Goal: Task Accomplishment & Management: Complete application form

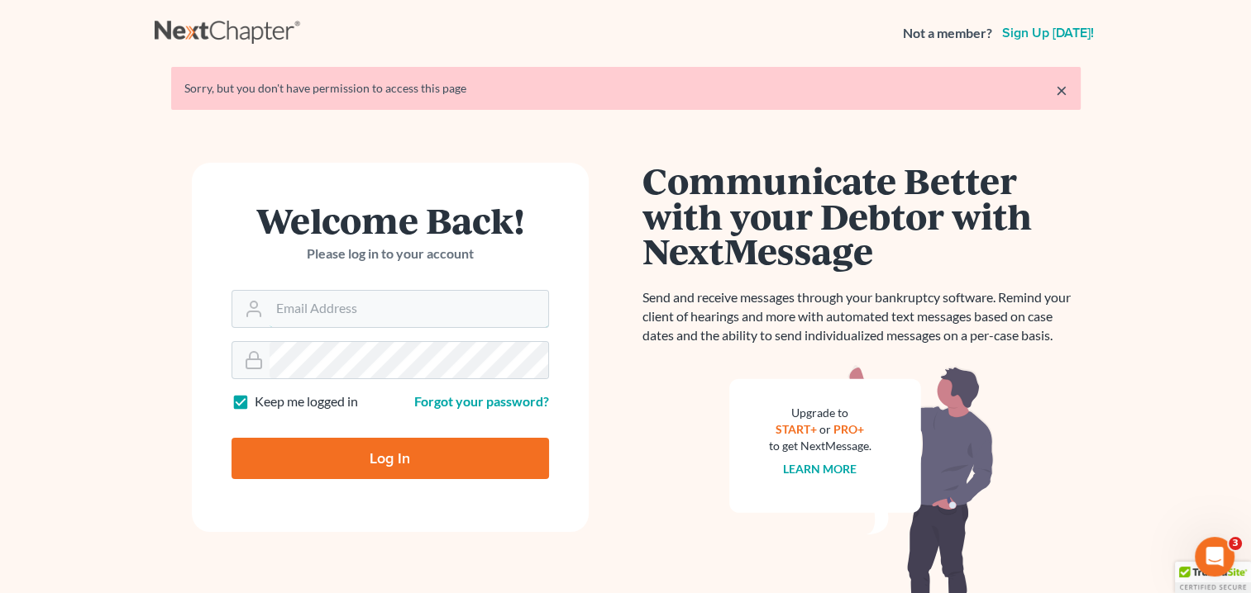
type input "[EMAIL_ADDRESS][DOMAIN_NAME]"
click at [360, 460] on input "Log In" at bounding box center [389, 458] width 317 height 41
type input "Thinking..."
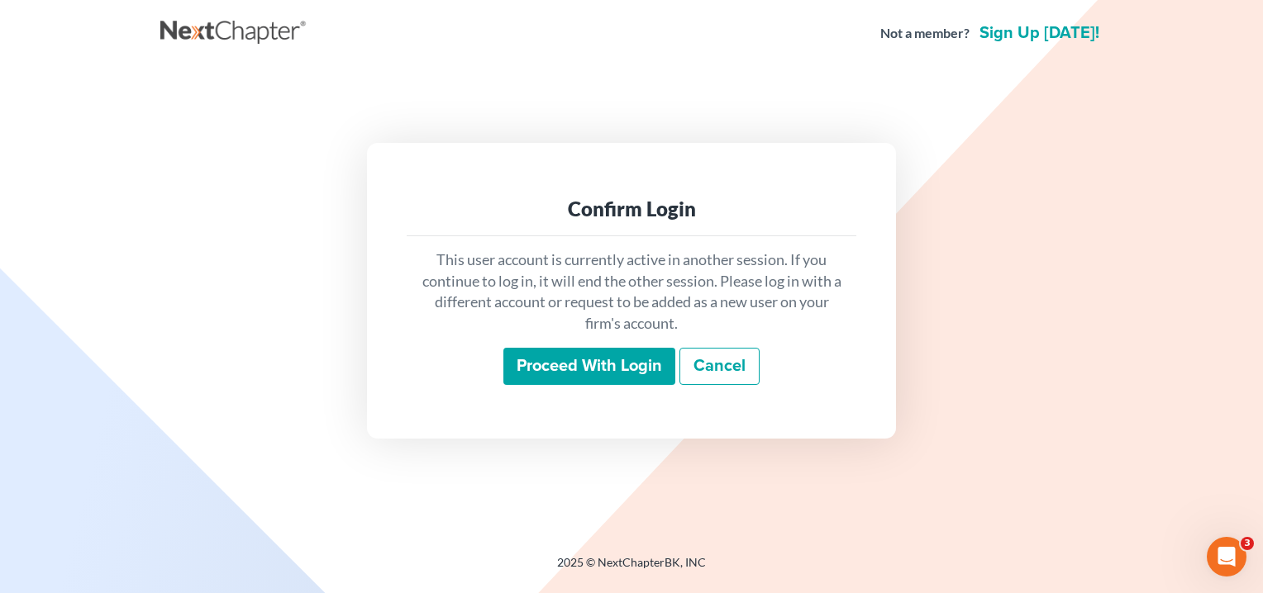
click at [595, 367] on input "Proceed with login" at bounding box center [589, 367] width 172 height 38
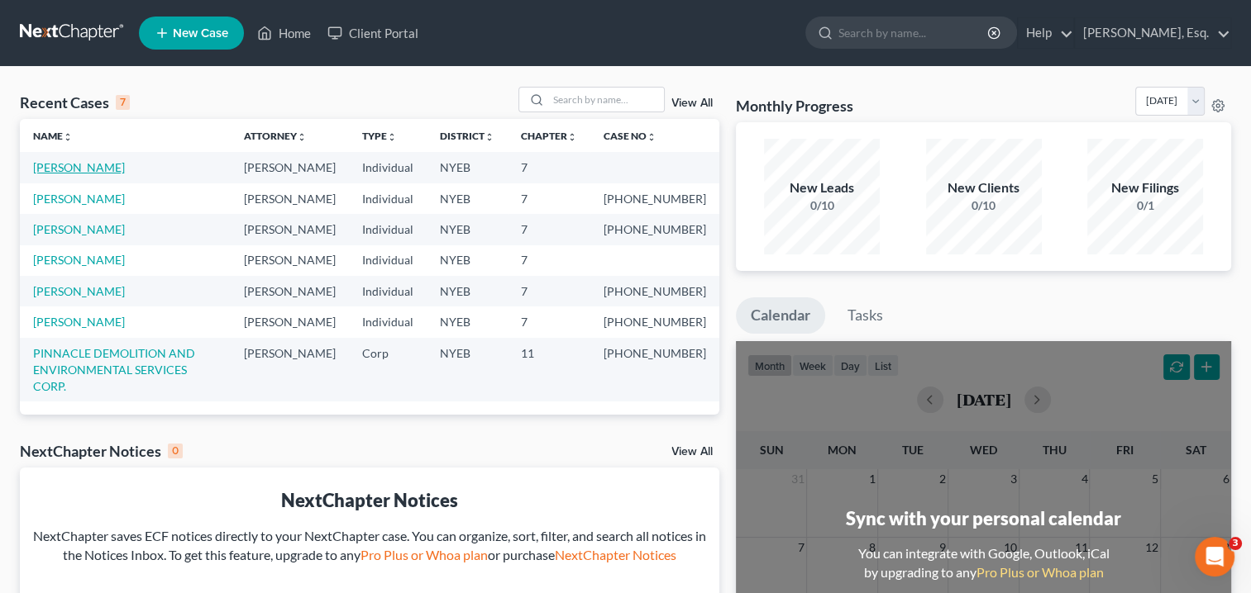
click at [106, 160] on link "[PERSON_NAME]" at bounding box center [79, 167] width 92 height 14
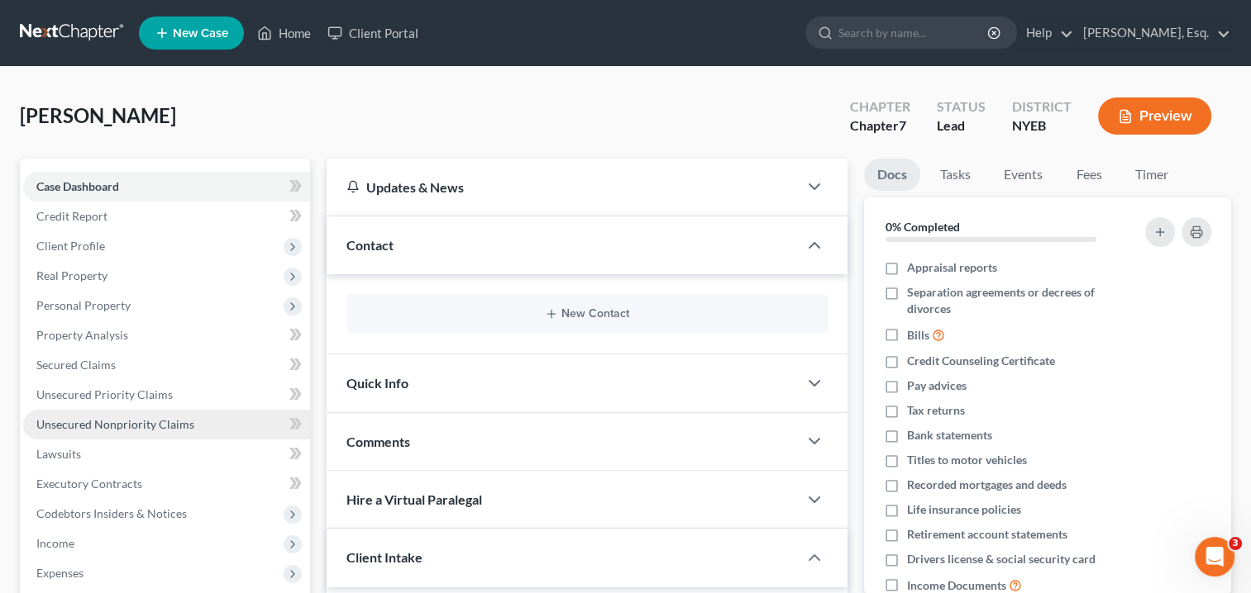
click at [130, 428] on span "Unsecured Nonpriority Claims" at bounding box center [115, 424] width 158 height 14
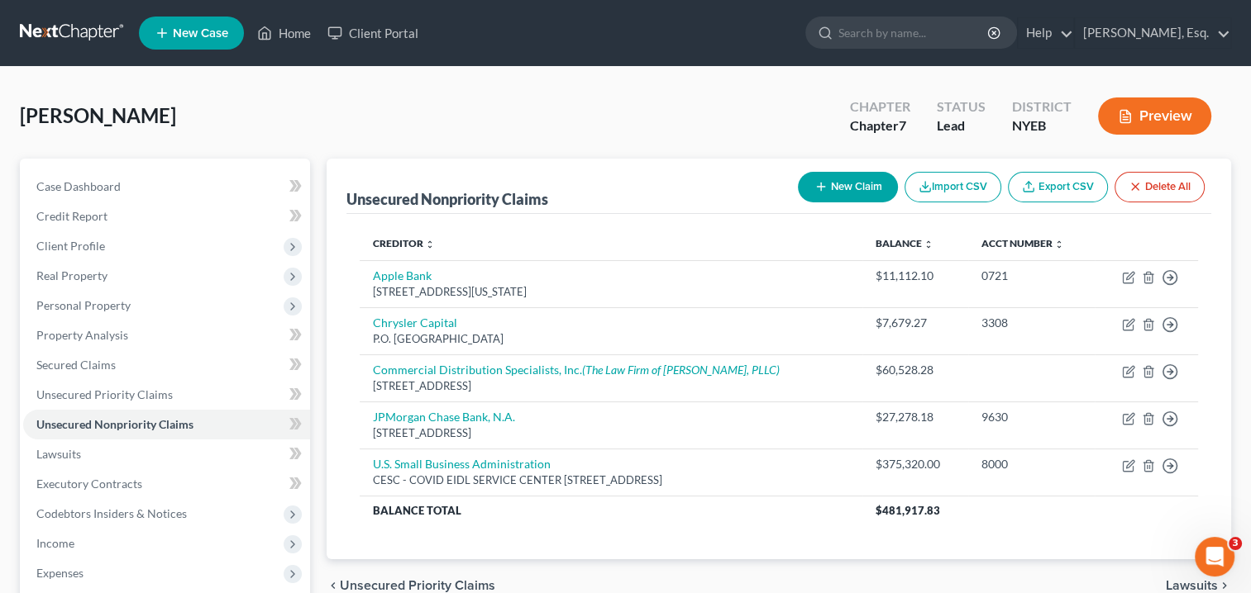
click at [861, 187] on button "New Claim" at bounding box center [848, 187] width 100 height 31
select select "0"
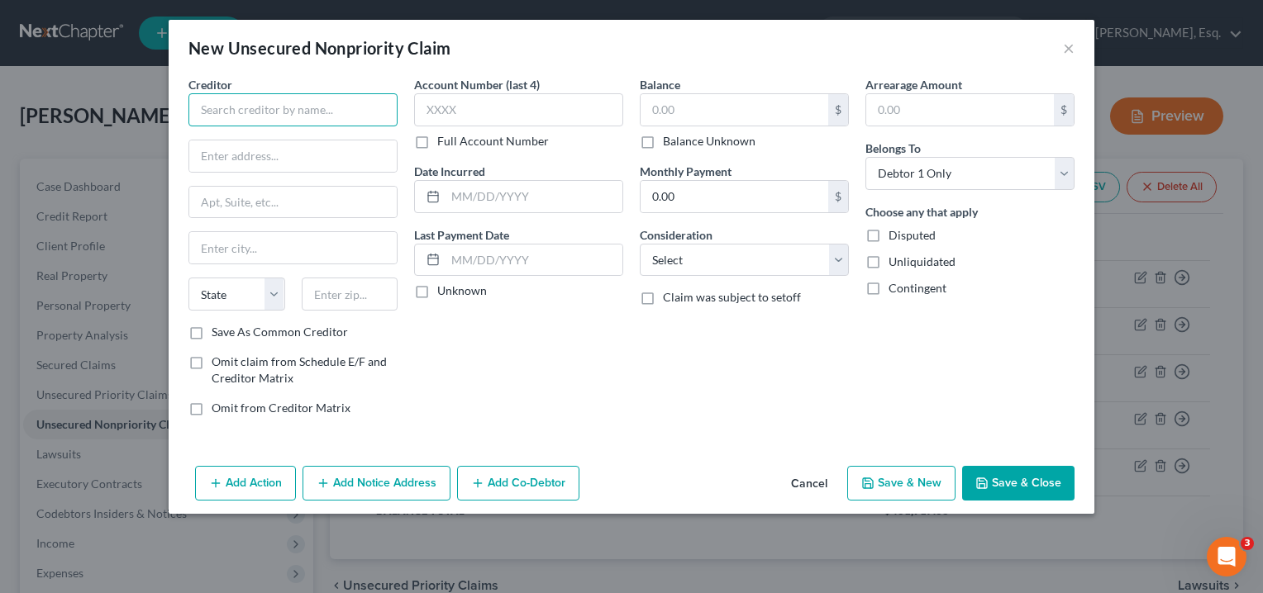
click at [265, 106] on input "text" at bounding box center [292, 109] width 209 height 33
paste input "[PERSON_NAME] Building Product"
type input "[GEOGRAPHIC_DATA] Products"
click at [212, 155] on input "text" at bounding box center [292, 156] width 207 height 31
paste input "[STREET_ADDRESS]"
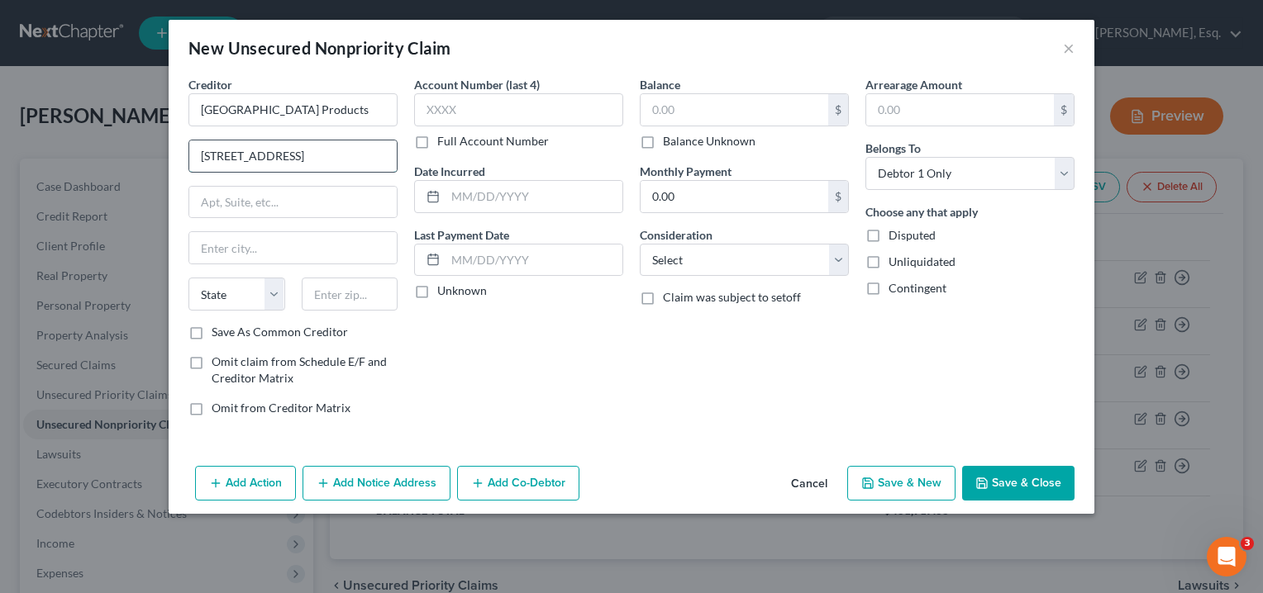
click at [201, 155] on input "[STREET_ADDRESS]" at bounding box center [292, 156] width 207 height 31
click at [327, 150] on input "[STREET_ADDRESS]" at bounding box center [292, 156] width 207 height 31
type input "[STREET_ADDRESS]"
click at [209, 245] on input "text" at bounding box center [292, 247] width 207 height 31
type input "[GEOGRAPHIC_DATA]"
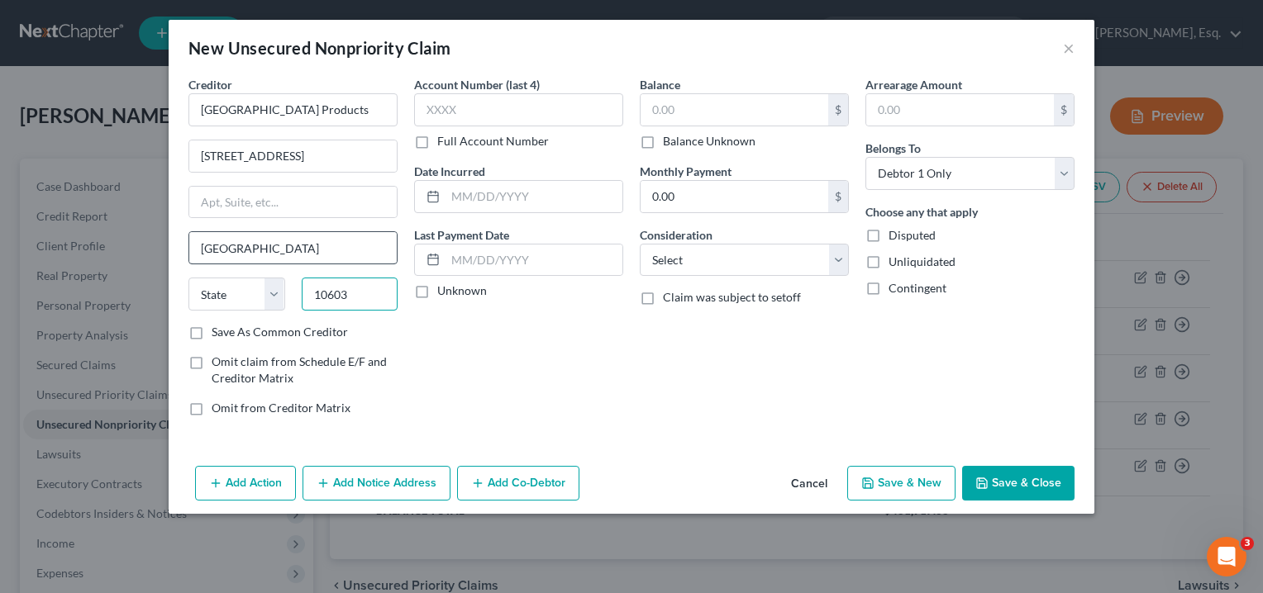
type input "10603"
select select "35"
click at [496, 365] on div "Account Number (last 4) Full Account Number Date Incurred Last Payment Date Unk…" at bounding box center [519, 253] width 226 height 354
click at [506, 369] on div "Account Number (last 4) Full Account Number Date Incurred Last Payment Date Unk…" at bounding box center [519, 253] width 226 height 354
click at [503, 102] on input "text" at bounding box center [518, 109] width 209 height 33
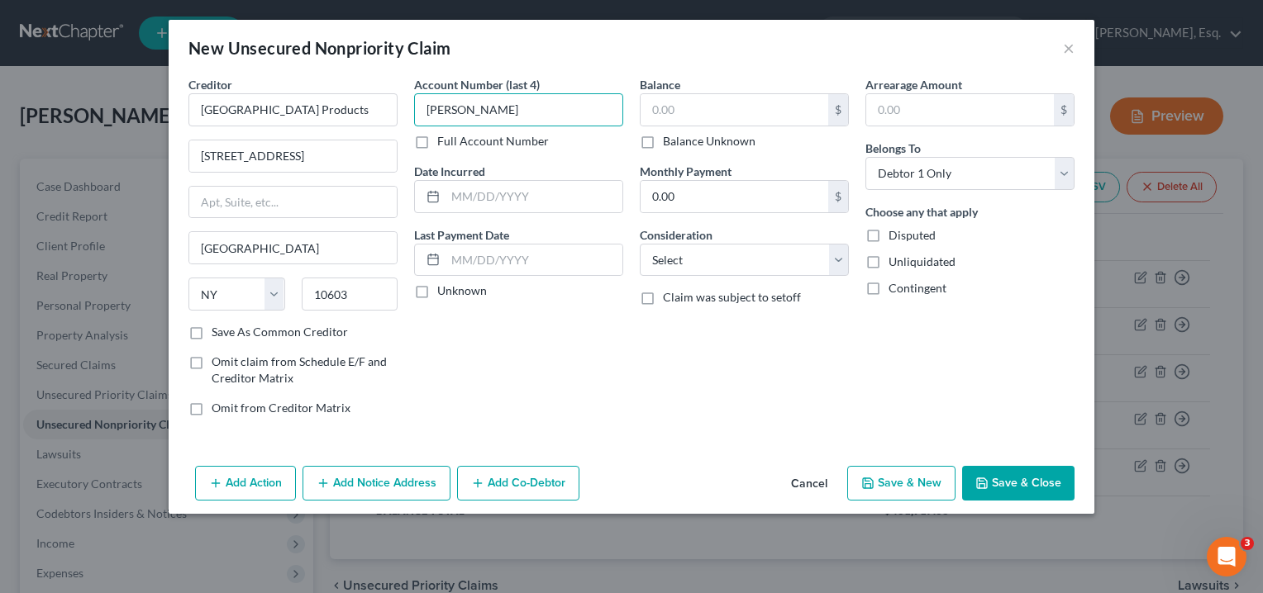
type input "[PERSON_NAME]"
click at [539, 383] on div "Account Number (last 4) [PERSON_NAME] Full Account Number Date Incurred Last Pa…" at bounding box center [519, 253] width 226 height 354
click at [698, 112] on input "text" at bounding box center [735, 109] width 188 height 31
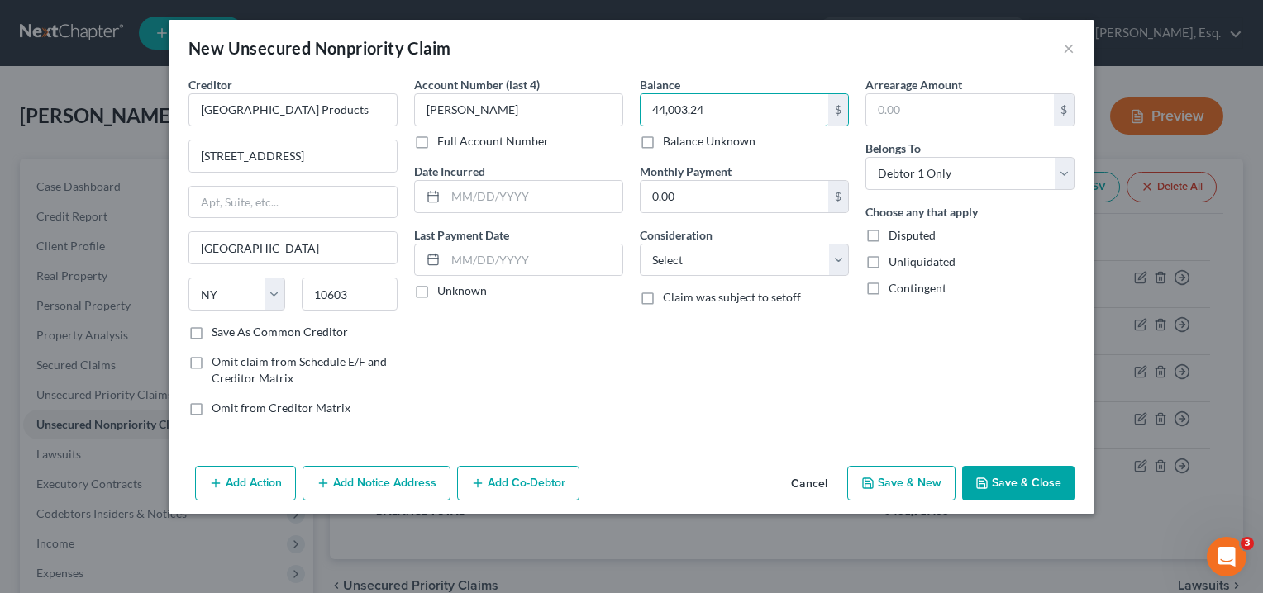
type input "44,003.24"
click at [565, 333] on div "Account Number (last 4) [PERSON_NAME] Full Account Number Date Incurred Last Pa…" at bounding box center [519, 253] width 226 height 354
click at [511, 195] on input "text" at bounding box center [534, 196] width 177 height 31
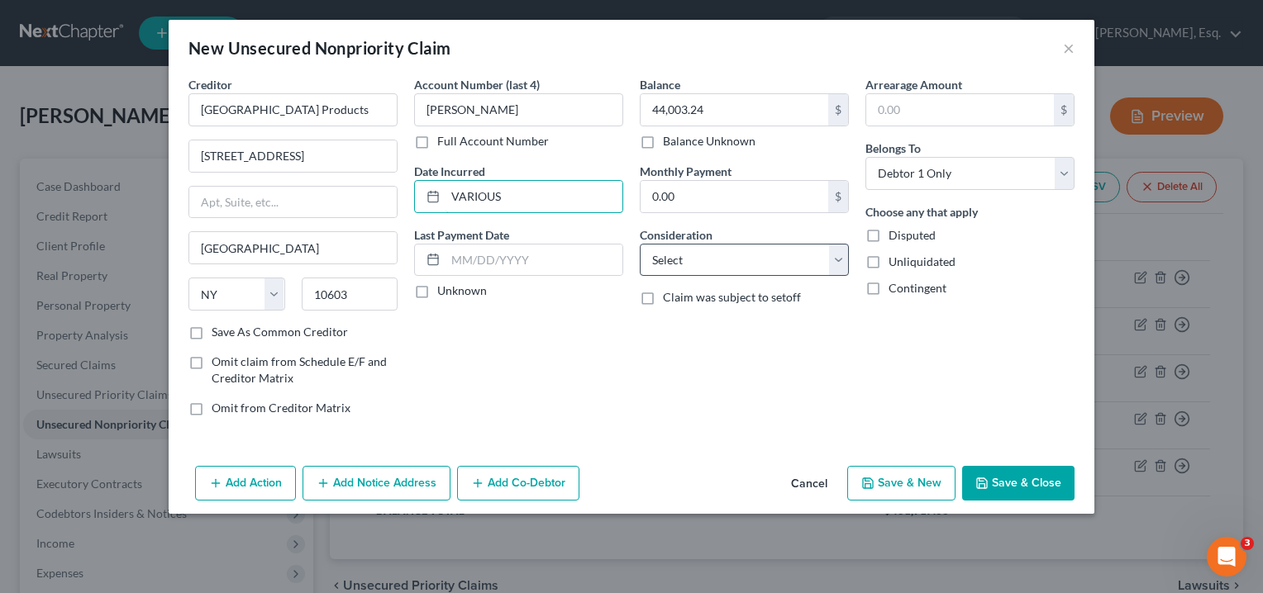
type input "VARIOUS"
click at [844, 261] on select "Select Cable / Satellite Services Collection Agency Credit Card Debt Debt Couns…" at bounding box center [744, 260] width 209 height 33
select select "18"
click at [640, 244] on select "Select Cable / Satellite Services Collection Agency Credit Card Debt Debt Couns…" at bounding box center [744, 260] width 209 height 33
click at [702, 384] on div "Balance 44,003.24 $ Balance Unknown Balance Undetermined 44,003.24 $ Balance Un…" at bounding box center [745, 253] width 226 height 354
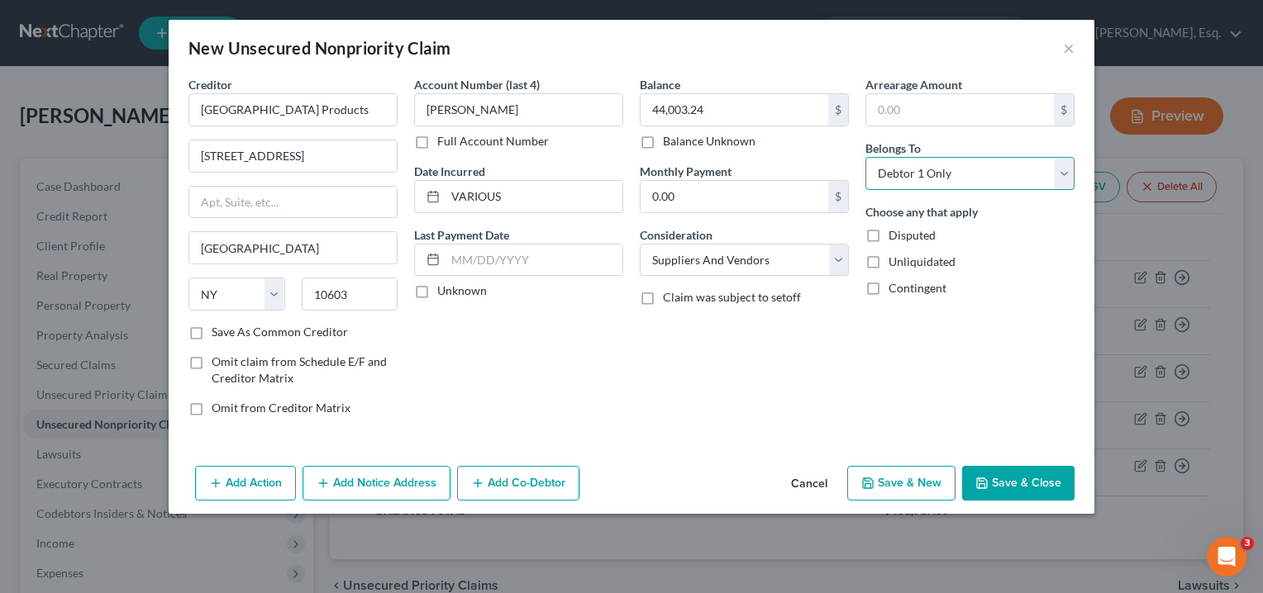
click at [1062, 172] on select "Select Debtor 1 Only Debtor 2 Only Debtor 1 And Debtor 2 Only At Least One Of T…" at bounding box center [969, 173] width 209 height 33
select select "3"
click at [865, 157] on select "Select Debtor 1 Only Debtor 2 Only Debtor 1 And Debtor 2 Only At Least One Of T…" at bounding box center [969, 173] width 209 height 33
click at [965, 357] on div "Arrearage Amount $ Belongs To * Select Debtor 1 Only Debtor 2 Only Debtor 1 And…" at bounding box center [970, 253] width 226 height 354
click at [999, 491] on button "Save & Close" at bounding box center [1018, 483] width 112 height 35
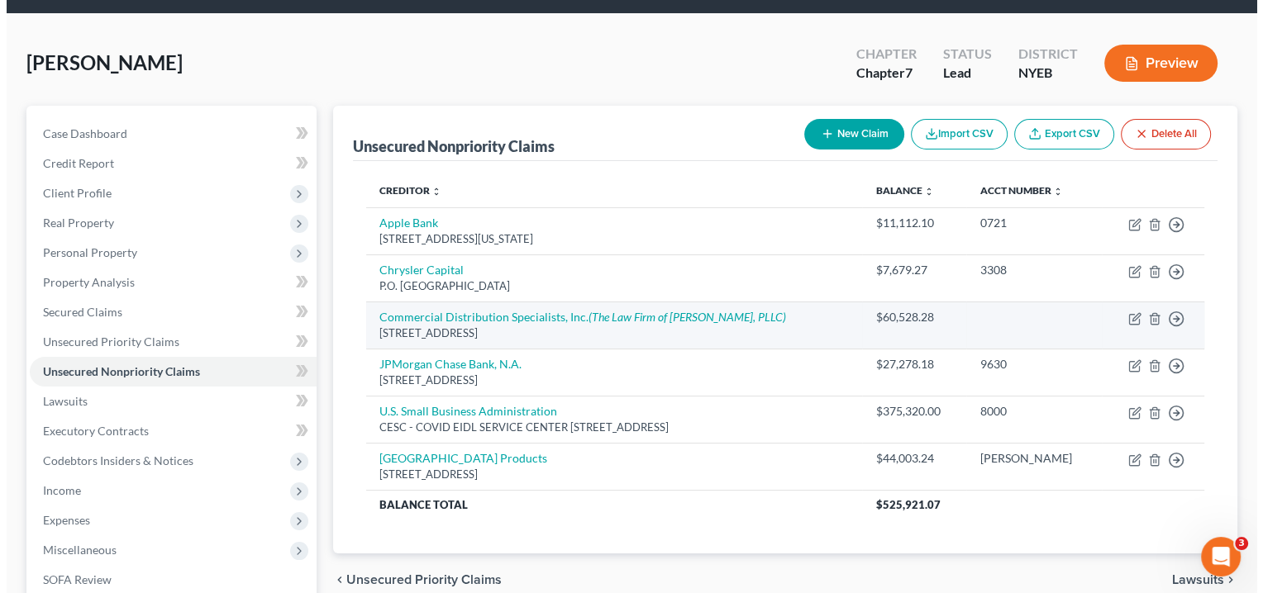
scroll to position [83, 0]
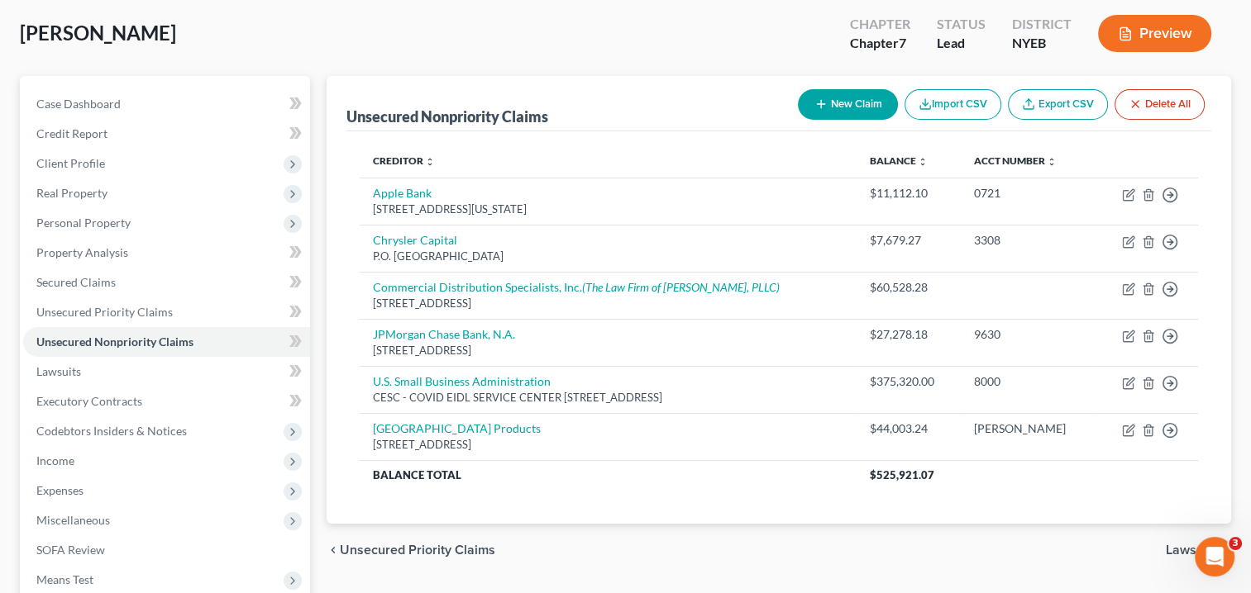
click at [833, 97] on button "New Claim" at bounding box center [848, 104] width 100 height 31
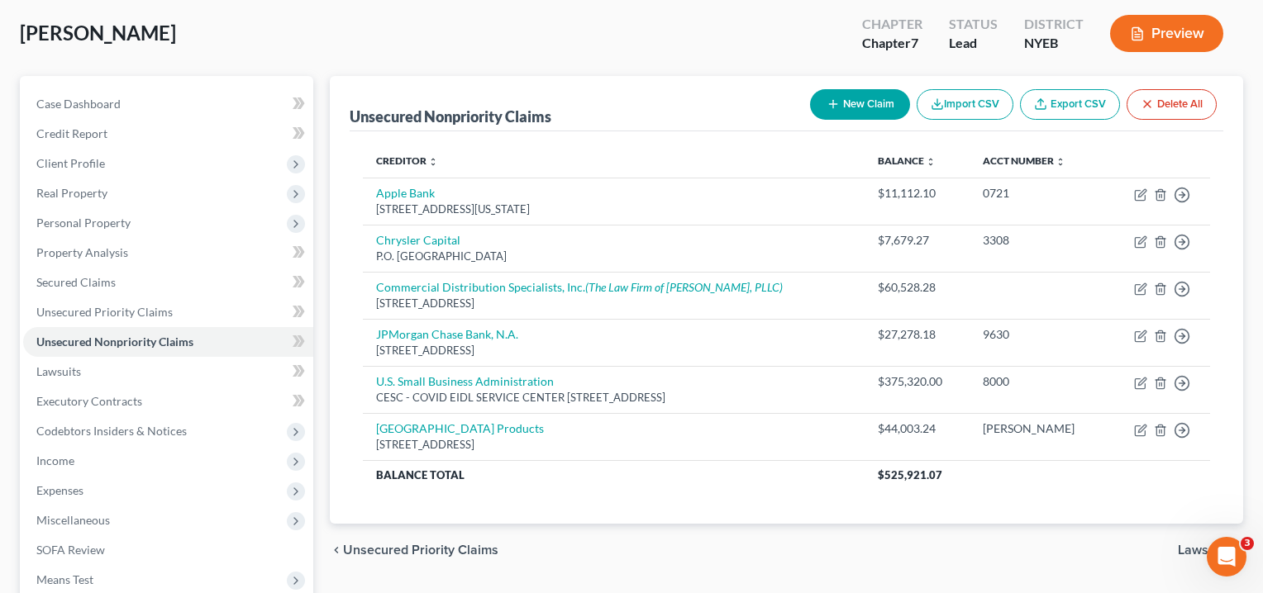
select select "0"
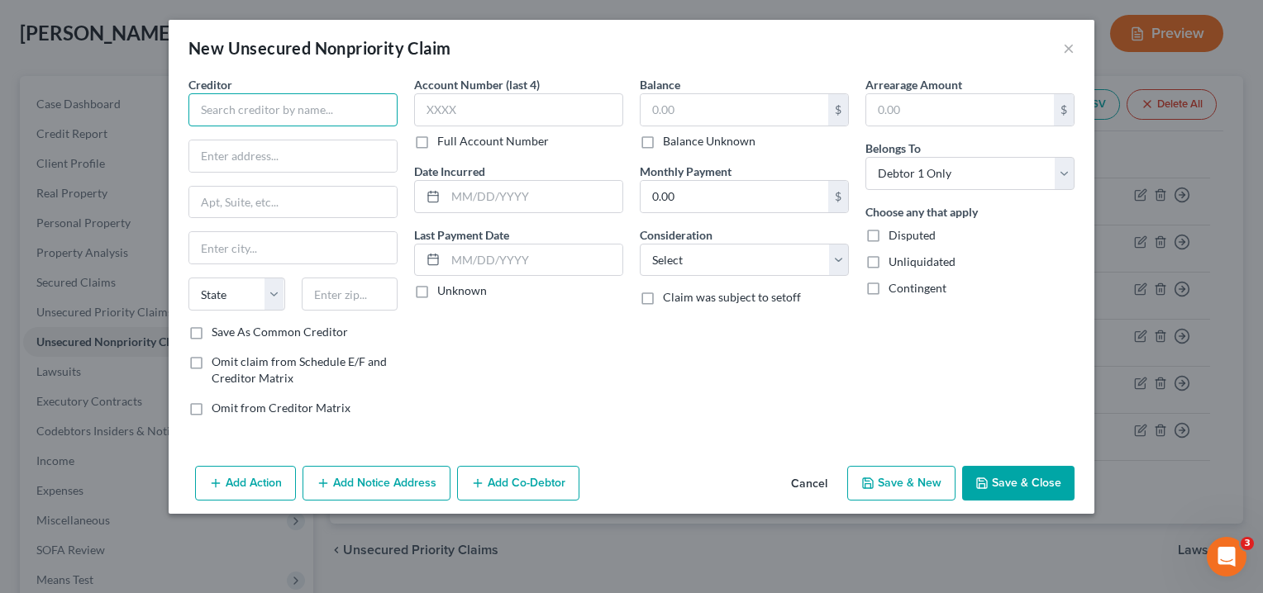
click at [360, 117] on input "text" at bounding box center [292, 109] width 209 height 33
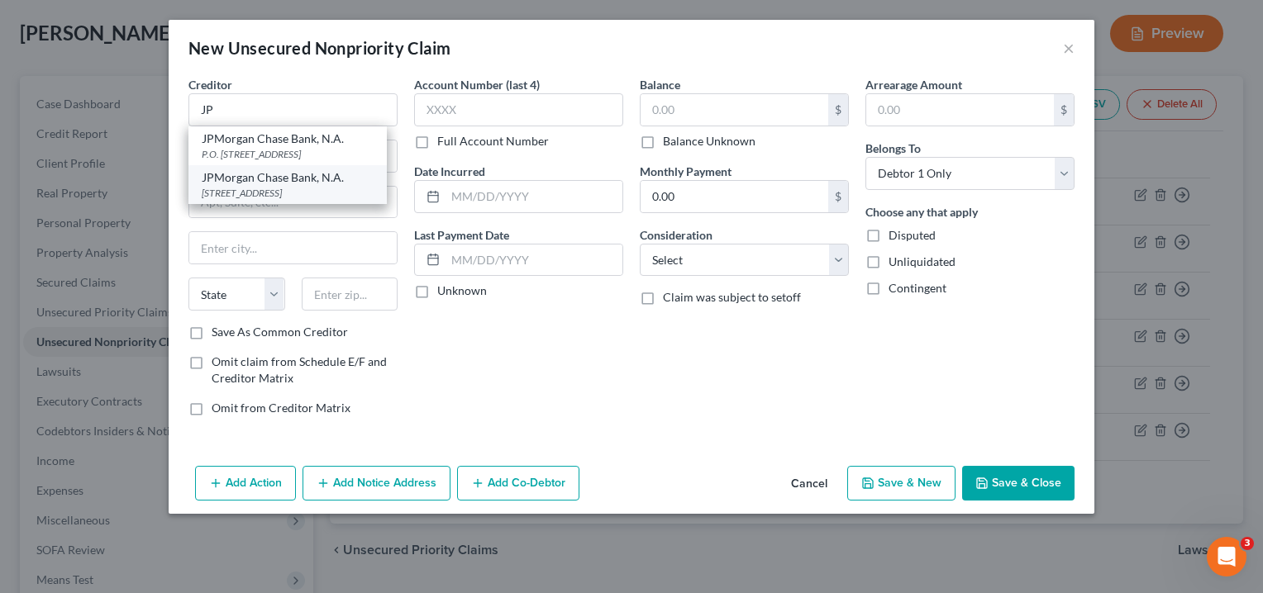
click at [320, 180] on div "JPMorgan Chase Bank, N.A." at bounding box center [288, 177] width 172 height 17
type input "JPMorgan Chase Bank, N.A."
type input "P.O Box 15298"
type input "Wilmington"
select select "7"
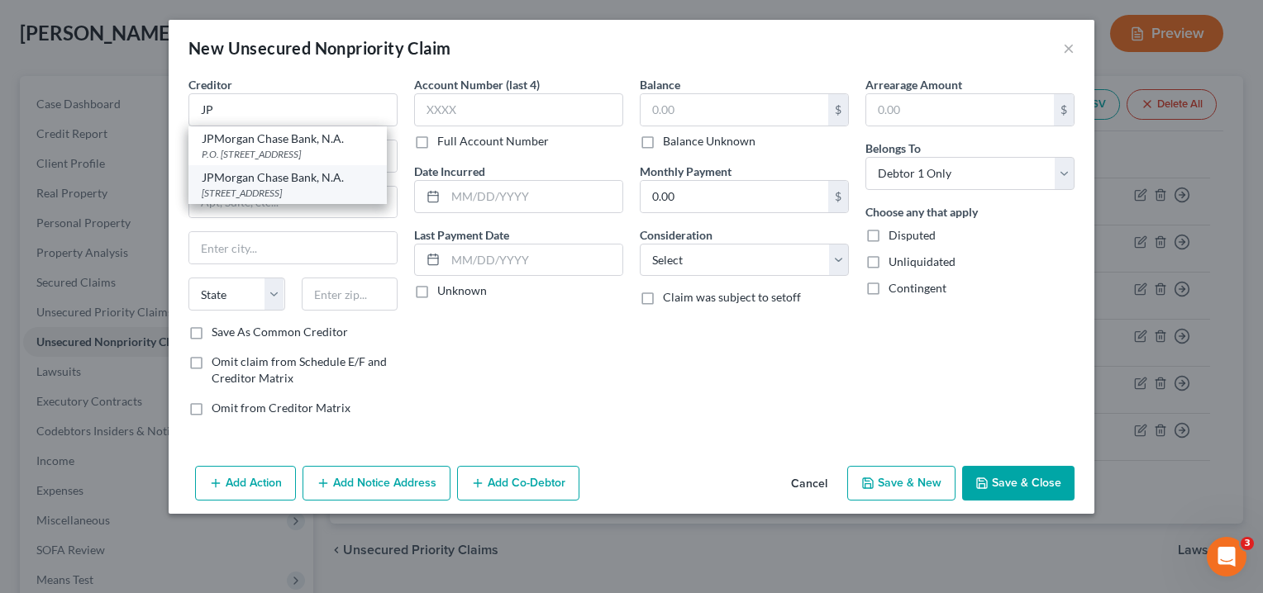
type input "19850-5298"
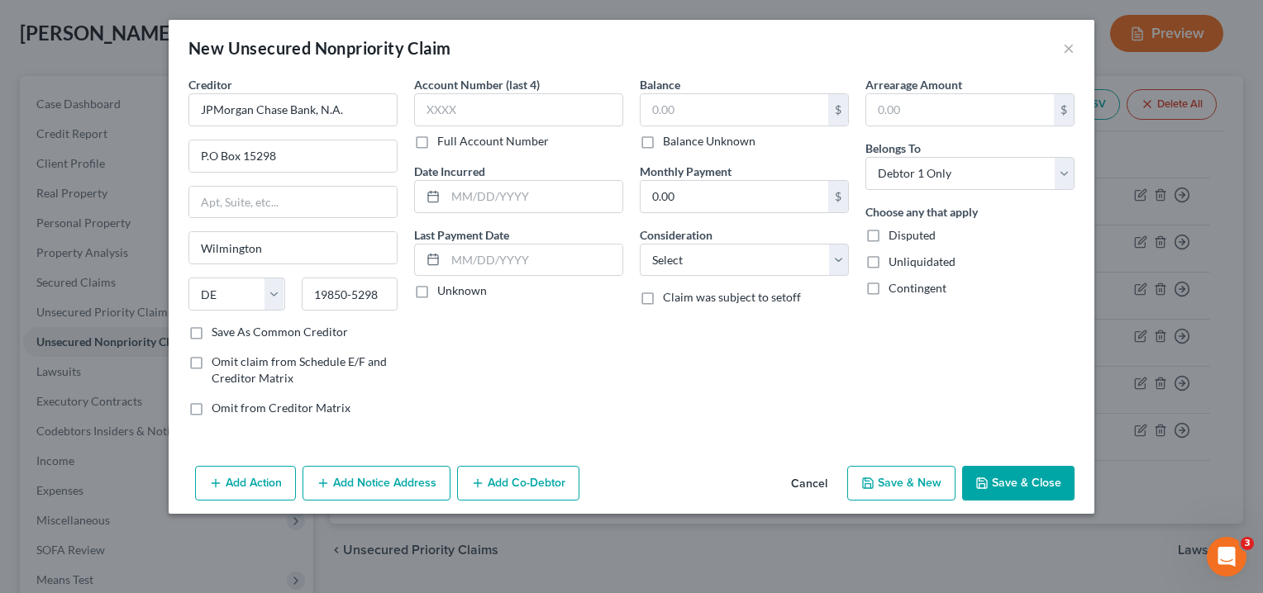
click at [542, 336] on div "Account Number (last 4) Full Account Number Date Incurred Last Payment Date Unk…" at bounding box center [519, 253] width 226 height 354
drag, startPoint x: 476, startPoint y: 116, endPoint x: 458, endPoint y: 110, distance: 19.1
click at [458, 110] on input "text" at bounding box center [518, 109] width 209 height 33
click at [555, 50] on div "New Unsecured Nonpriority Claim ×" at bounding box center [632, 48] width 926 height 56
drag, startPoint x: 479, startPoint y: 111, endPoint x: 399, endPoint y: 107, distance: 80.2
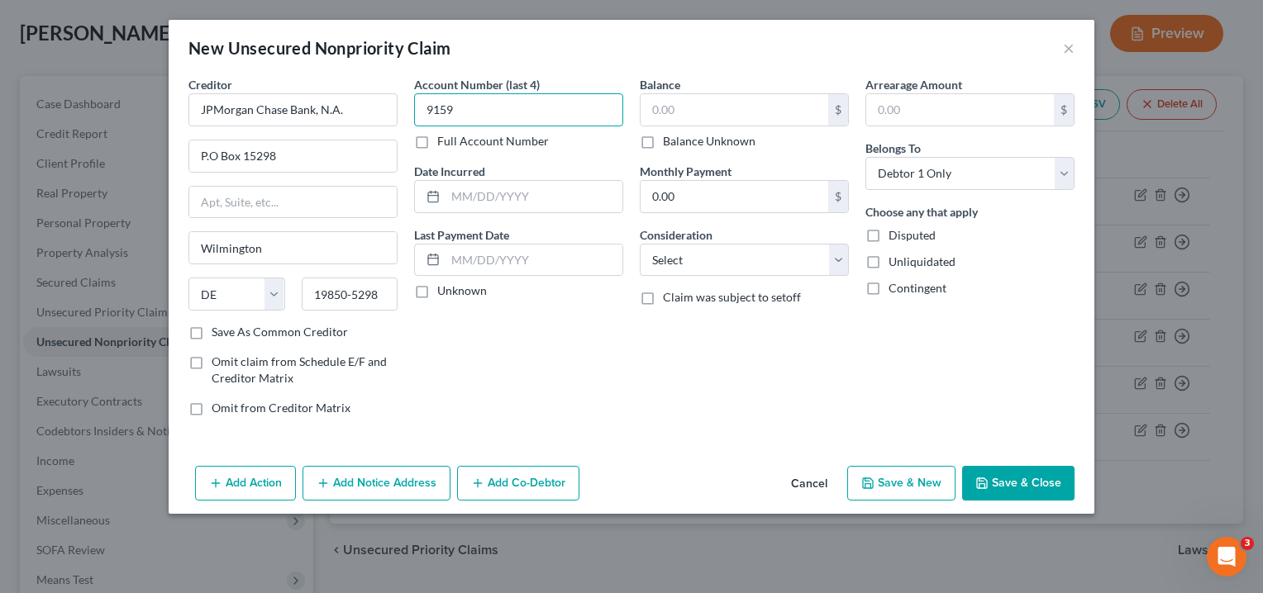
click at [399, 107] on div "Creditor * JPMorgan Chase Bank, N.A. P.O Box 15298 [GEOGRAPHIC_DATA] [US_STATE]…" at bounding box center [631, 253] width 903 height 354
paste input "33"
click at [518, 112] on input "9133" at bounding box center [518, 109] width 209 height 33
type input "9133"
click at [807, 260] on select "Select Cable / Satellite Services Collection Agency Credit Card Debt Debt Couns…" at bounding box center [744, 260] width 209 height 33
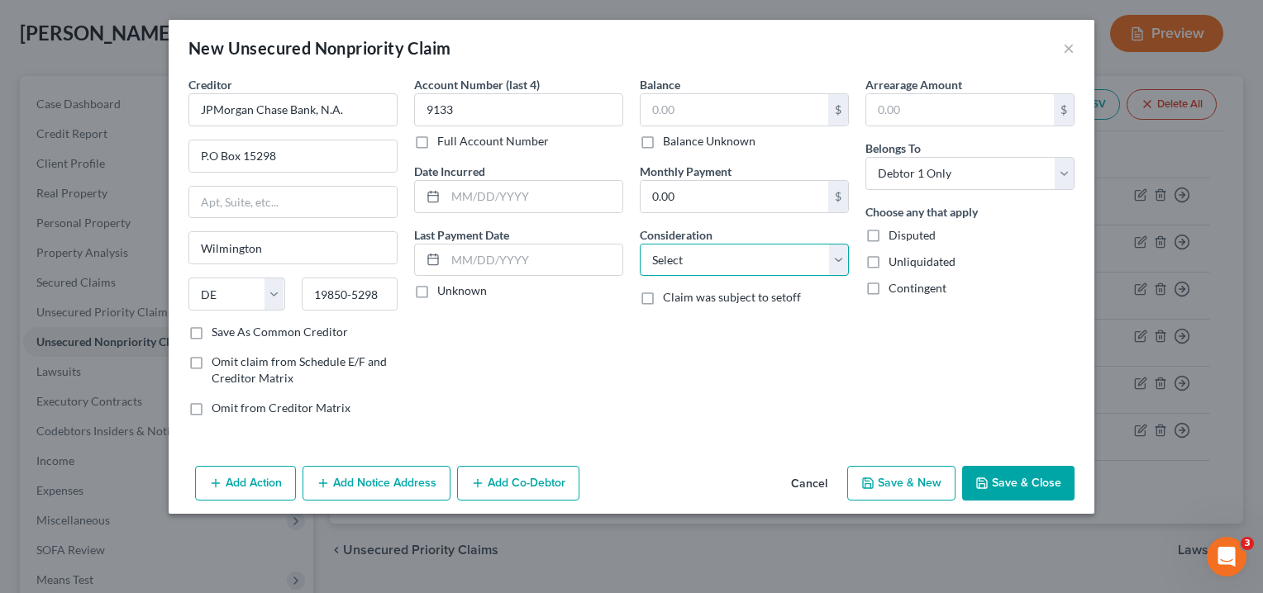
select select "10"
click at [640, 244] on select "Select Cable / Satellite Services Collection Agency Credit Card Debt Debt Couns…" at bounding box center [744, 260] width 209 height 33
click at [592, 348] on div "Account Number (last 4) 9133 Full Account Number Date Incurred Last Payment Dat…" at bounding box center [519, 253] width 226 height 354
click at [437, 289] on label "Unknown" at bounding box center [462, 291] width 50 height 17
click at [444, 289] on input "Unknown" at bounding box center [449, 288] width 11 height 11
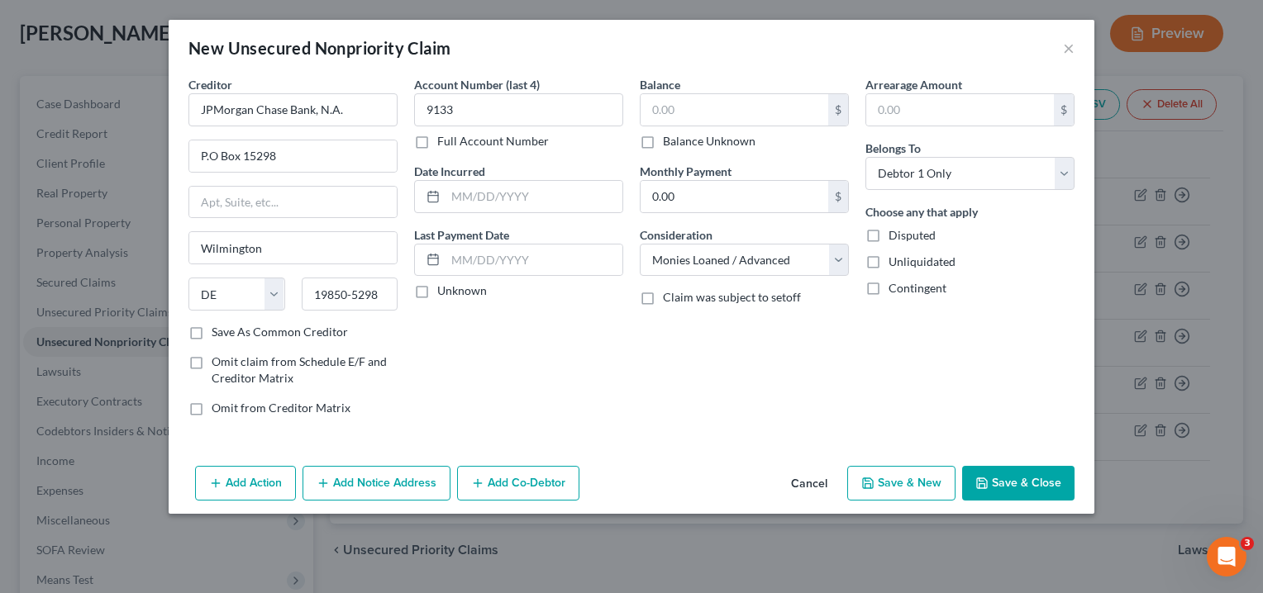
checkbox input "true"
click at [559, 195] on input "text" at bounding box center [534, 196] width 177 height 31
type input "VARIOUS"
click at [576, 369] on div "Account Number (last 4) 9133 Full Account Number Date Incurred VARIOUS Last Pay…" at bounding box center [519, 253] width 226 height 354
click at [662, 112] on input "text" at bounding box center [735, 109] width 188 height 31
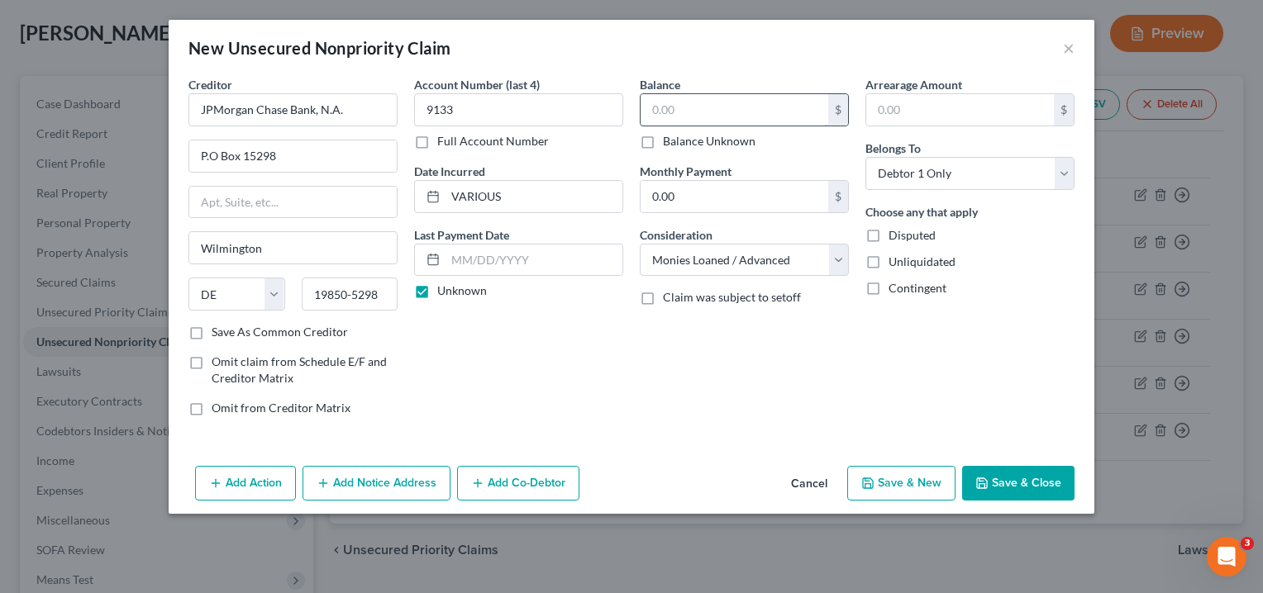
paste input "24,082.54"
type input "24,082.54"
click at [608, 360] on div "Account Number (last 4) 9133 Full Account Number Date Incurred VARIOUS Last Pay…" at bounding box center [519, 253] width 226 height 354
click at [684, 367] on div "Balance 24,082.54 $ Balance Unknown Balance Undetermined 24,082.54 $ Balance Un…" at bounding box center [745, 253] width 226 height 354
click at [387, 483] on button "Add Notice Address" at bounding box center [377, 483] width 148 height 35
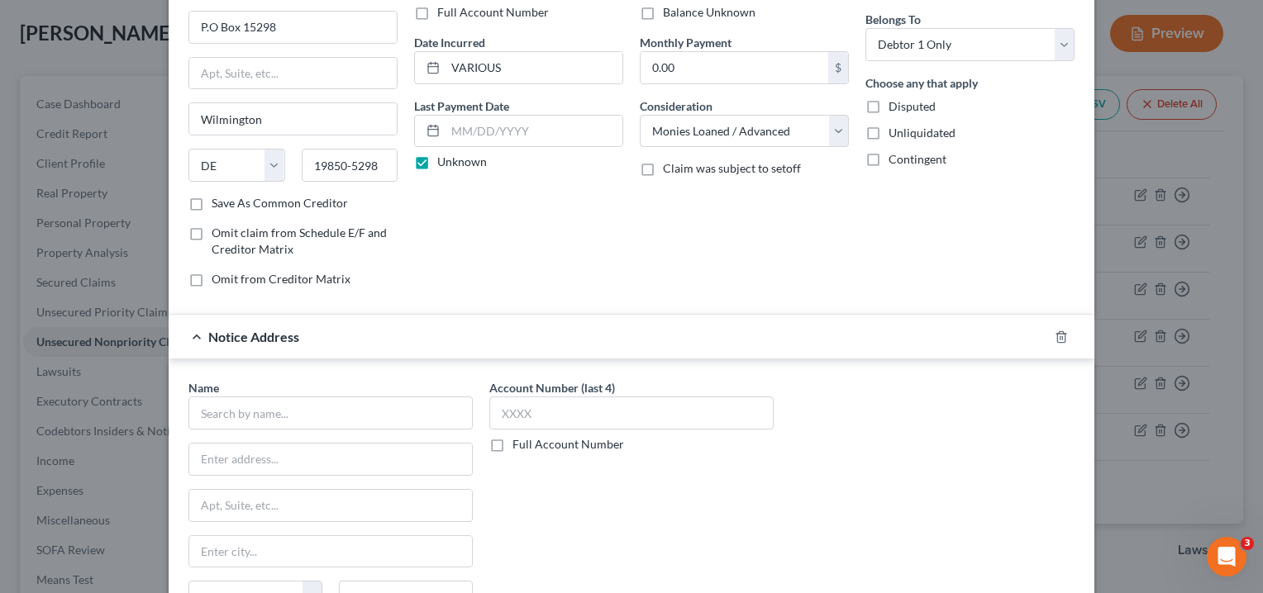
scroll to position [165, 0]
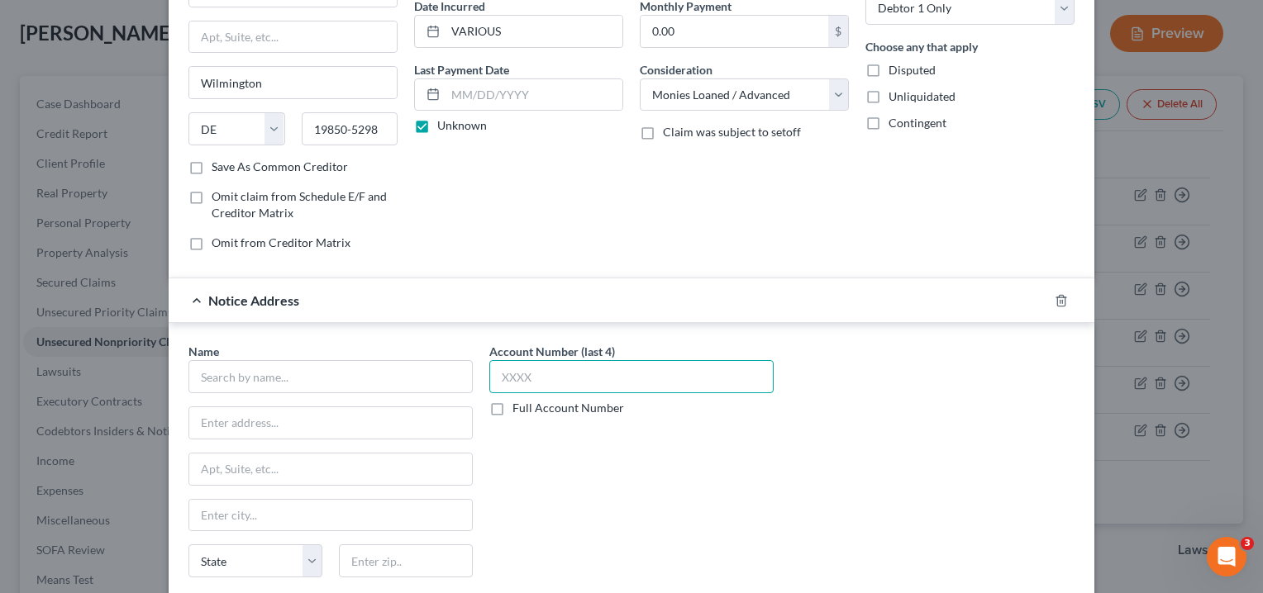
drag, startPoint x: 549, startPoint y: 373, endPoint x: 479, endPoint y: 367, distance: 70.5
click at [481, 367] on div "Account Number (last 4) Full Account Number" at bounding box center [631, 482] width 301 height 278
paste input "9159"
type input "9159"
click at [856, 379] on div "Name * State [US_STATE] AK AR AZ CA CO CT DE DC [GEOGRAPHIC_DATA] [GEOGRAPHIC_D…" at bounding box center [631, 482] width 903 height 278
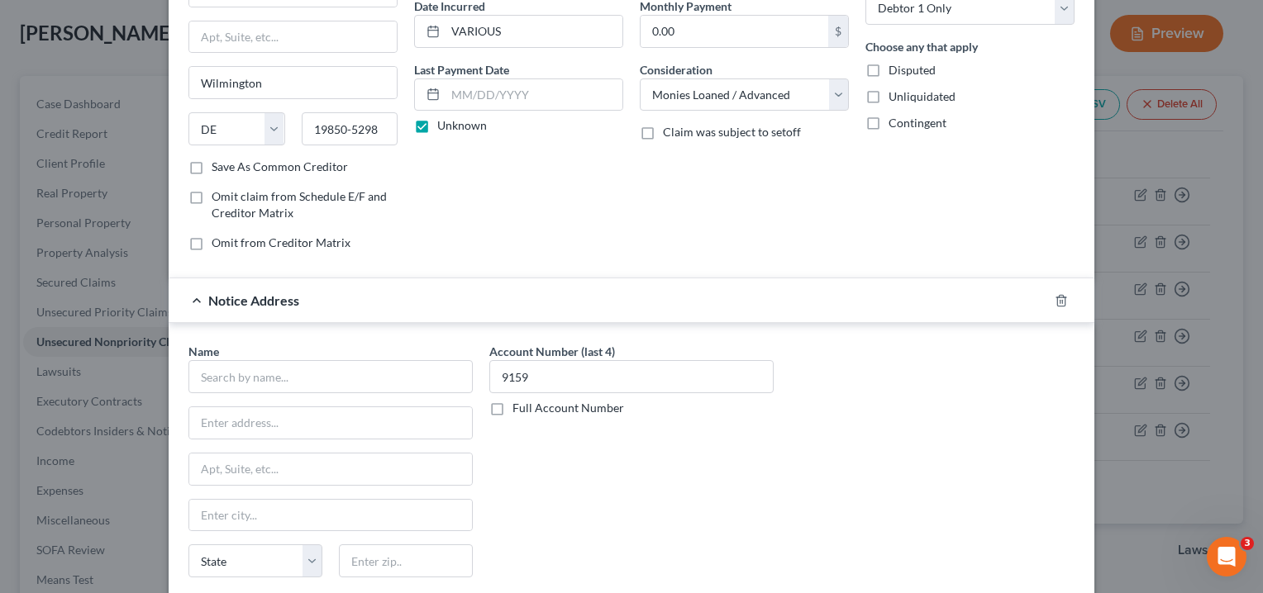
scroll to position [248, 0]
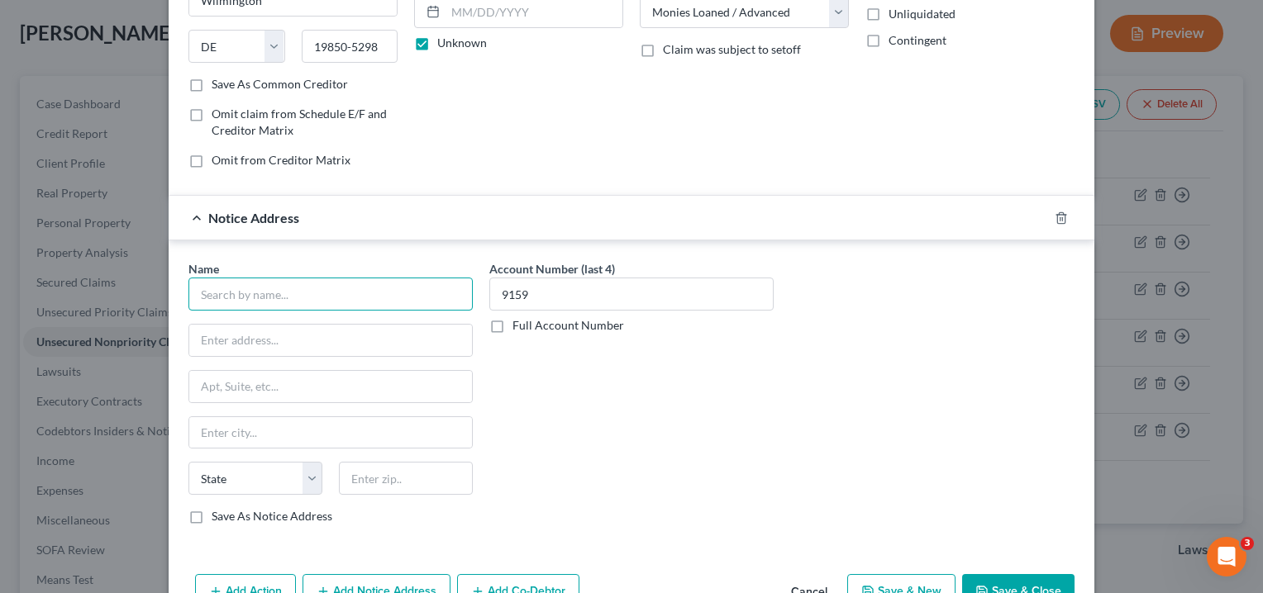
click at [298, 295] on input "text" at bounding box center [330, 294] width 284 height 33
paste input "United Collection Bureau, Inc. (UCB)"
type input "United Collection Bureau, Inc. (UCB)"
click at [584, 436] on div "Account Number (last 4) 9159 Full Account Number" at bounding box center [631, 399] width 301 height 278
click at [236, 341] on input "text" at bounding box center [330, 340] width 283 height 31
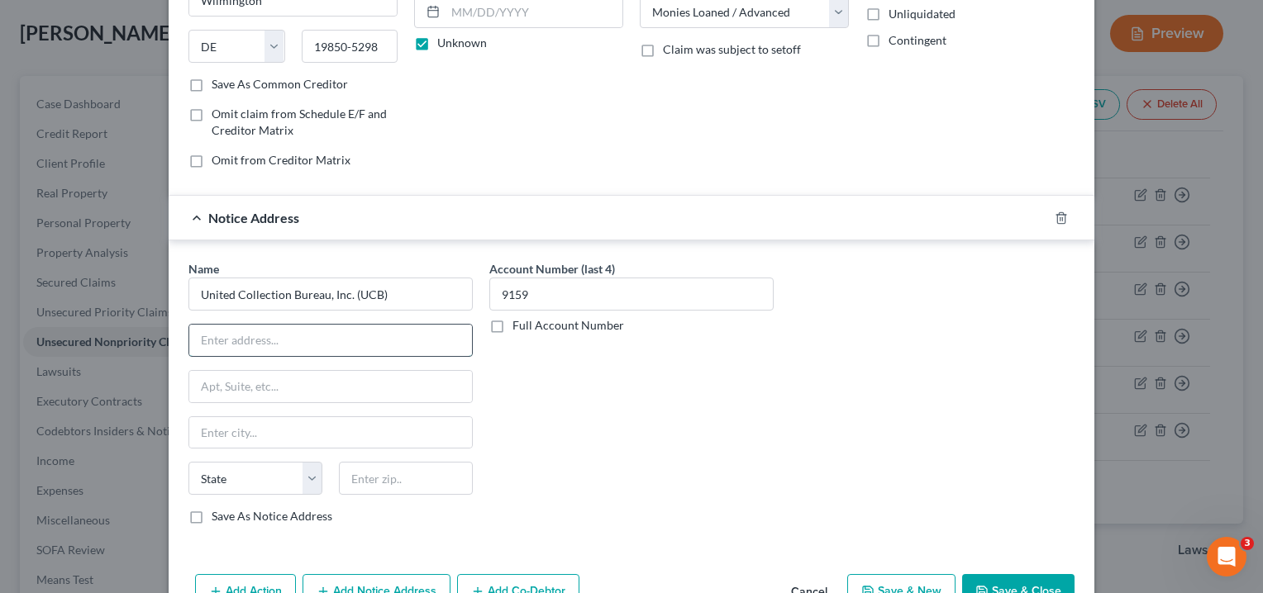
paste input "[STREET_ADDRESS]"
type input "[STREET_ADDRESS]"
click at [585, 399] on div "Account Number (last 4) 9159 Full Account Number" at bounding box center [631, 399] width 301 height 278
click at [223, 431] on input "text" at bounding box center [330, 432] width 283 height 31
paste input "[GEOGRAPHIC_DATA], [GEOGRAPHIC_DATA] 43614"
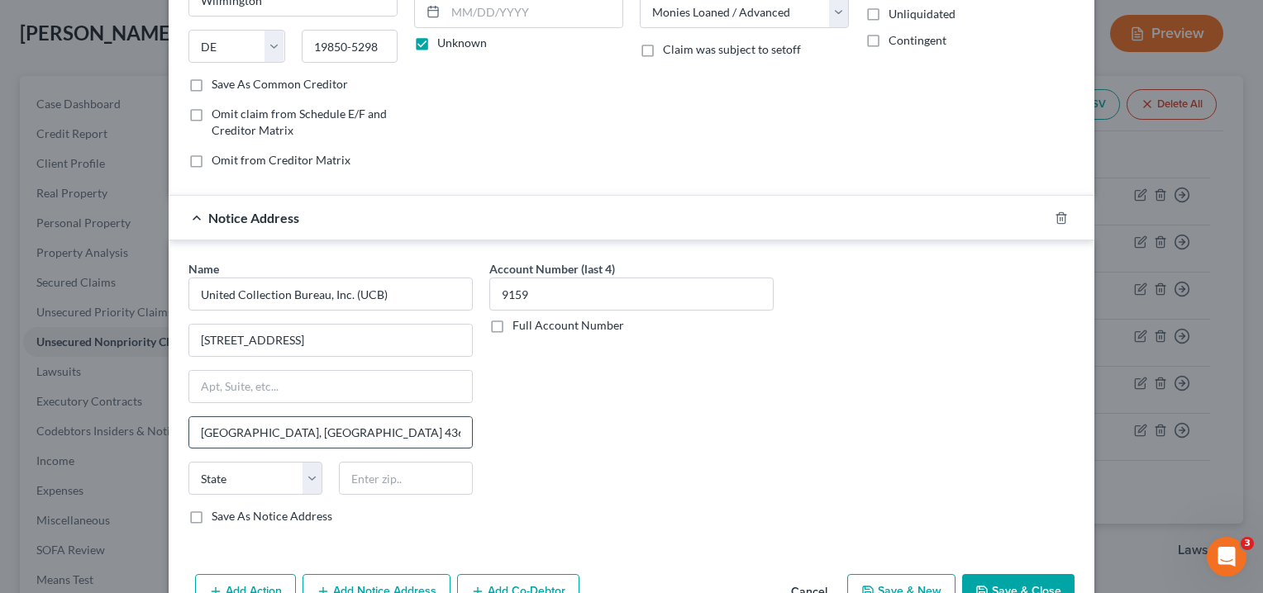
drag, startPoint x: 307, startPoint y: 431, endPoint x: 255, endPoint y: 433, distance: 52.1
click at [255, 433] on input "[GEOGRAPHIC_DATA], [GEOGRAPHIC_DATA] 43614" at bounding box center [330, 432] width 283 height 31
type input "[GEOGRAPHIC_DATA], [GEOGRAPHIC_DATA]"
type input "43614"
click at [291, 434] on input "[GEOGRAPHIC_DATA], [GEOGRAPHIC_DATA]" at bounding box center [330, 432] width 283 height 31
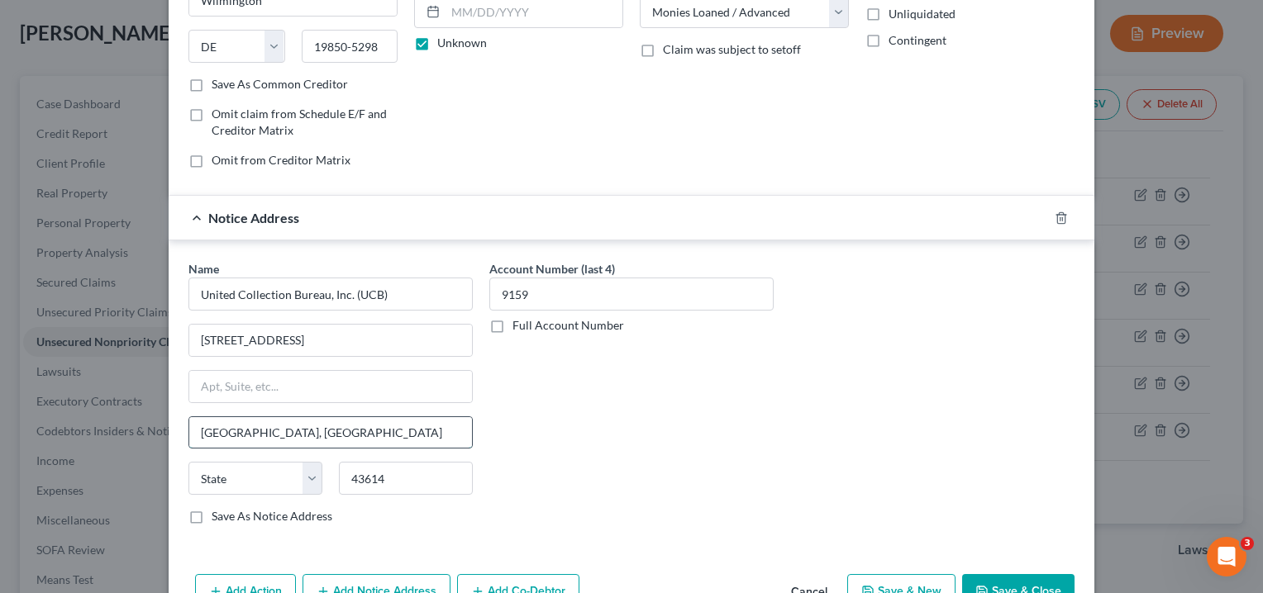
type input "[GEOGRAPHIC_DATA]"
select select "36"
click at [592, 455] on div "Account Number (last 4) 9159 Full Account Number" at bounding box center [631, 399] width 301 height 278
click at [212, 512] on label "Save As Notice Address" at bounding box center [272, 516] width 121 height 17
click at [218, 512] on input "Save As Notice Address" at bounding box center [223, 513] width 11 height 11
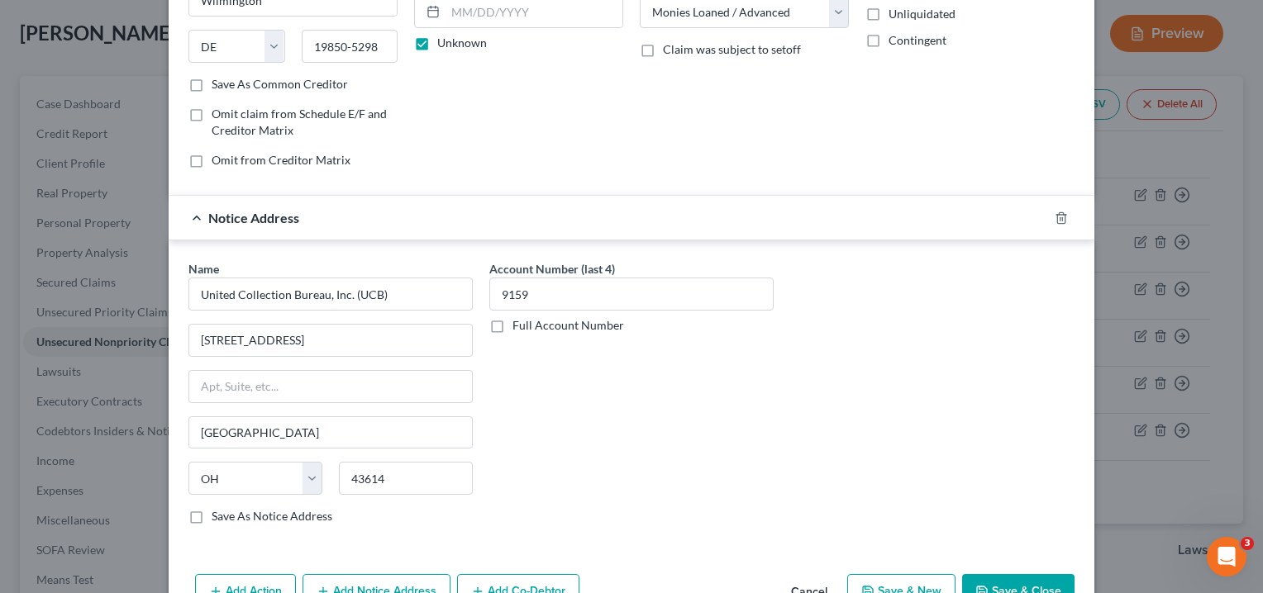
checkbox input "true"
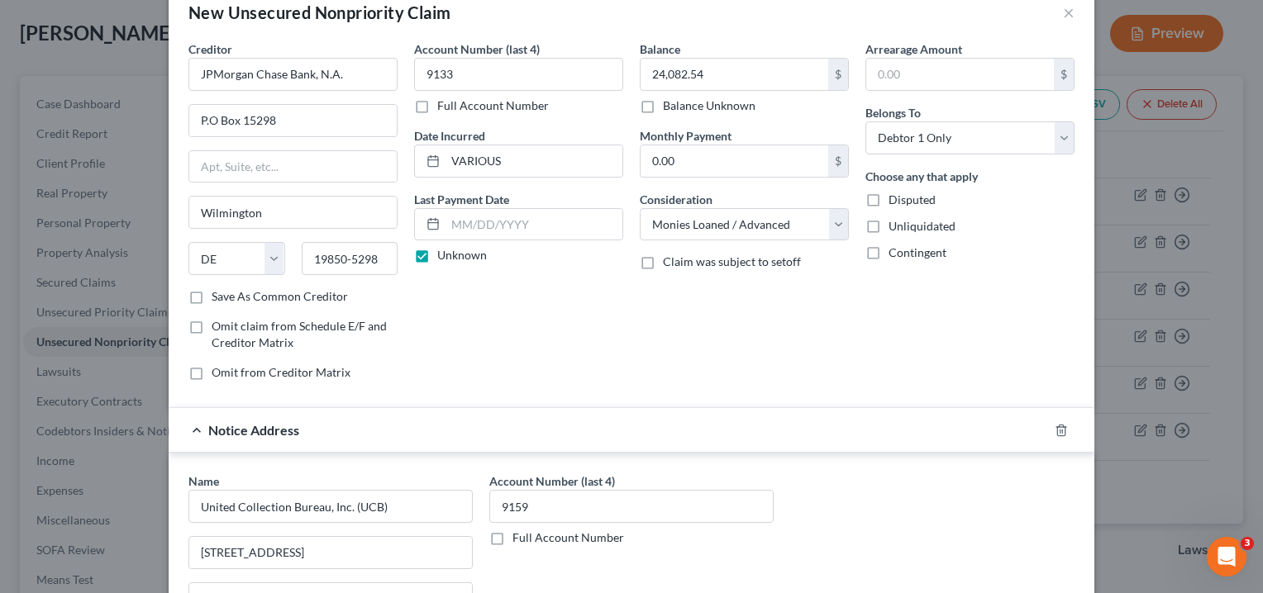
scroll to position [0, 0]
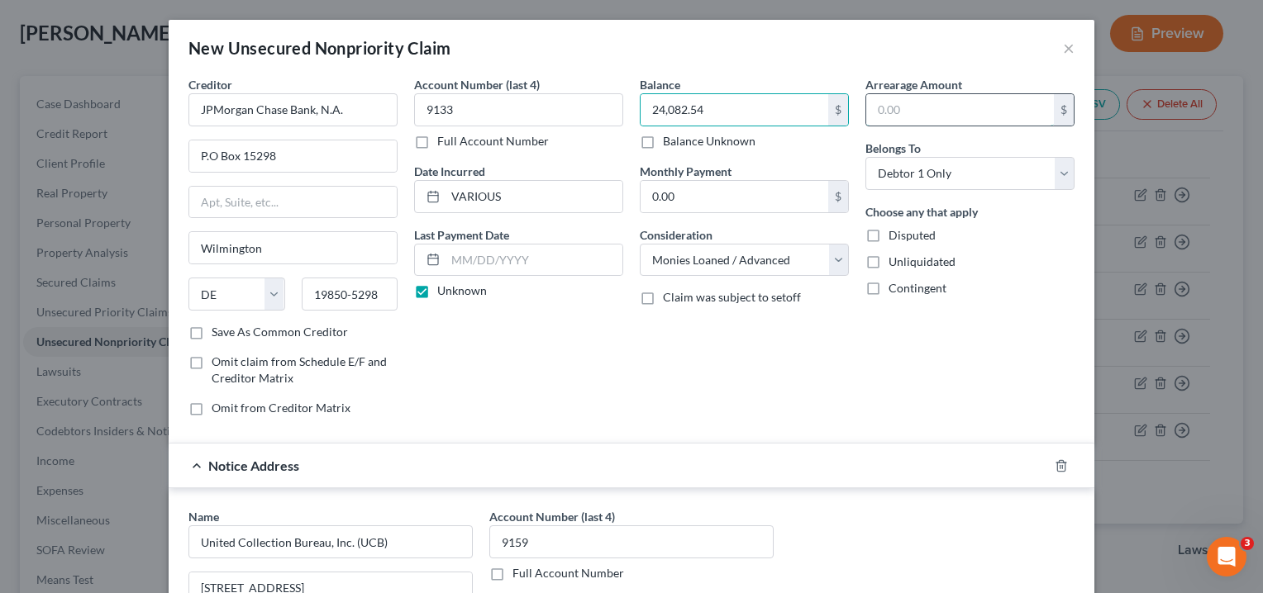
click at [906, 112] on input "text" at bounding box center [960, 109] width 188 height 31
paste input "24,082.54"
type input "24,082.54"
click at [830, 421] on div "Balance 24,082.54 $ Balance Unknown Balance Undetermined 24,082.54 $ Balance Un…" at bounding box center [745, 253] width 226 height 354
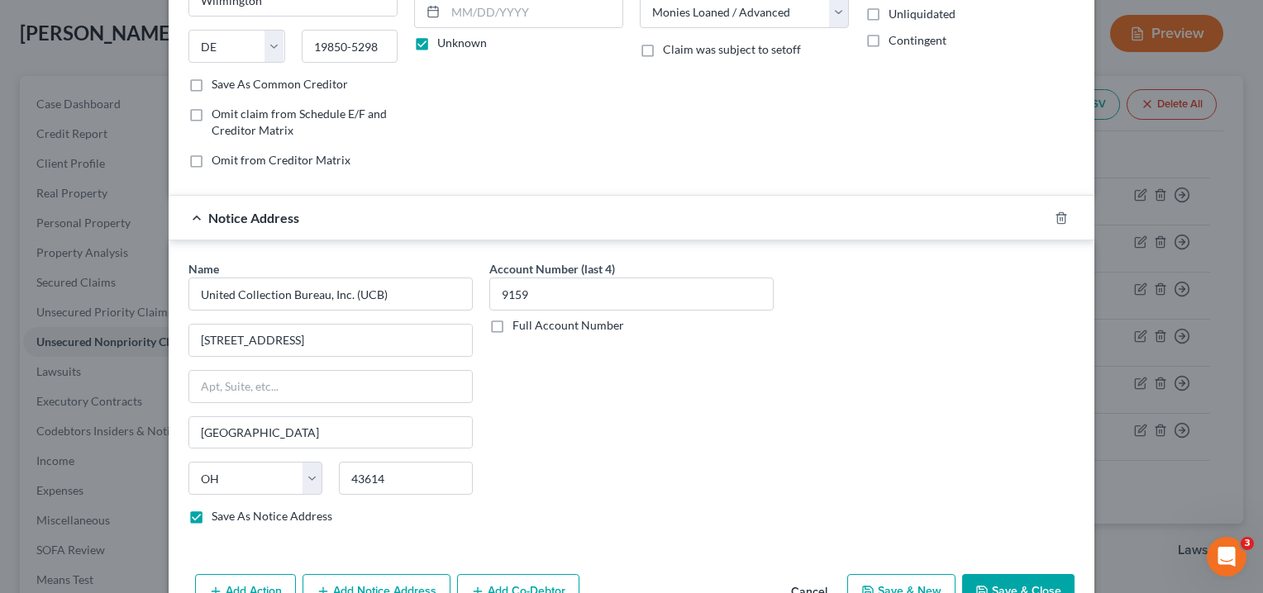
scroll to position [293, 0]
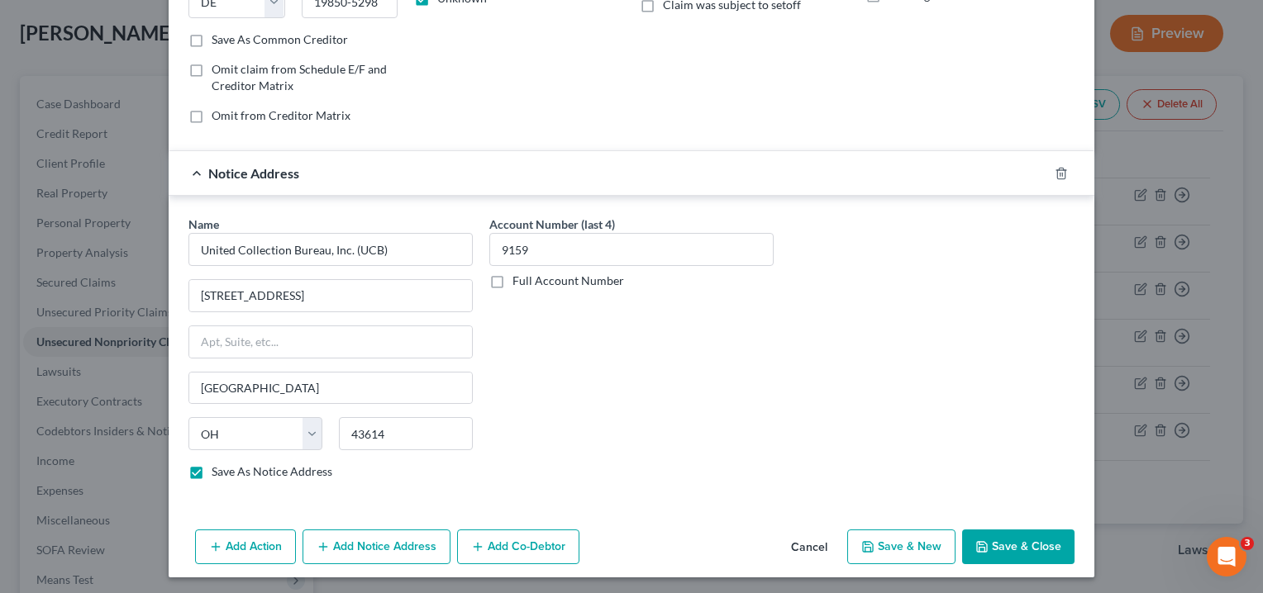
click at [1016, 539] on button "Save & Close" at bounding box center [1018, 547] width 112 height 35
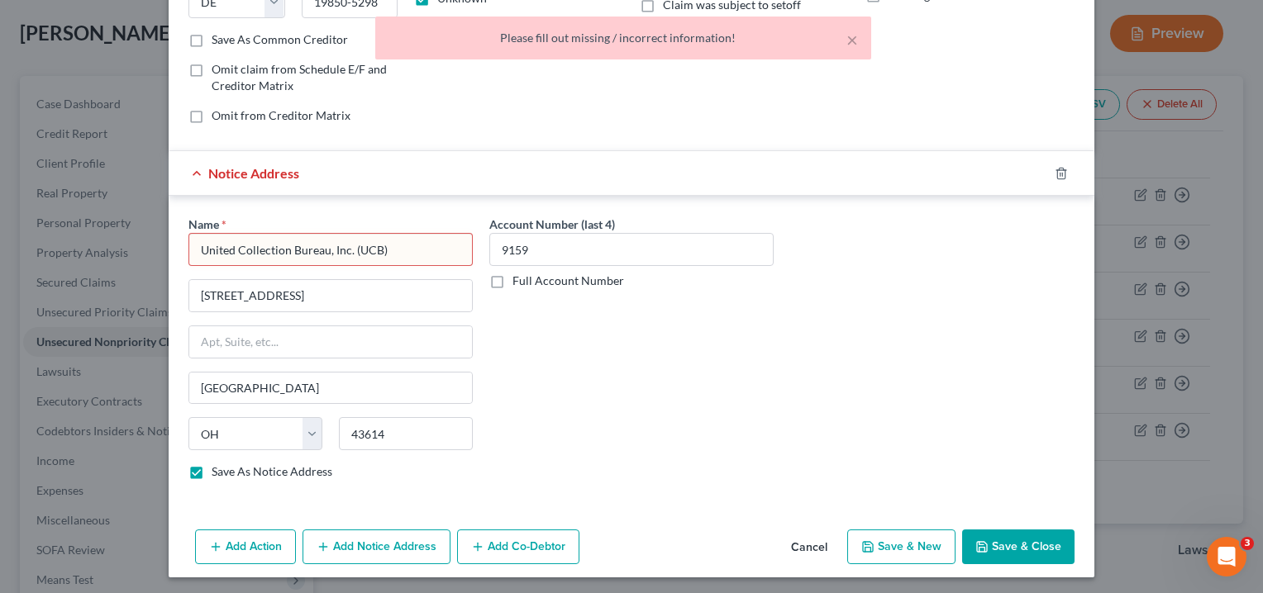
click at [968, 463] on div "Name * United Collection Bureau, Inc. (UCB) [STREET_ADDRESS] Toledo State [US_S…" at bounding box center [631, 355] width 903 height 278
click at [433, 257] on input "United Collection Bureau, Inc. (UCB)" at bounding box center [330, 249] width 284 height 33
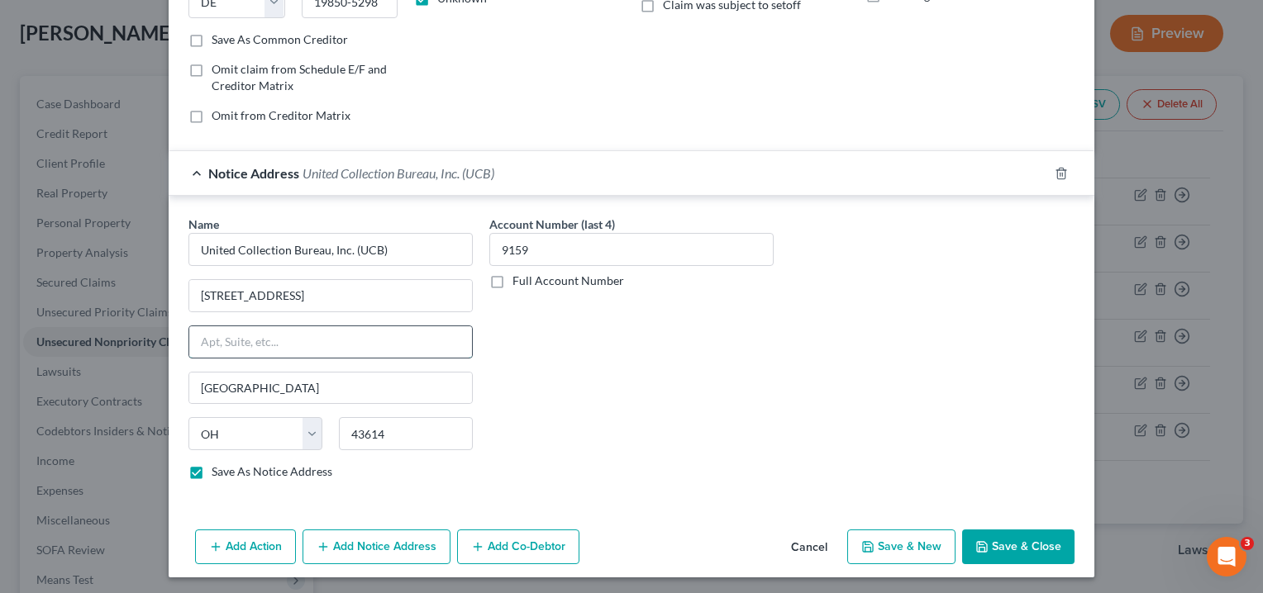
click at [427, 335] on input "text" at bounding box center [330, 341] width 283 height 31
click at [622, 373] on div "Account Number (last 4) 9159 Full Account Number" at bounding box center [631, 355] width 301 height 278
click at [1010, 546] on button "Save & Close" at bounding box center [1018, 547] width 112 height 35
checkbox input "false"
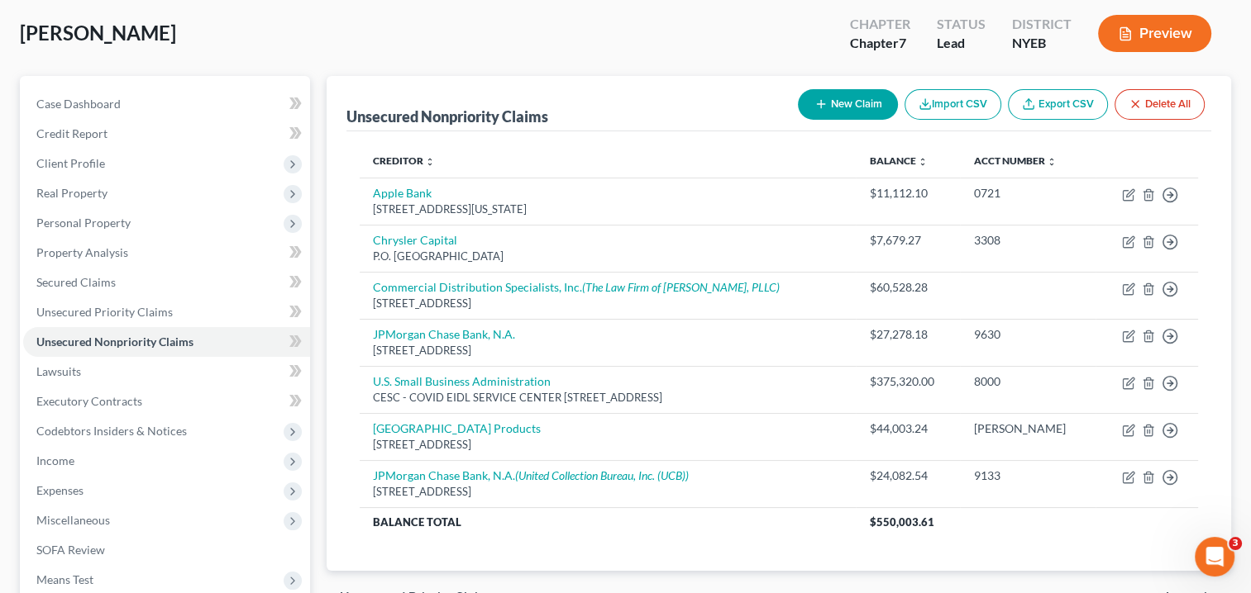
click at [837, 96] on button "New Claim" at bounding box center [848, 104] width 100 height 31
select select "0"
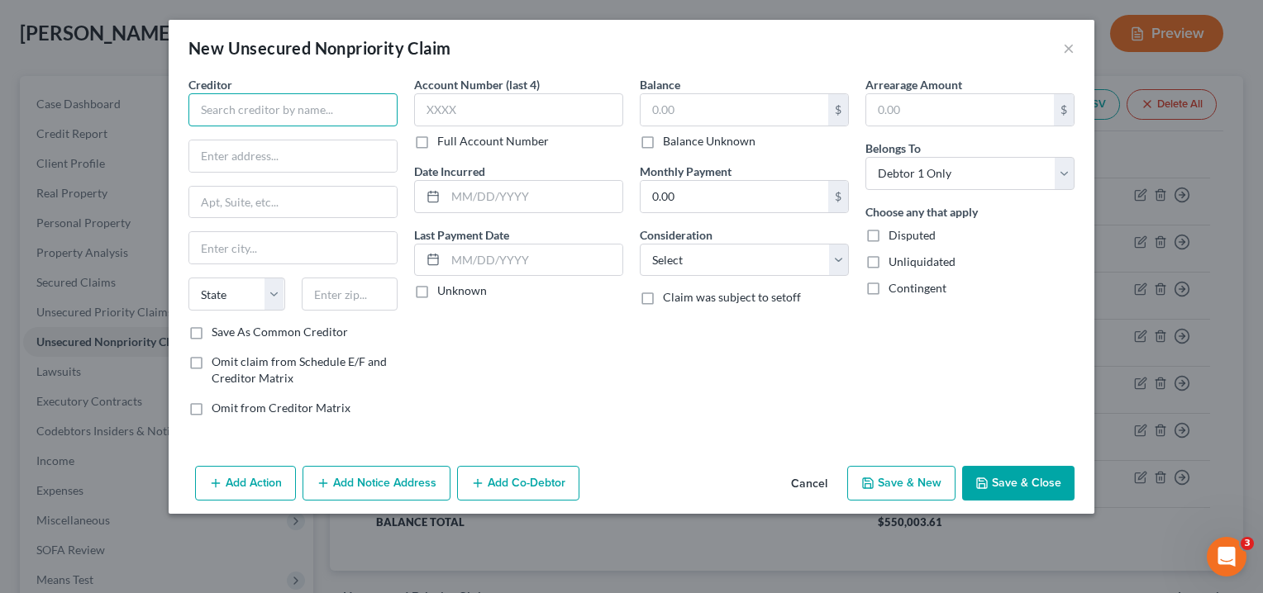
click at [304, 103] on input "text" at bounding box center [292, 109] width 209 height 33
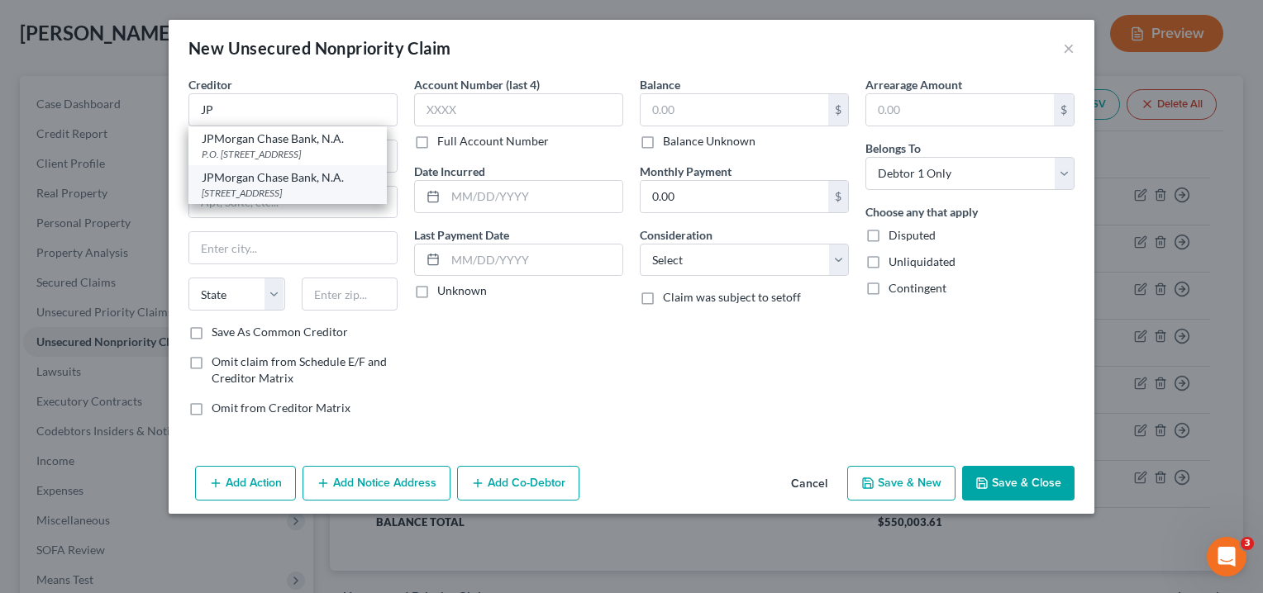
click at [280, 186] on div "[STREET_ADDRESS]" at bounding box center [288, 193] width 172 height 14
type input "JPMorgan Chase Bank, N.A."
type input "P.O Box 15298"
type input "Wilmington"
select select "7"
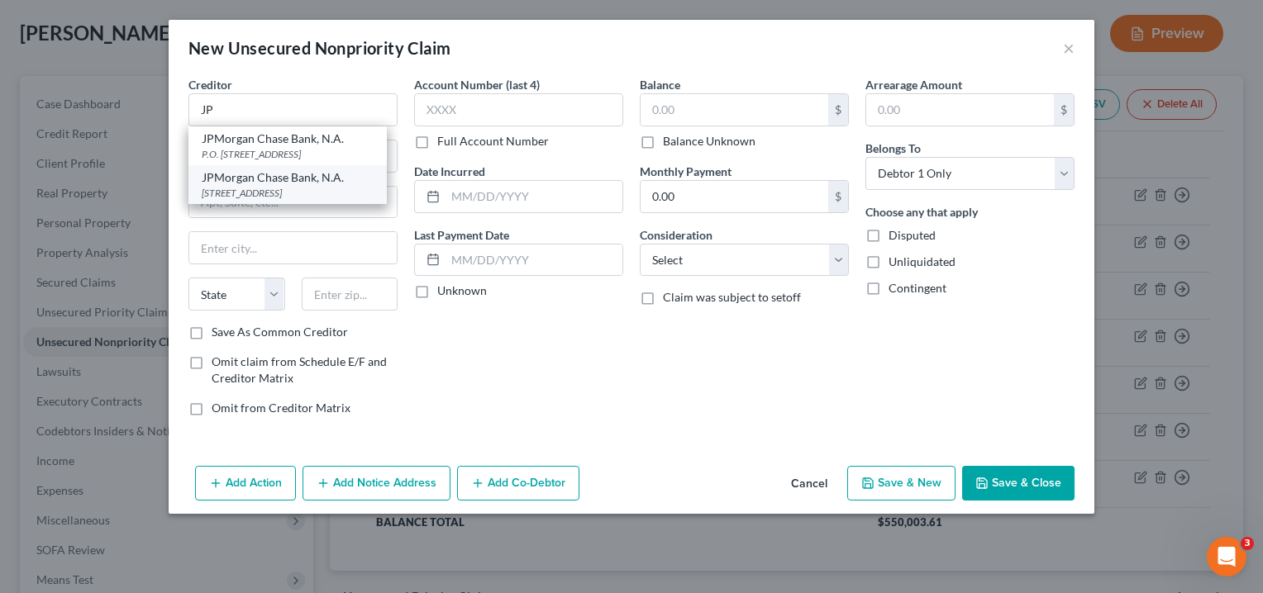
type input "19850-5298"
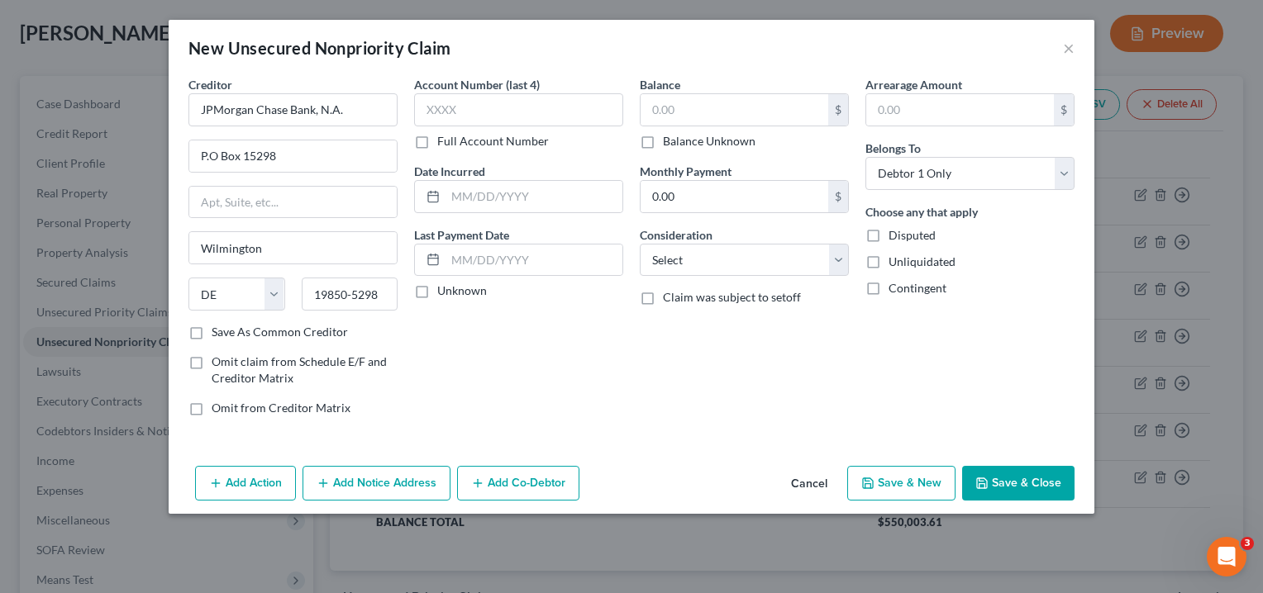
click at [516, 341] on div "Account Number (last 4) Full Account Number Date Incurred Last Payment Date Unk…" at bounding box center [519, 253] width 226 height 354
click at [486, 109] on input "text" at bounding box center [518, 109] width 209 height 33
paste input "3237"
type input "3237"
drag, startPoint x: 455, startPoint y: 106, endPoint x: 402, endPoint y: 106, distance: 53.7
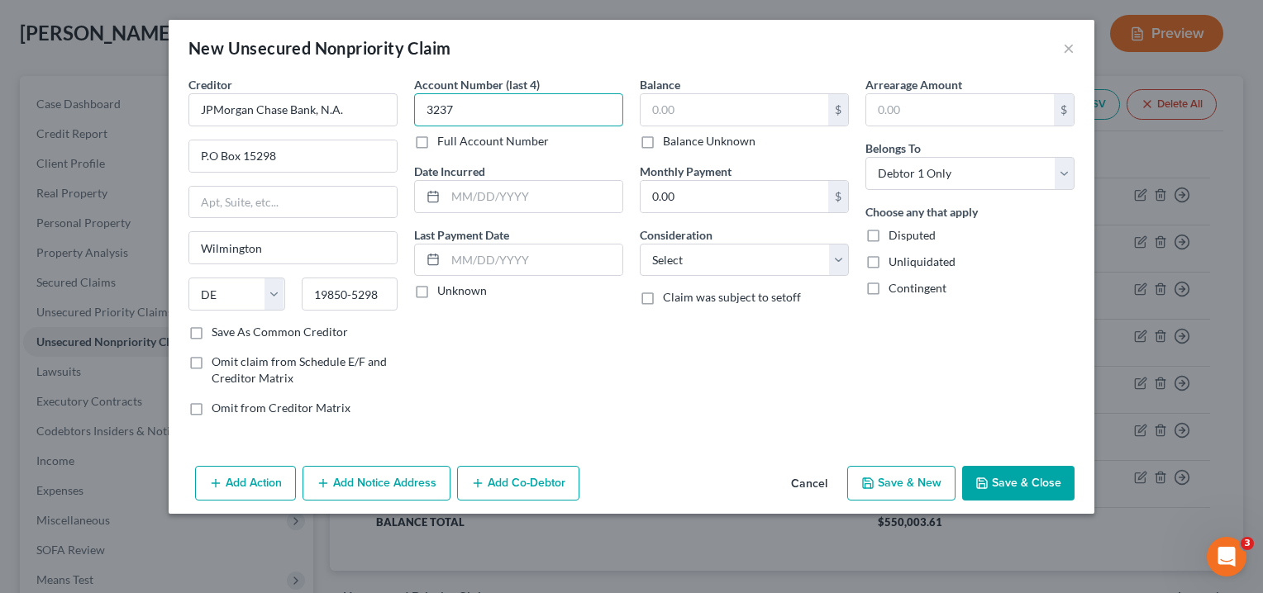
click at [402, 106] on div "Creditor * JPMorgan Chase Bank, N.A. P.O Box 15298 [GEOGRAPHIC_DATA] [US_STATE]…" at bounding box center [631, 253] width 903 height 354
click at [474, 108] on input "text" at bounding box center [518, 109] width 209 height 33
paste input "2378"
type input "2378"
click at [542, 357] on div "Account Number (last 4) 2378 Full Account Number Date Incurred Last Payment Dat…" at bounding box center [519, 253] width 226 height 354
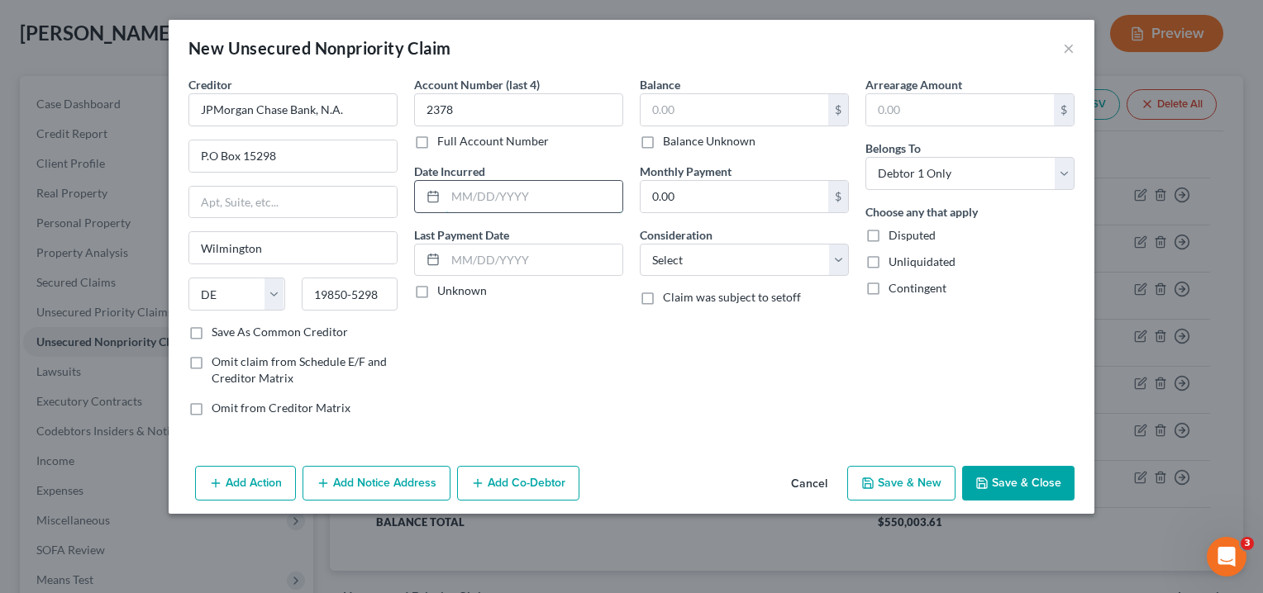
click at [472, 207] on input "text" at bounding box center [534, 196] width 177 height 31
type input "VARIOUS"
click at [541, 341] on div "Account Number (last 4) 2378 Full Account Number Date Incurred VARIOUS Last Pay…" at bounding box center [519, 253] width 226 height 354
click at [437, 284] on label "Unknown" at bounding box center [462, 291] width 50 height 17
click at [444, 284] on input "Unknown" at bounding box center [449, 288] width 11 height 11
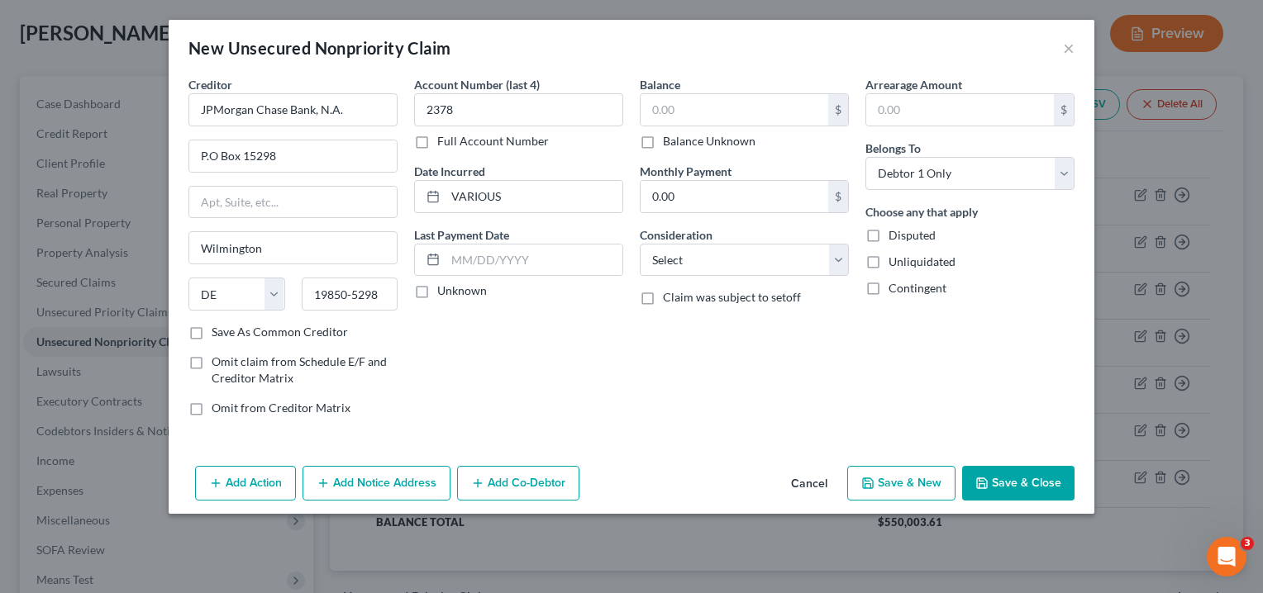
checkbox input "true"
click at [658, 111] on input "text" at bounding box center [735, 109] width 188 height 31
paste input "2,751.60"
type input "2,751.60"
click at [879, 112] on input "text" at bounding box center [960, 109] width 188 height 31
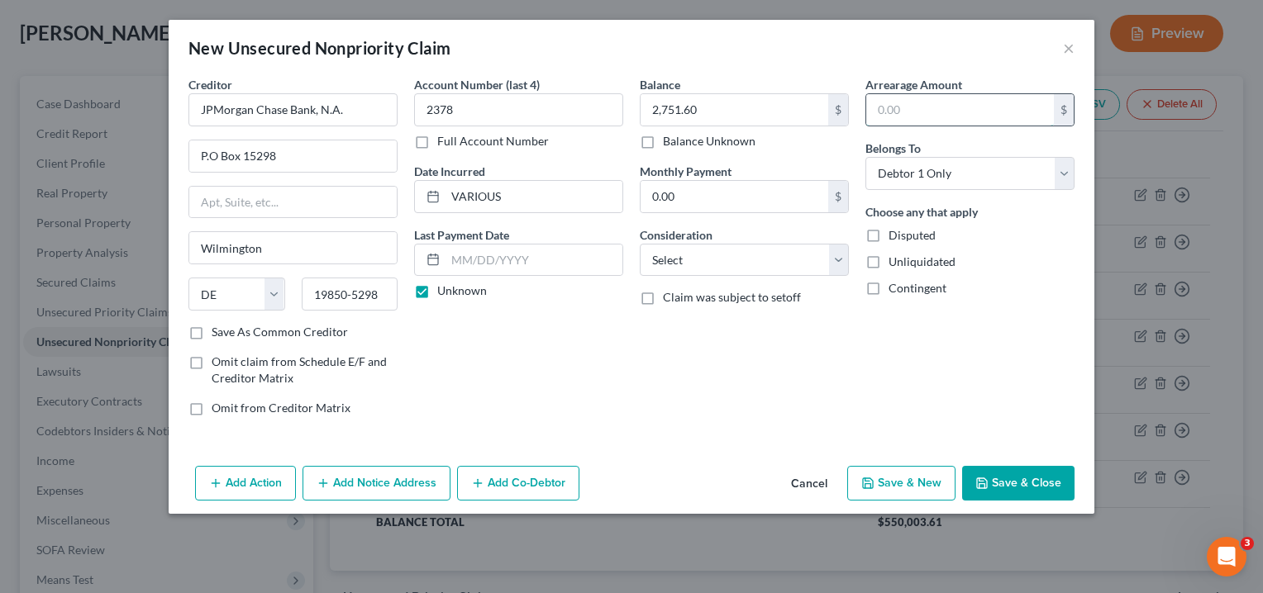
paste input "2,751.60"
type input "2,751.60"
click at [660, 433] on div "Creditor * JPMorgan Chase Bank, N.A. P.O Box 15298 [GEOGRAPHIC_DATA] [US_STATE]…" at bounding box center [632, 268] width 926 height 384
click at [751, 250] on select "Select Cable / Satellite Services Collection Agency Credit Card Debt Debt Couns…" at bounding box center [744, 260] width 209 height 33
select select "10"
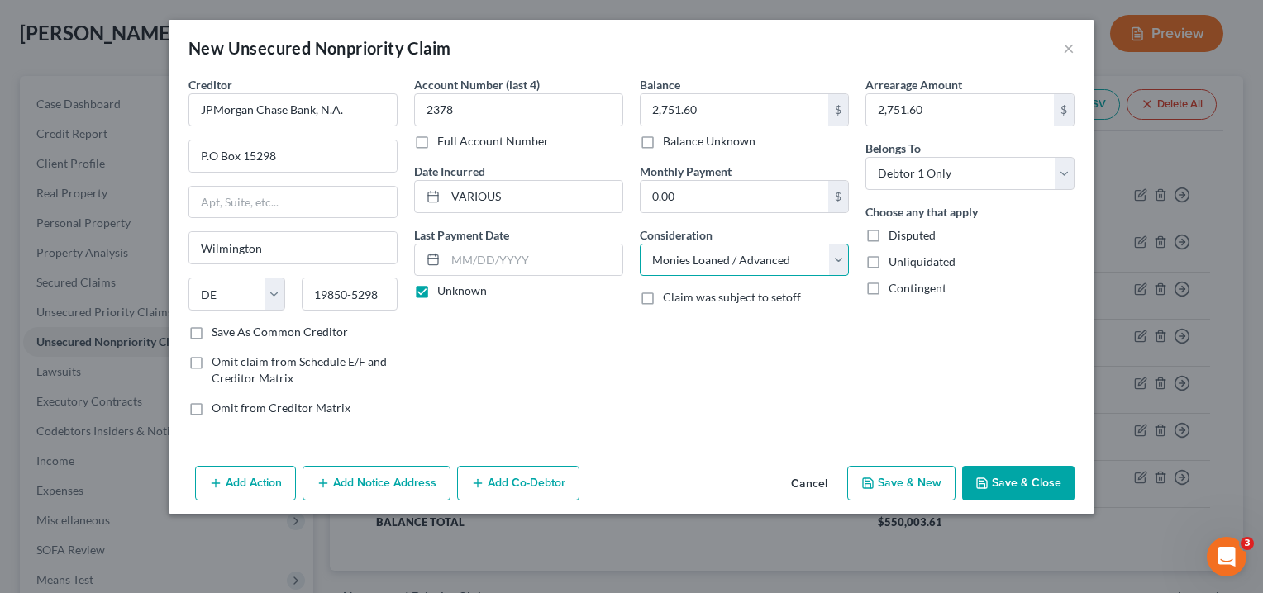
click at [640, 244] on select "Select Cable / Satellite Services Collection Agency Credit Card Debt Debt Couns…" at bounding box center [744, 260] width 209 height 33
click at [741, 345] on div "Balance 2,751.60 $ Balance Unknown Balance Undetermined 2,751.60 $ Balance Unkn…" at bounding box center [745, 253] width 226 height 354
click at [355, 487] on button "Add Notice Address" at bounding box center [377, 483] width 148 height 35
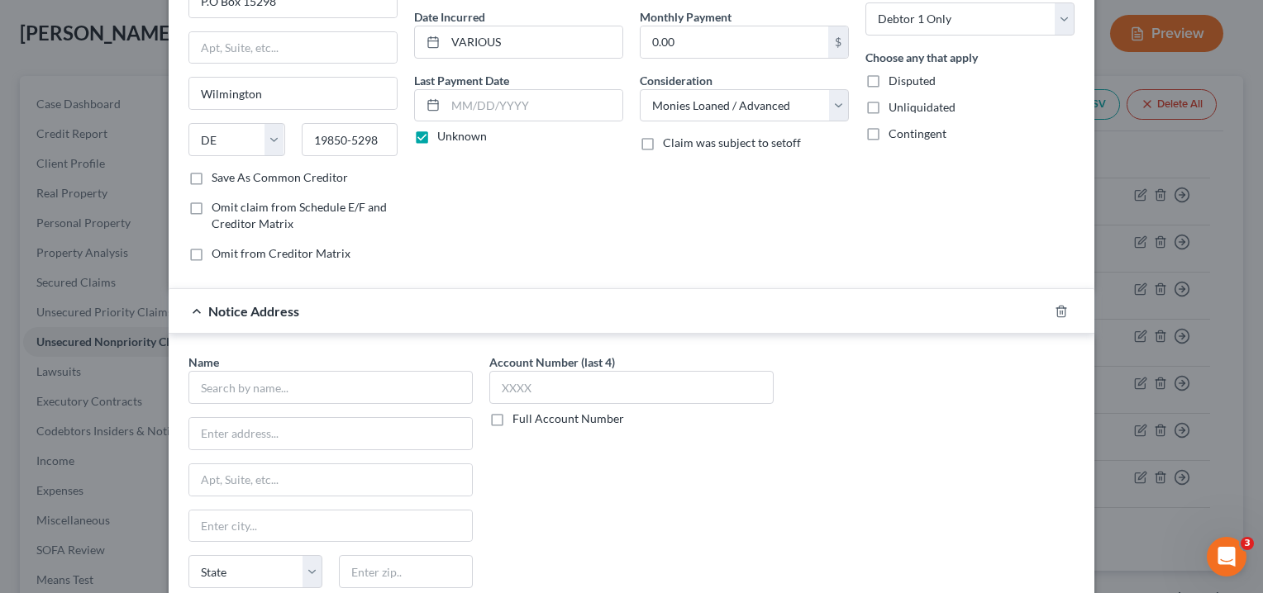
scroll to position [165, 0]
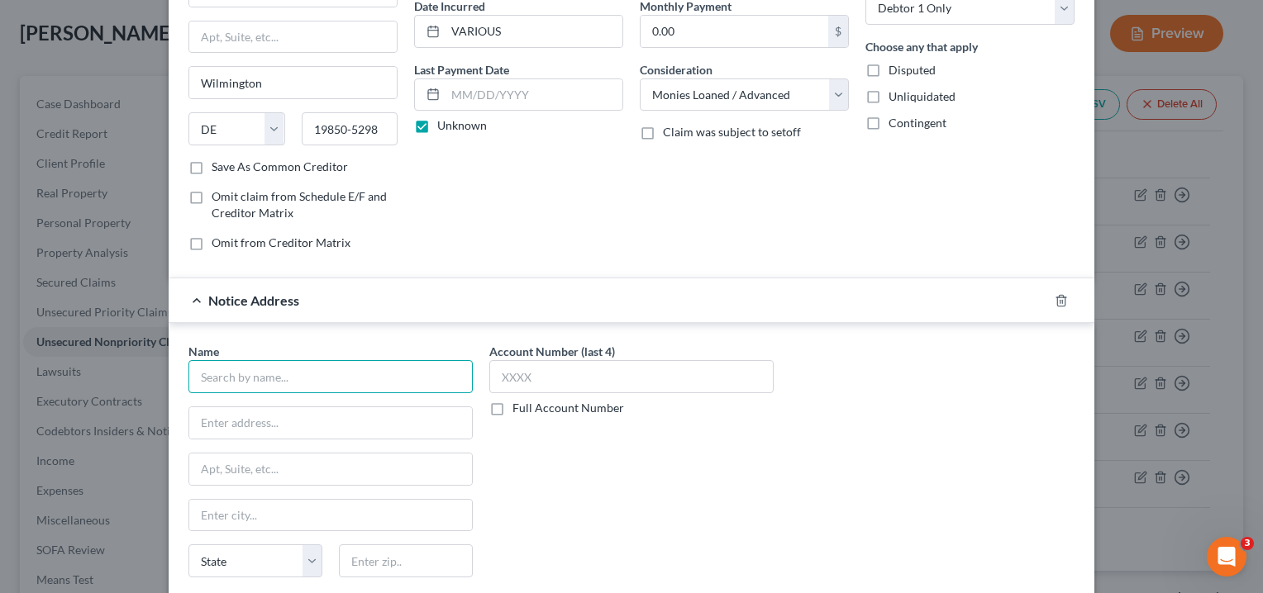
click at [371, 374] on input "text" at bounding box center [330, 376] width 284 height 33
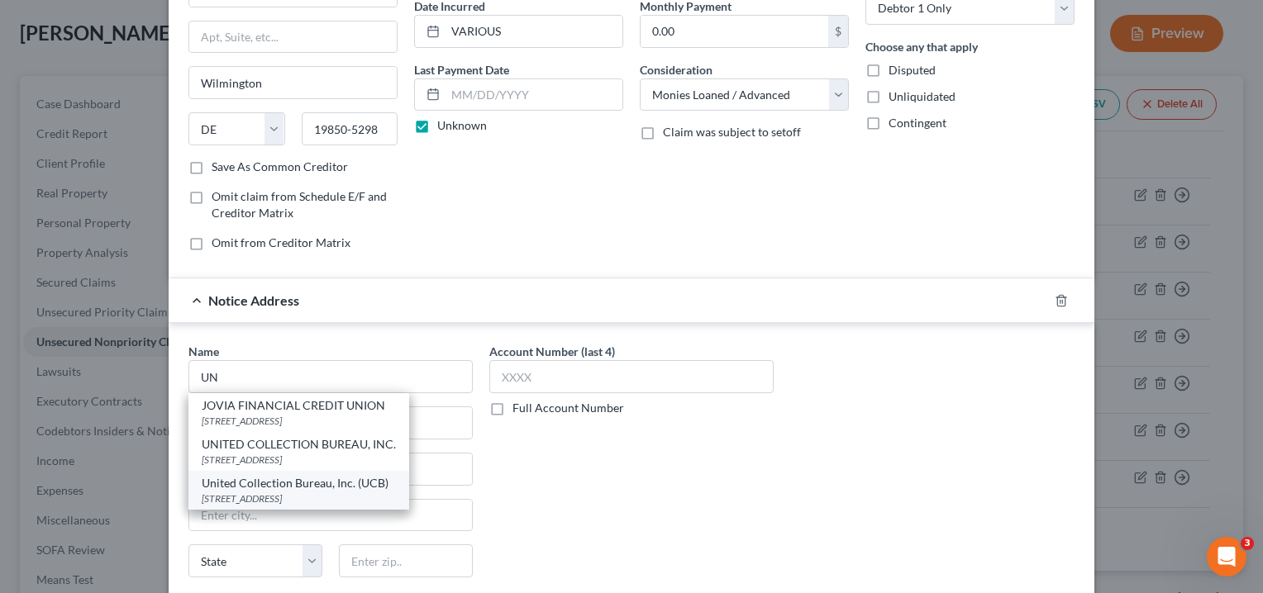
click at [356, 487] on div "United Collection Bureau, Inc. (UCB)" at bounding box center [299, 483] width 194 height 17
type input "United Collection Bureau, Inc. (UCB)"
type input "[STREET_ADDRESS]"
type input "[GEOGRAPHIC_DATA]"
select select "36"
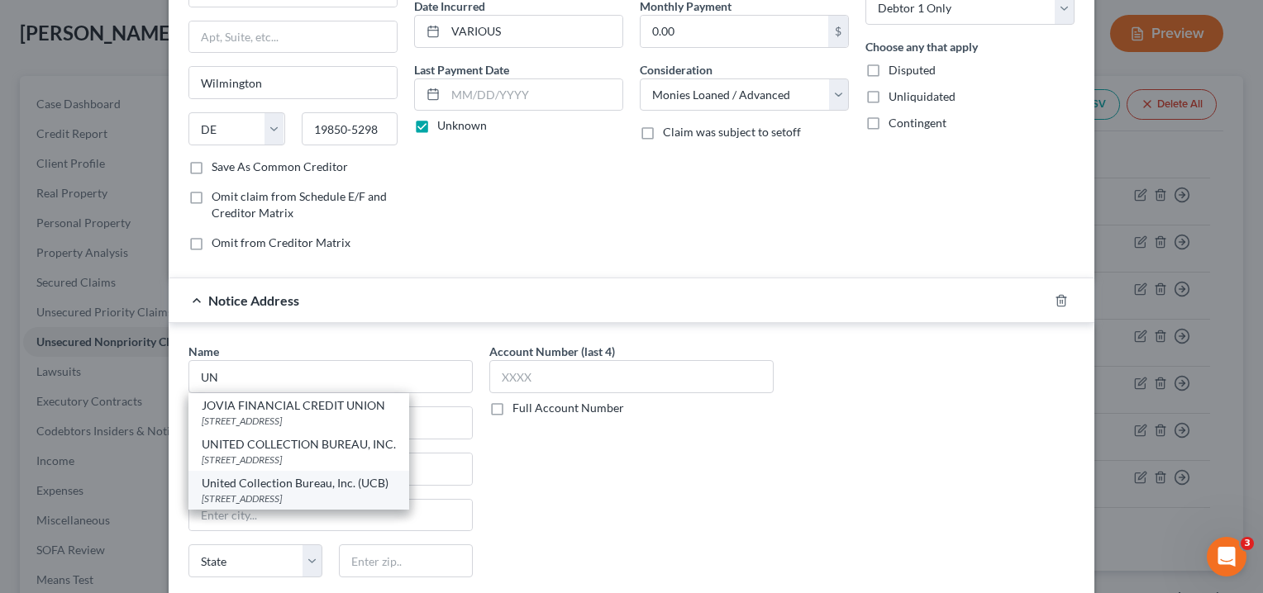
type input "43614"
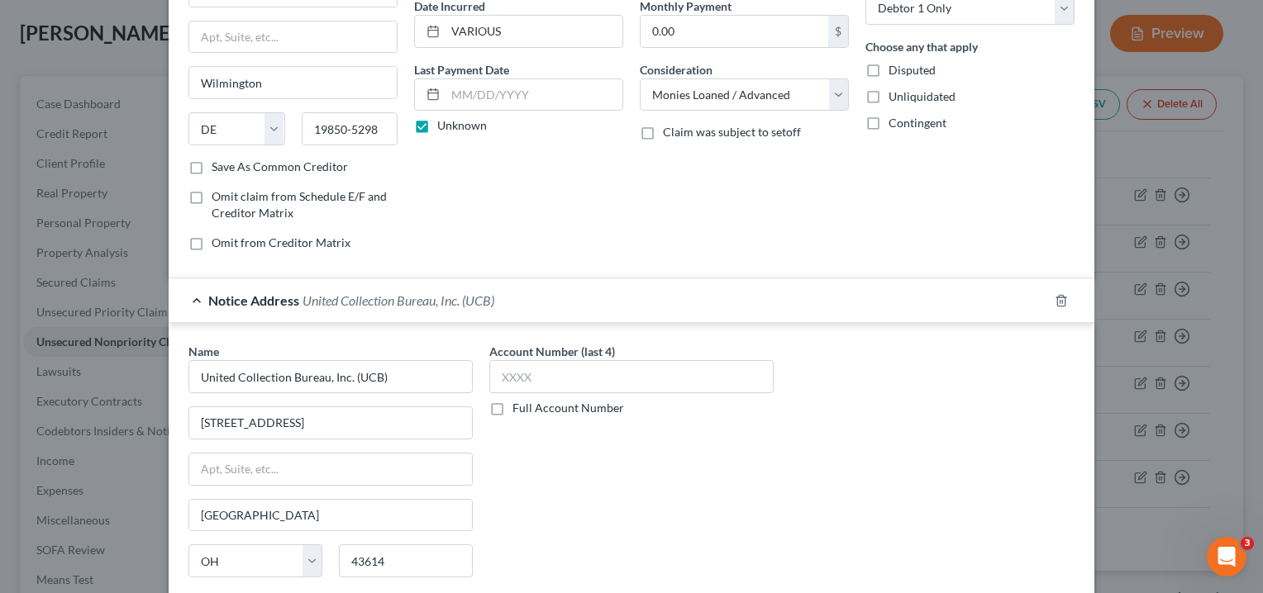
click at [585, 480] on div "Account Number (last 4) Full Account Number" at bounding box center [631, 482] width 301 height 278
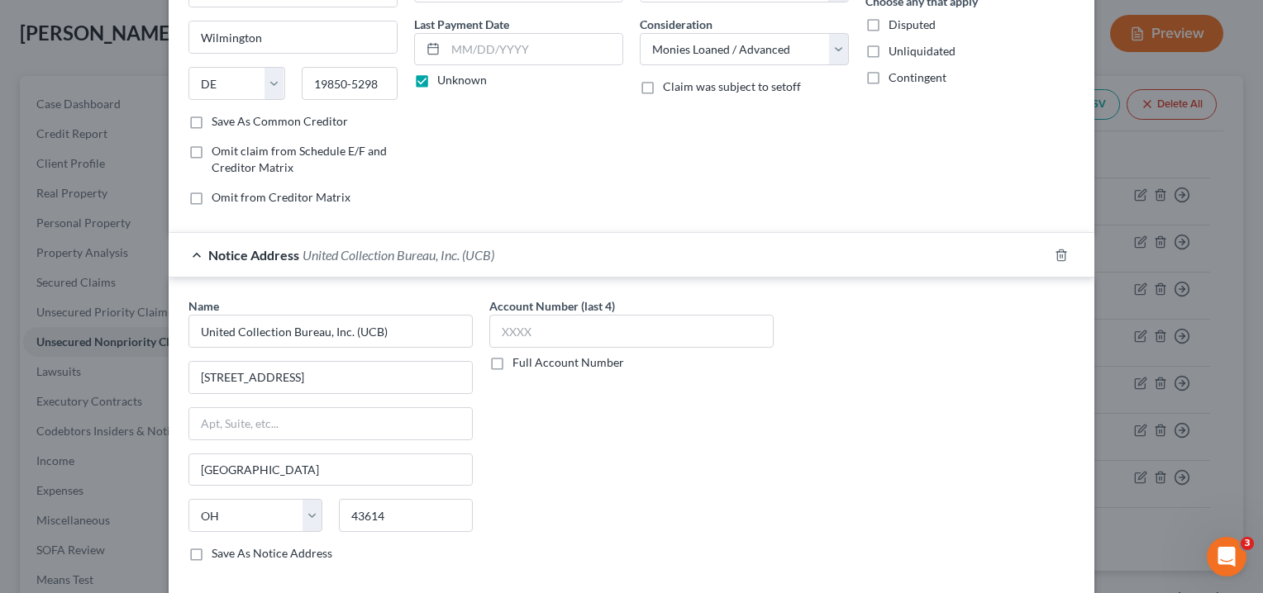
scroll to position [248, 0]
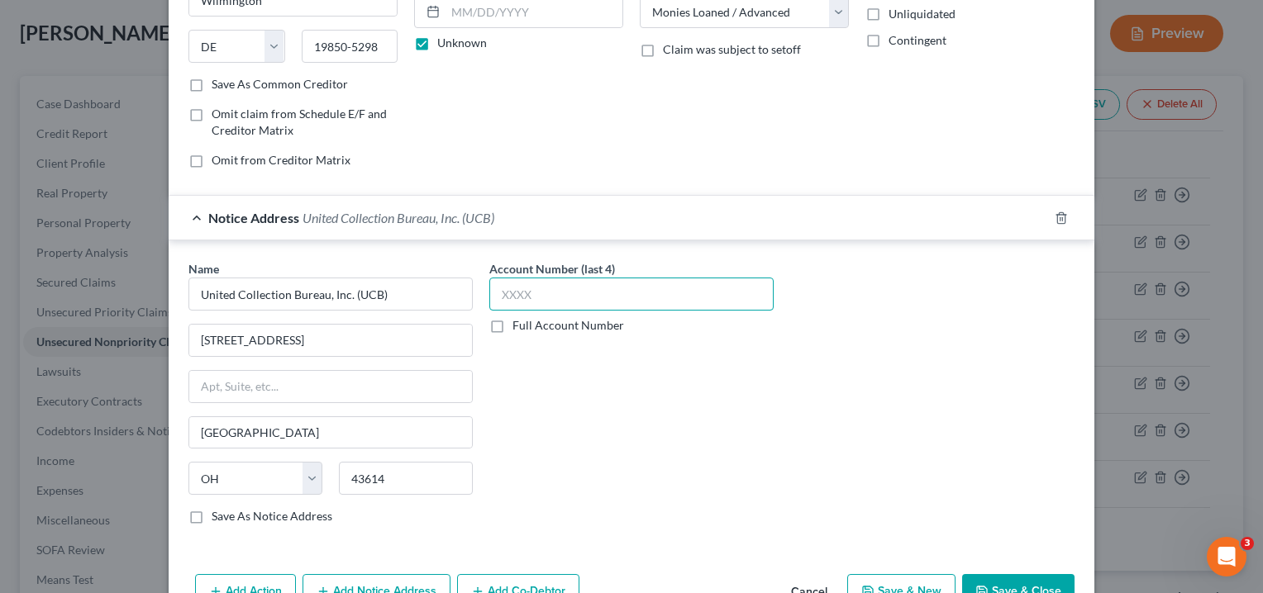
drag, startPoint x: 530, startPoint y: 294, endPoint x: 506, endPoint y: 293, distance: 24.0
click at [506, 293] on input "text" at bounding box center [631, 294] width 284 height 33
paste input "9423"
type input "9423"
click at [608, 419] on div "Account Number (last 4) 9423 Full Account Number" at bounding box center [631, 399] width 301 height 278
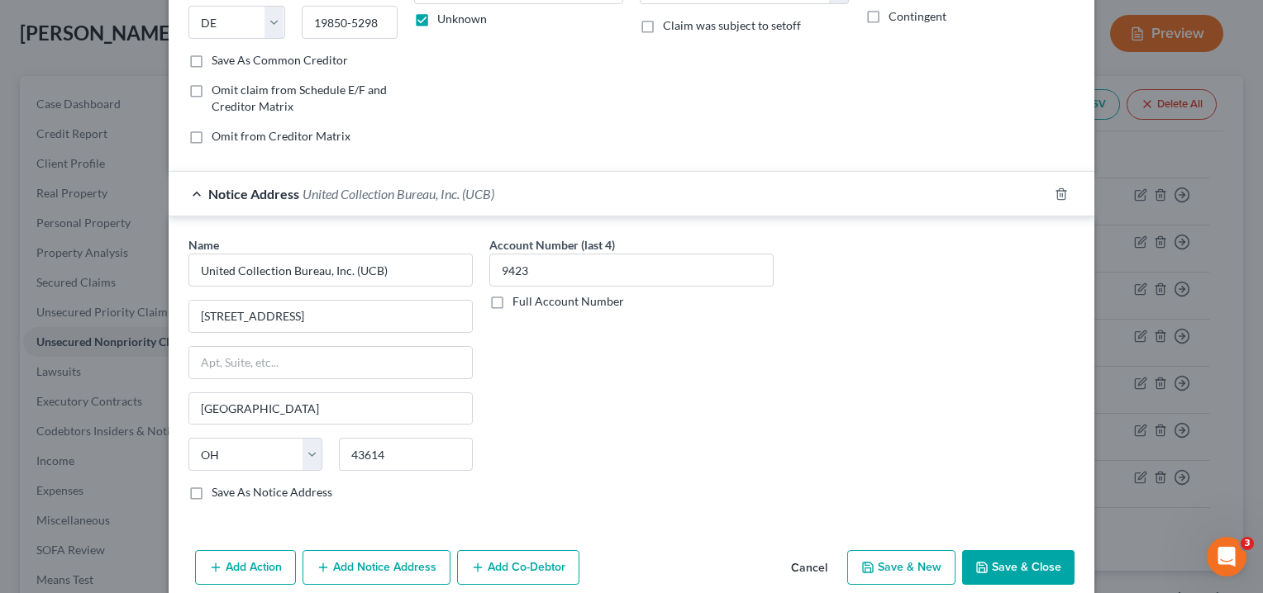
scroll to position [293, 0]
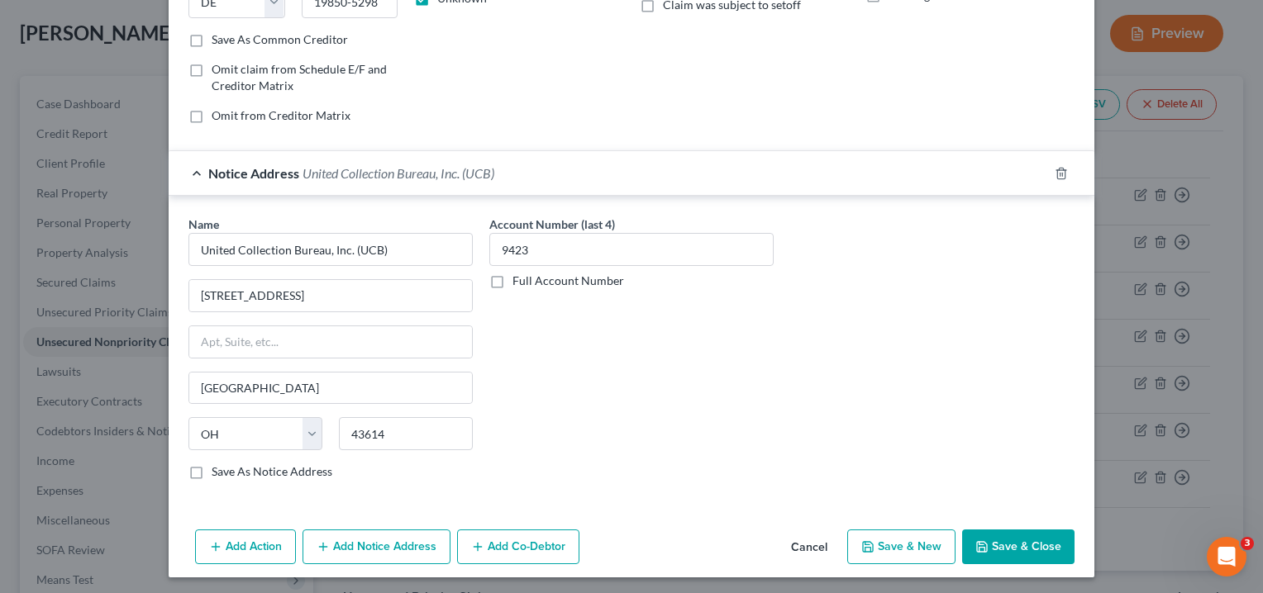
click at [1002, 547] on button "Save & Close" at bounding box center [1018, 547] width 112 height 35
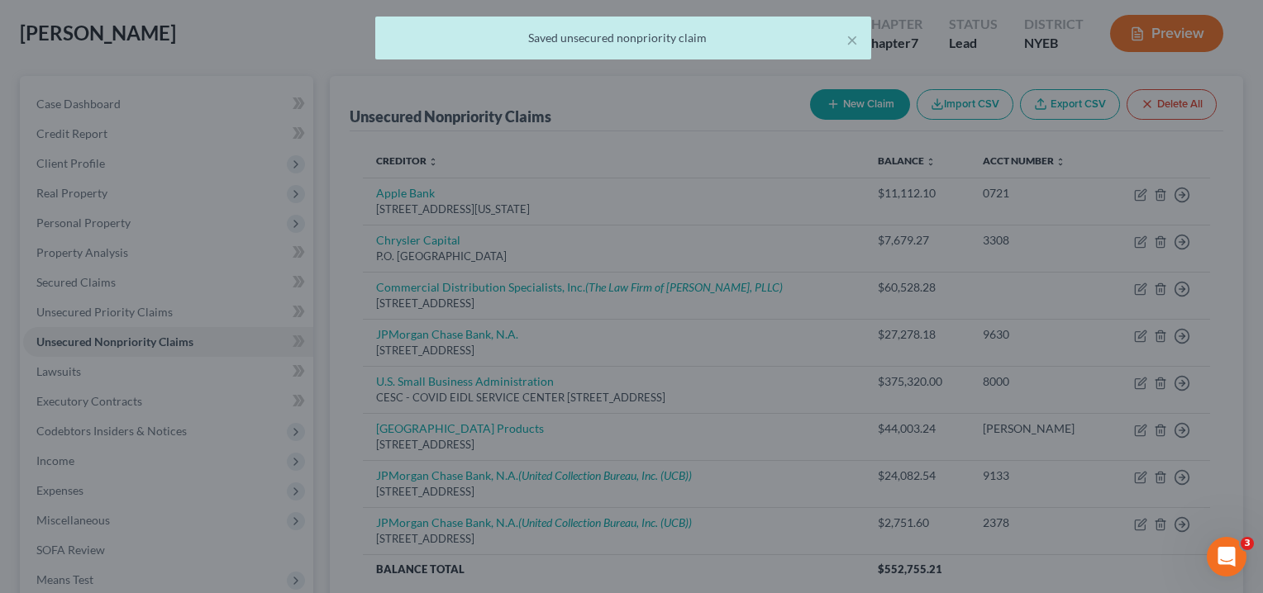
scroll to position [0, 0]
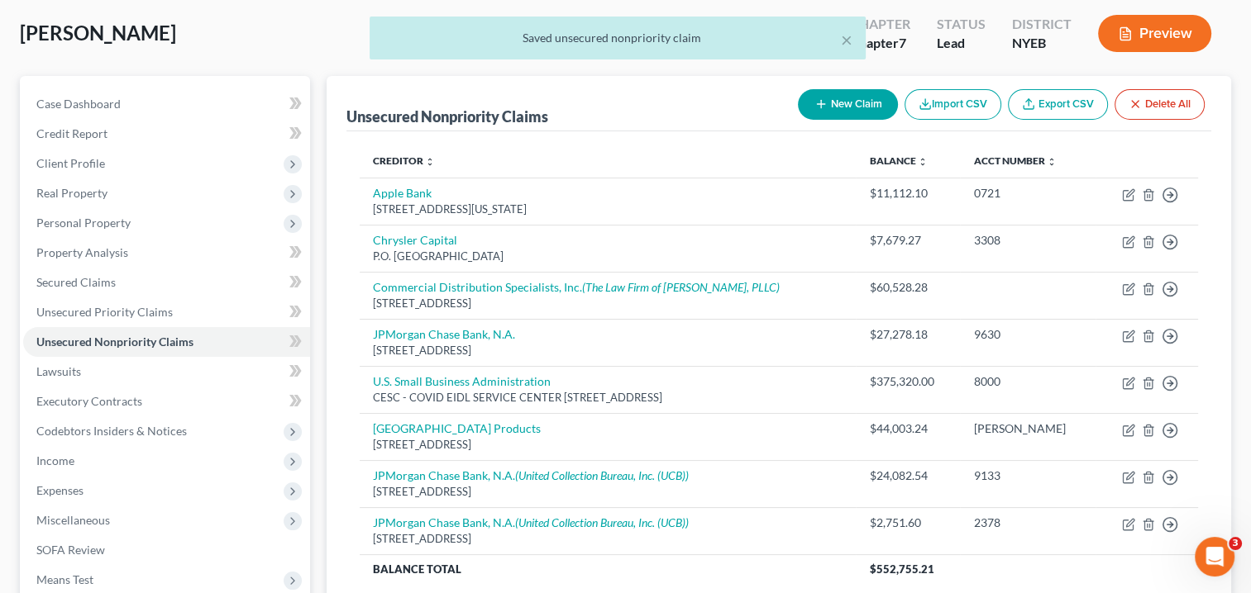
click at [838, 98] on button "New Claim" at bounding box center [848, 104] width 100 height 31
select select "0"
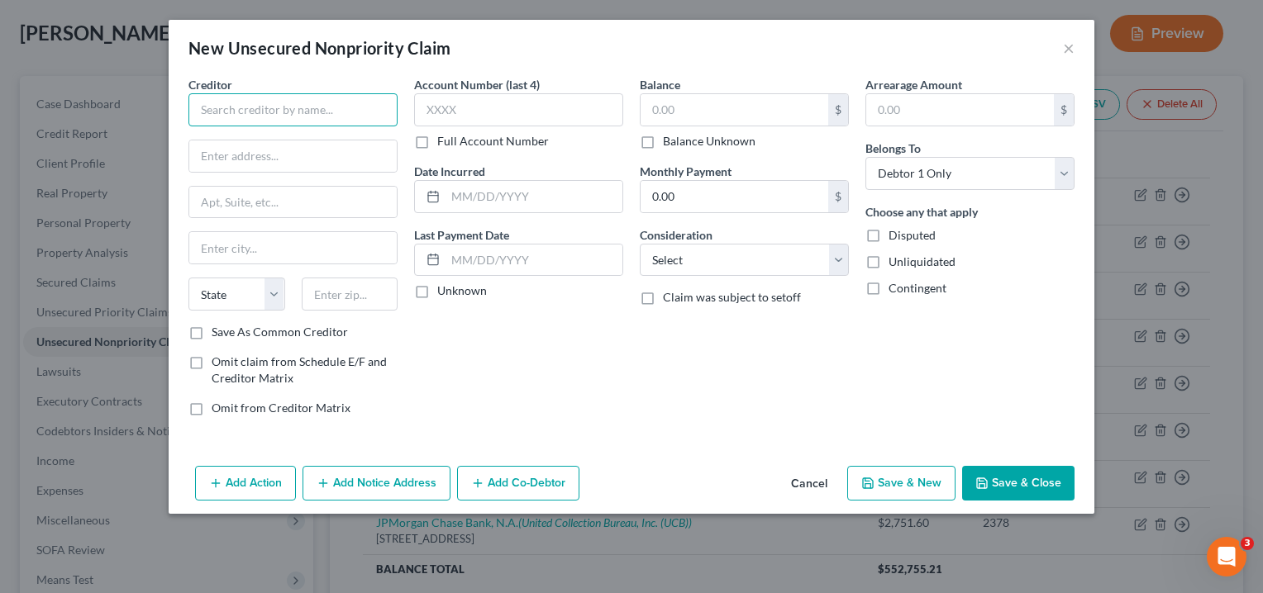
click at [344, 109] on input "text" at bounding box center [292, 109] width 209 height 33
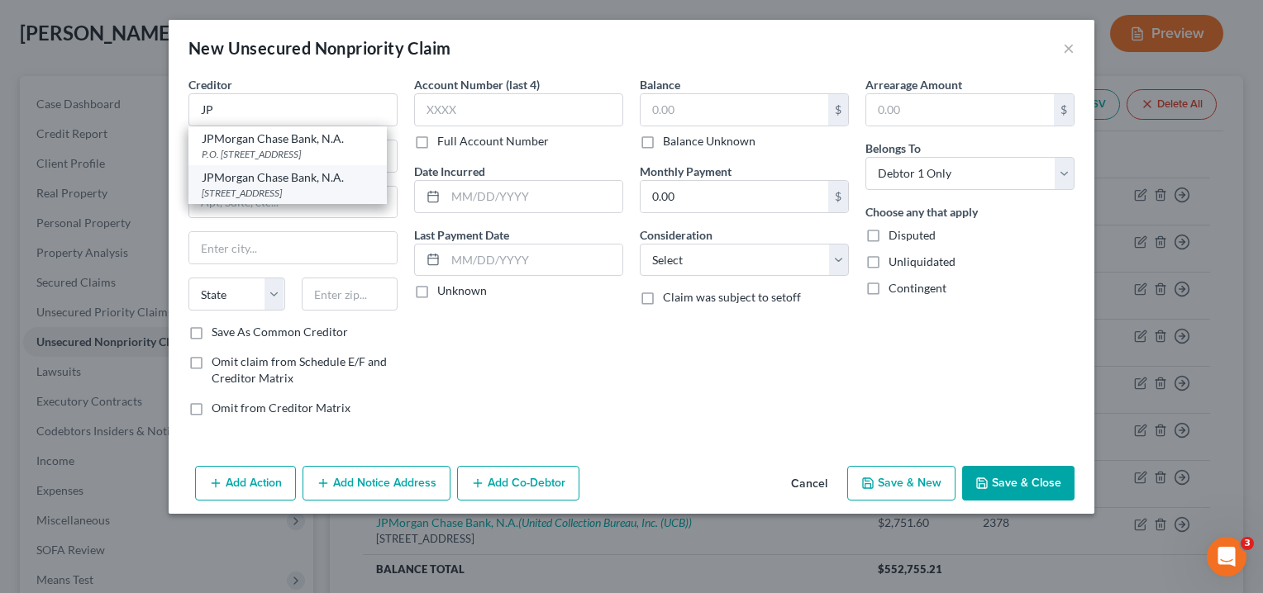
click at [317, 186] on div "[STREET_ADDRESS]" at bounding box center [288, 193] width 172 height 14
type input "JPMorgan Chase Bank, N.A."
type input "P.O Box 15298"
type input "Wilmington"
select select "7"
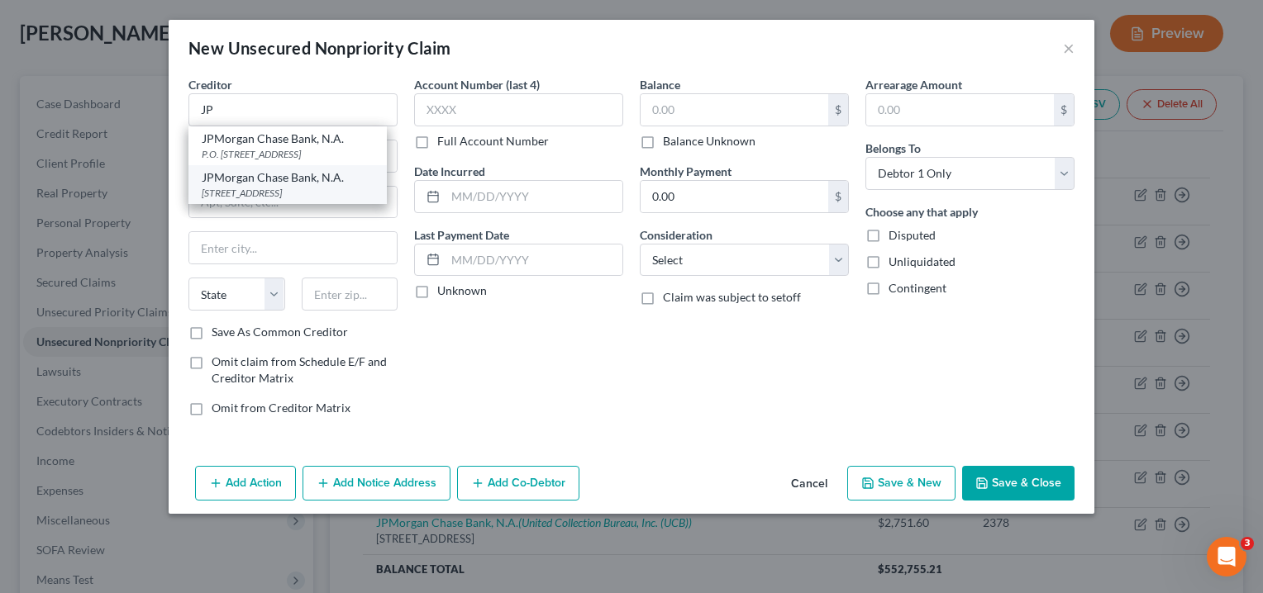
type input "19850-5298"
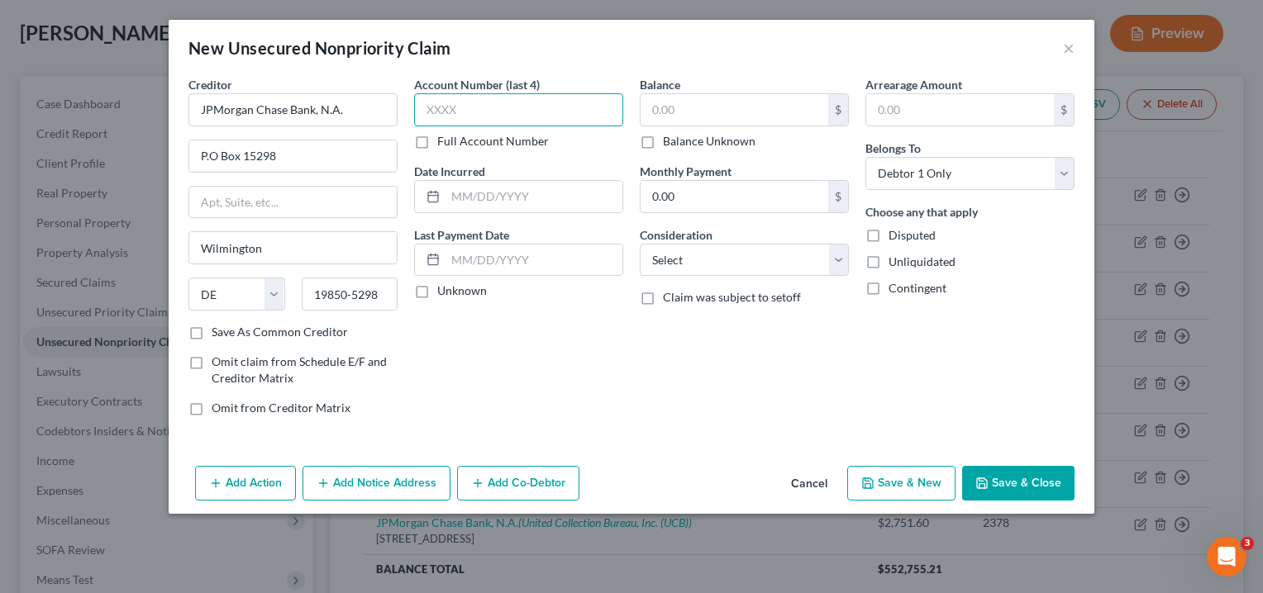
click at [522, 111] on input "text" at bounding box center [518, 109] width 209 height 33
paste input "9678"
type input "9678"
click at [552, 364] on div "Account Number (last 4) 9678 Full Account Number Date Incurred Last Payment Dat…" at bounding box center [519, 253] width 226 height 354
click at [552, 195] on input "text" at bounding box center [534, 196] width 177 height 31
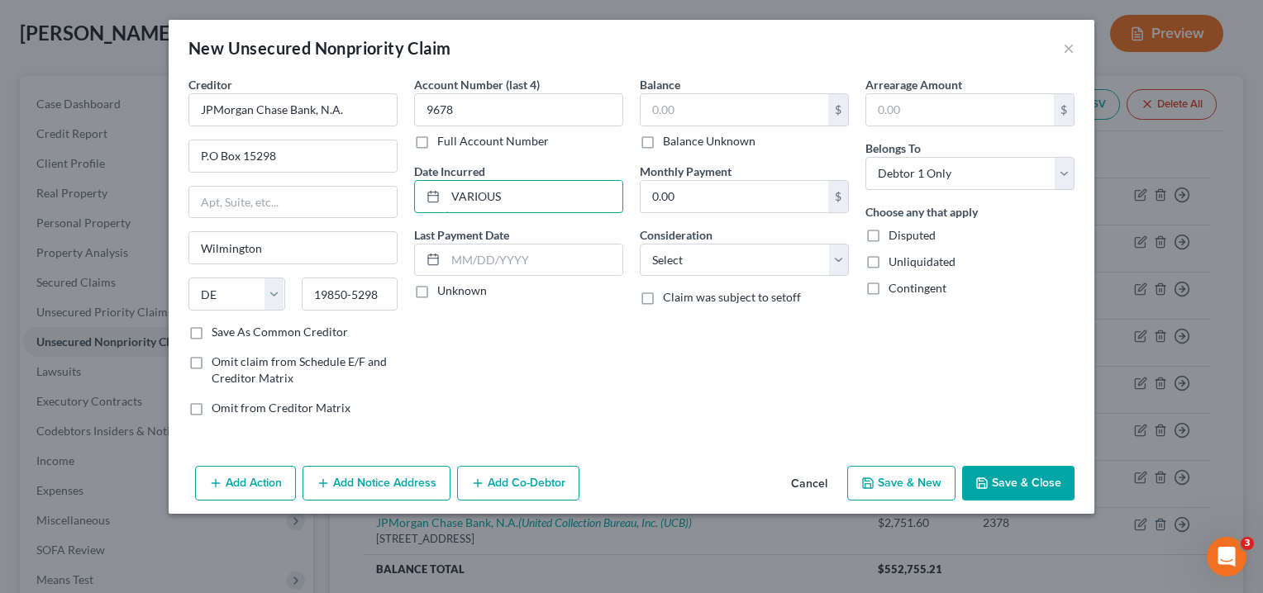
type input "VARIOUS"
click at [437, 289] on label "Unknown" at bounding box center [462, 291] width 50 height 17
click at [444, 289] on input "Unknown" at bounding box center [449, 288] width 11 height 11
checkbox input "true"
click at [736, 107] on input "text" at bounding box center [735, 109] width 188 height 31
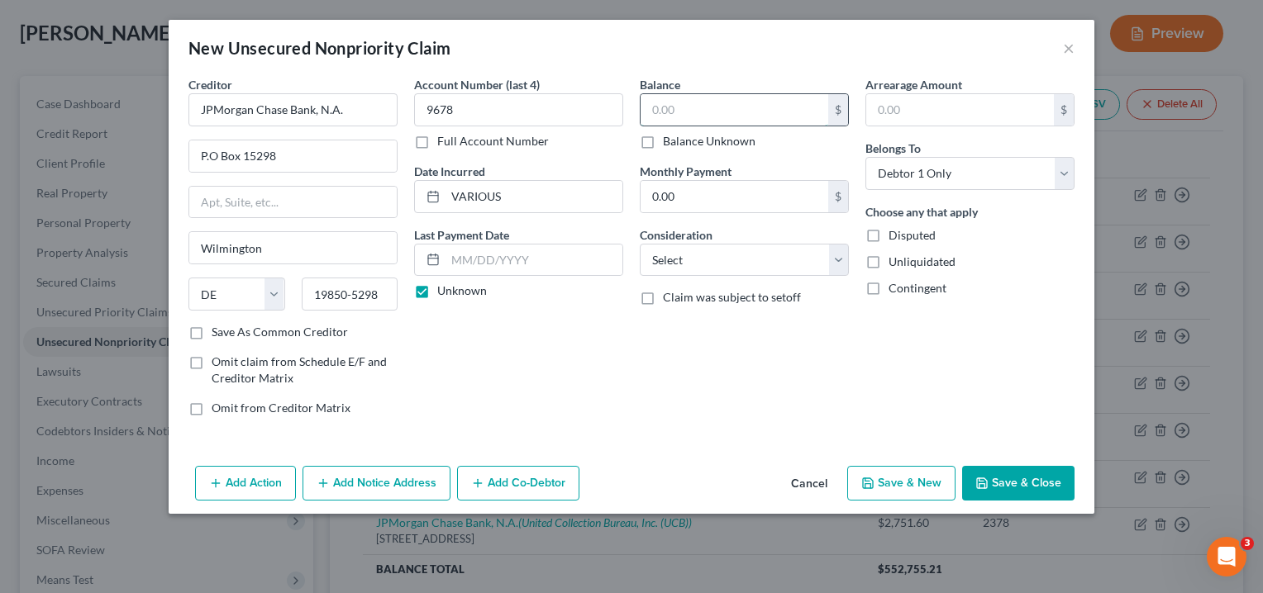
paste input "13,356.11"
type input "13,356.11"
click at [918, 114] on input "text" at bounding box center [960, 109] width 188 height 31
paste input "13,356.11"
type input "13,356.11"
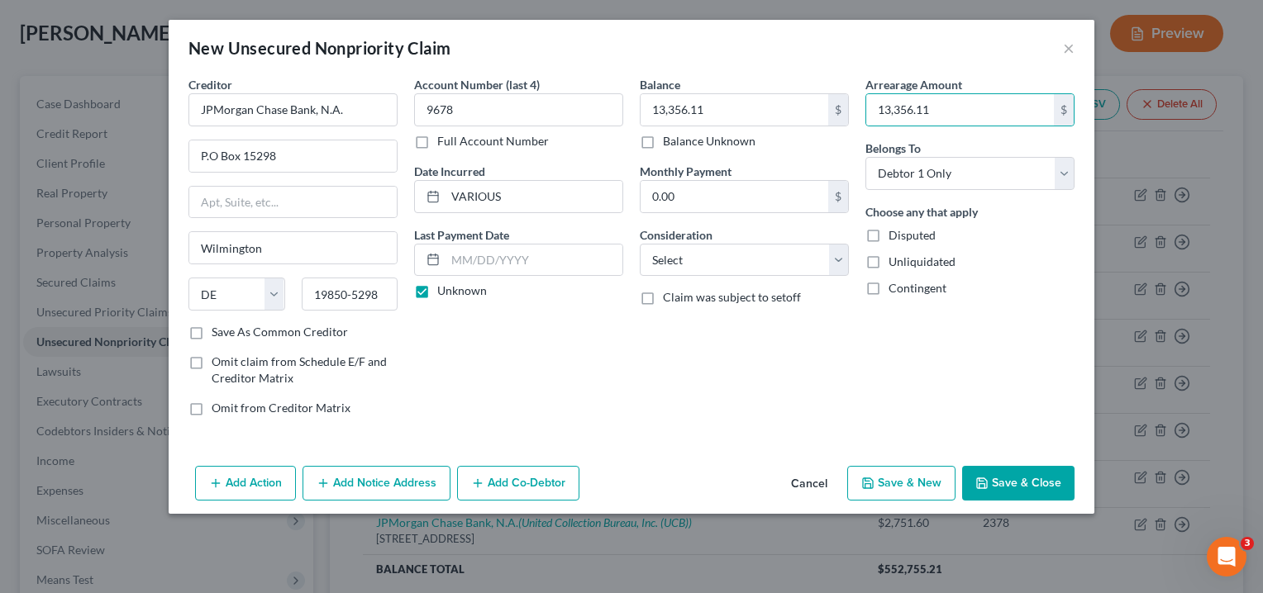
click at [788, 383] on div "Balance 13,356.11 $ Balance Unknown Balance Undetermined 13,356.11 $ Balance Un…" at bounding box center [745, 253] width 226 height 354
click at [359, 484] on button "Add Notice Address" at bounding box center [377, 483] width 148 height 35
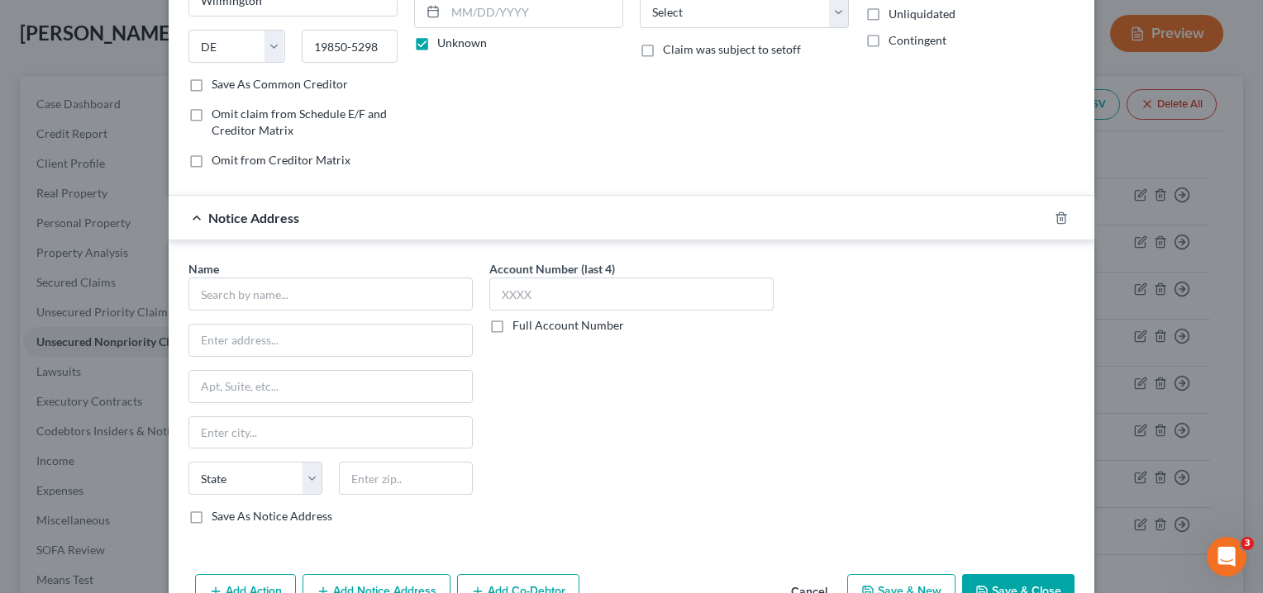
scroll to position [293, 0]
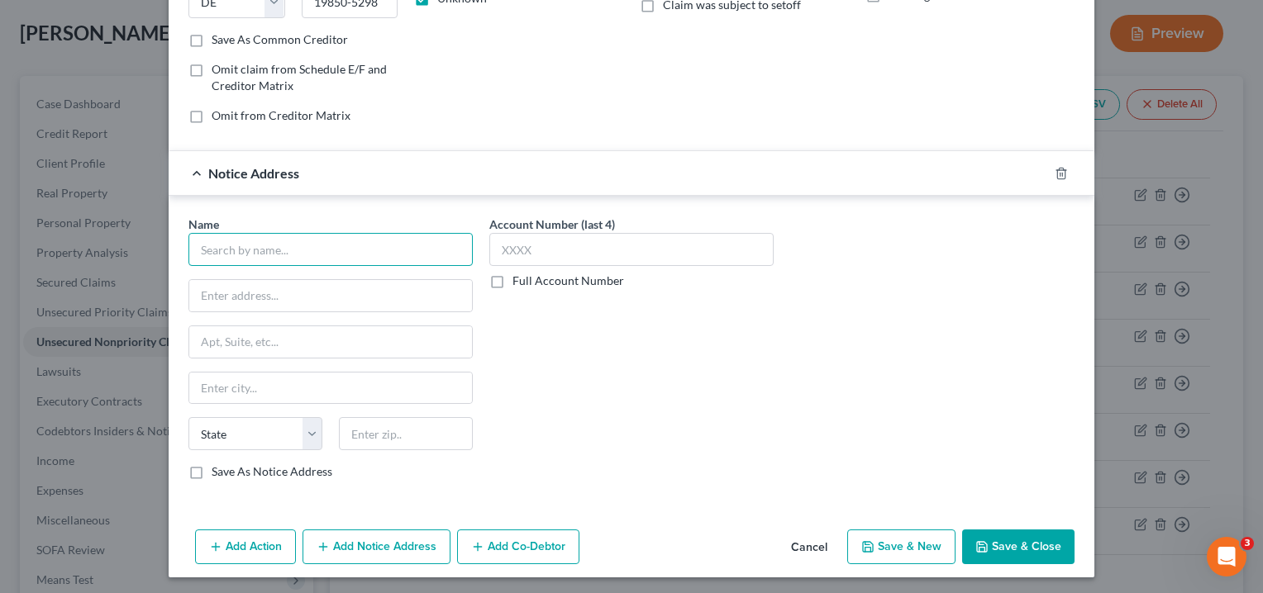
click at [301, 249] on input "text" at bounding box center [330, 249] width 284 height 33
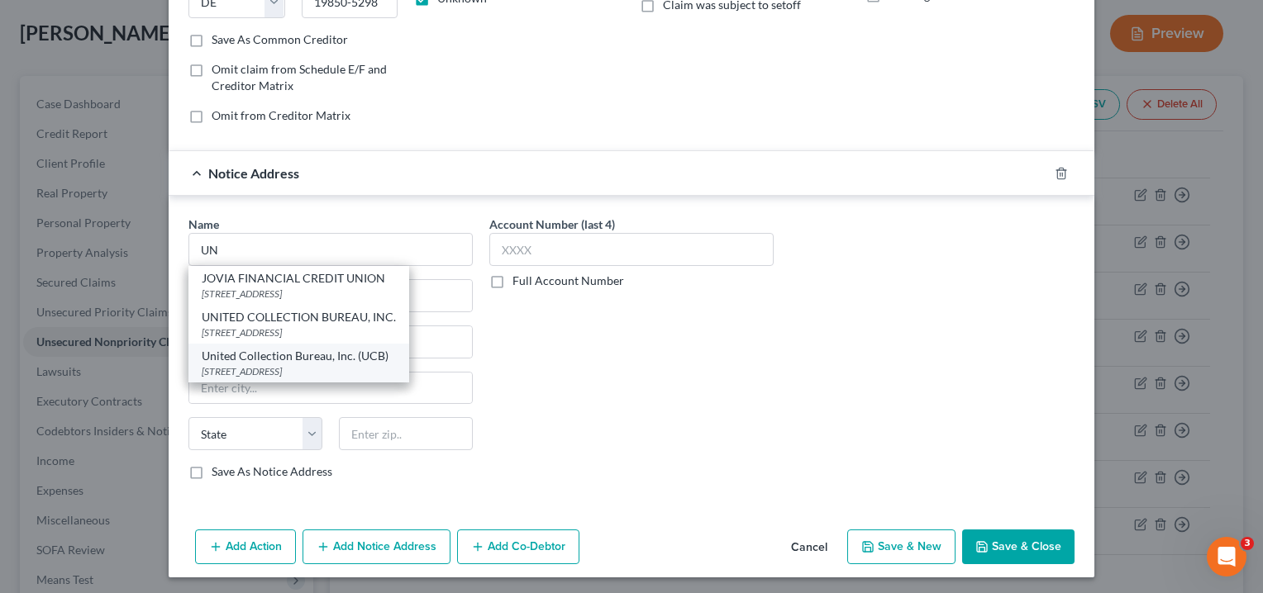
click at [296, 365] on div "[STREET_ADDRESS]" at bounding box center [299, 372] width 194 height 14
type input "United Collection Bureau, Inc. (UCB)"
type input "[STREET_ADDRESS]"
type input "[GEOGRAPHIC_DATA]"
select select "36"
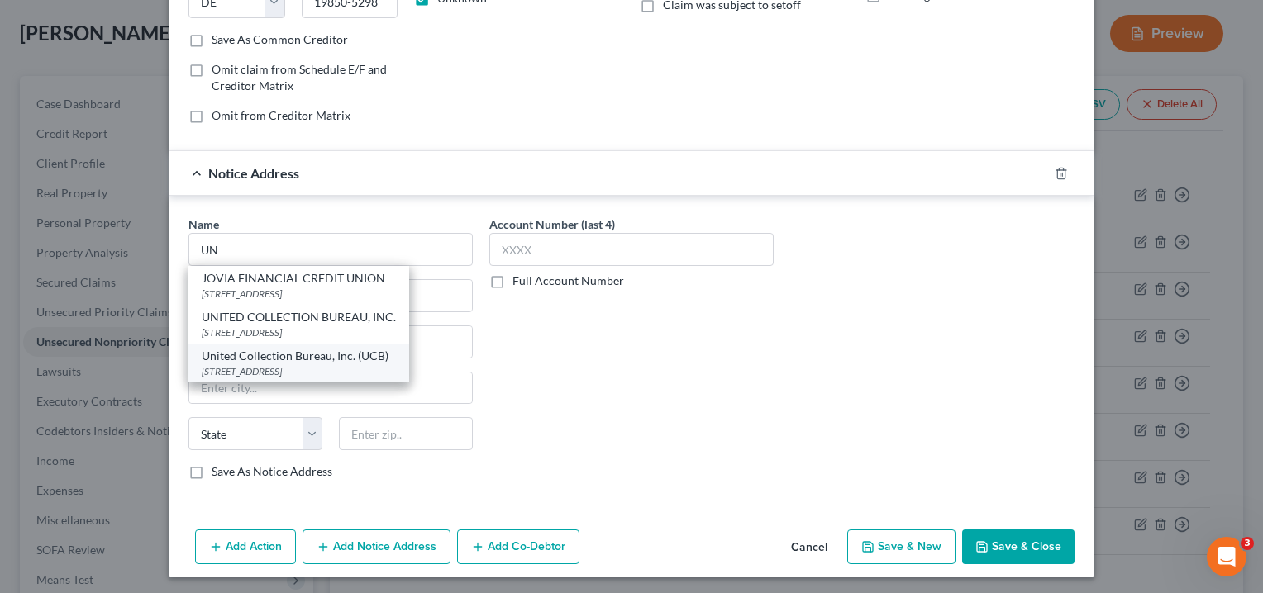
type input "43614"
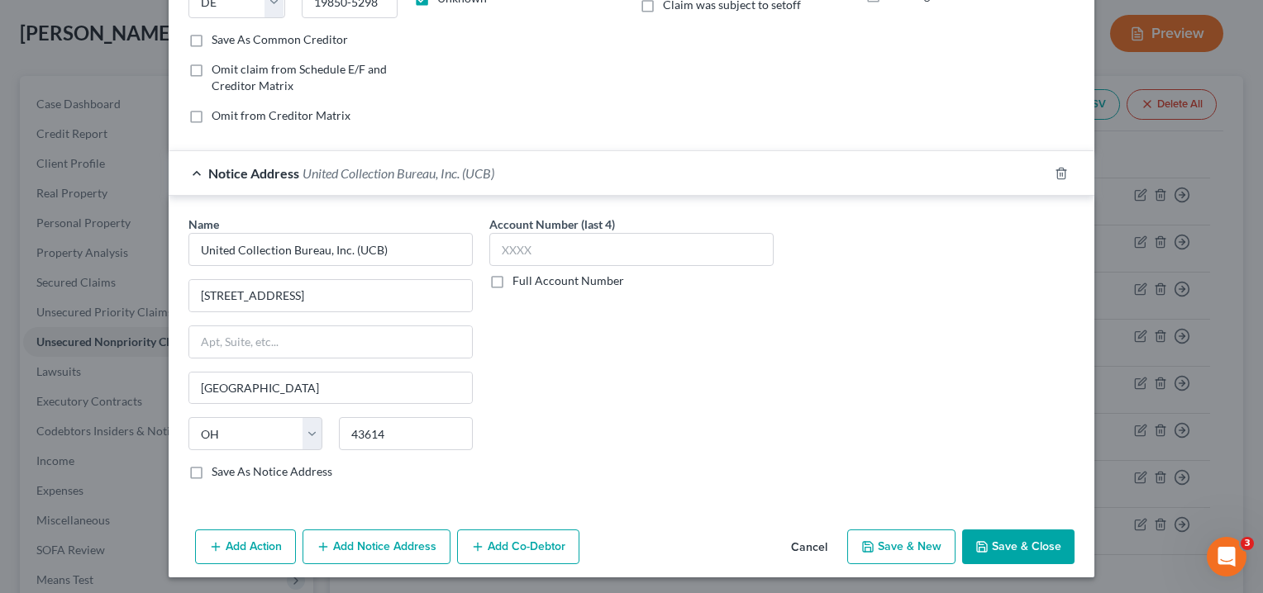
click at [577, 402] on div "Account Number (last 4) Full Account Number" at bounding box center [631, 355] width 301 height 278
click at [1010, 545] on button "Save & Close" at bounding box center [1018, 547] width 112 height 35
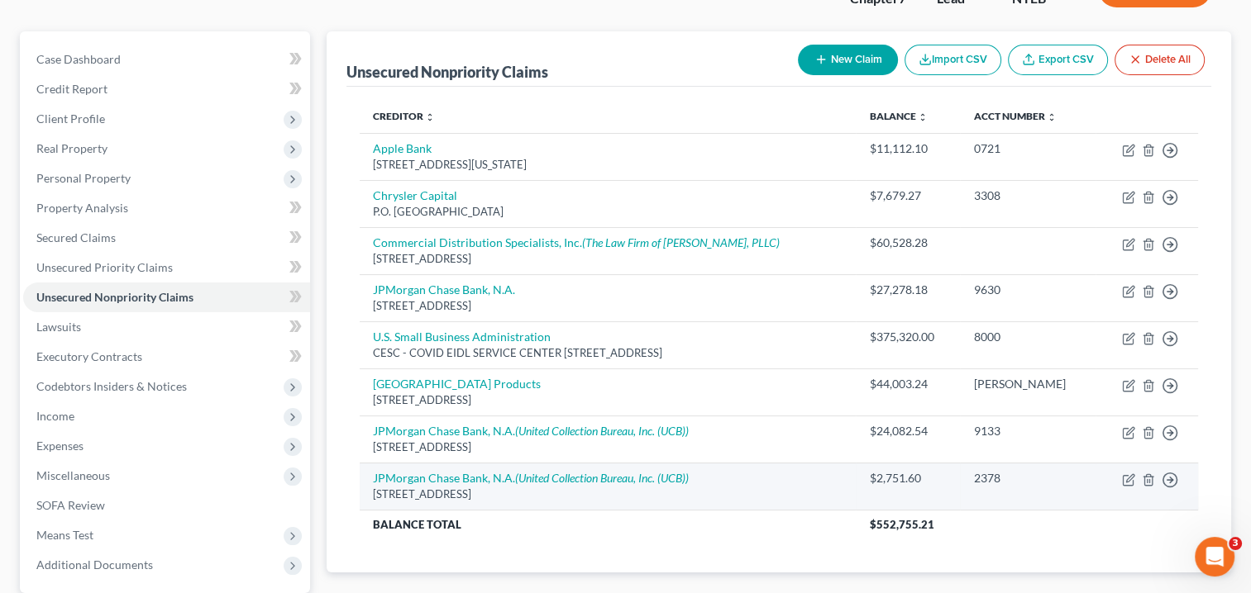
scroll to position [165, 0]
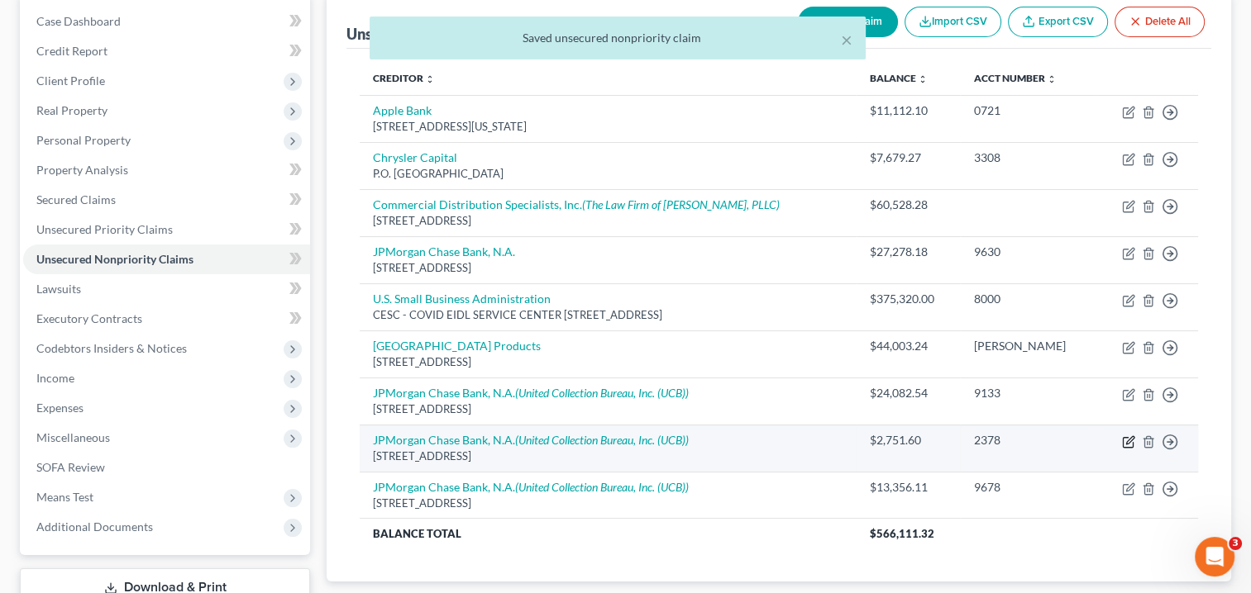
click at [1127, 441] on icon "button" at bounding box center [1129, 439] width 7 height 7
select select "7"
select select "10"
select select "0"
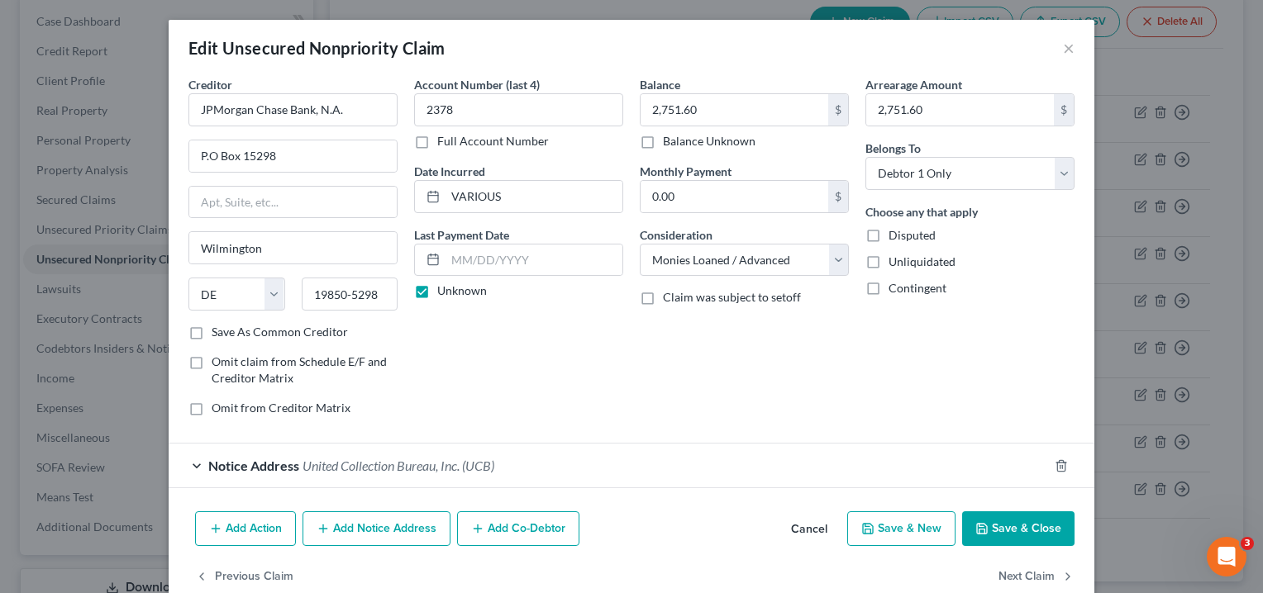
click at [1022, 529] on button "Save & Close" at bounding box center [1018, 529] width 112 height 35
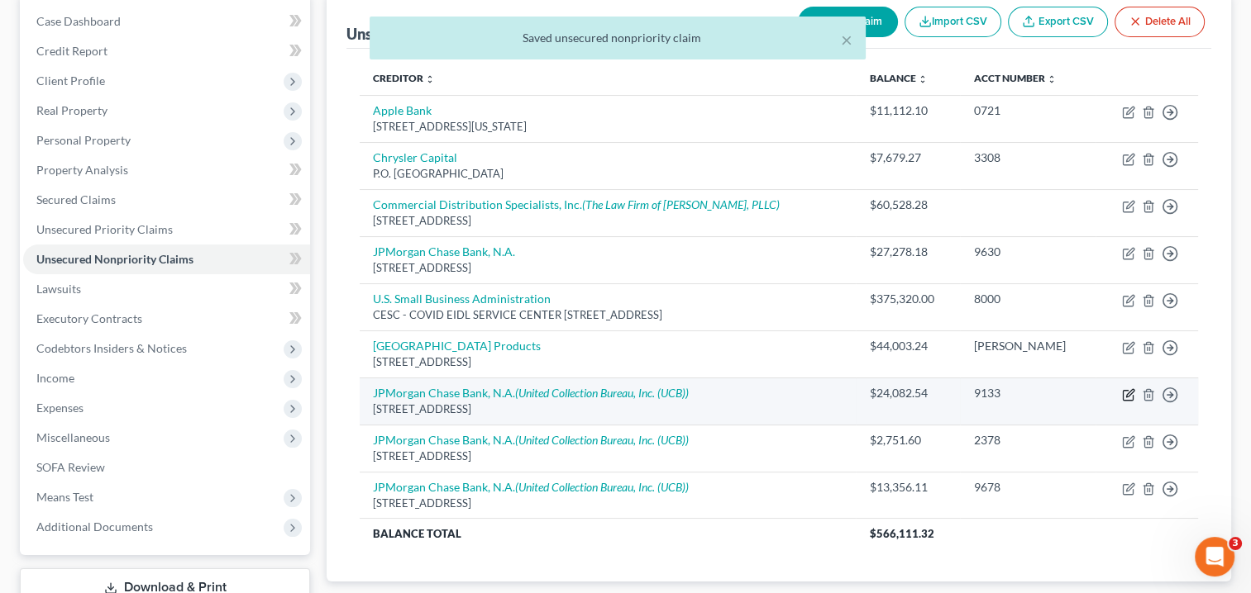
click at [1126, 393] on icon "button" at bounding box center [1129, 392] width 7 height 7
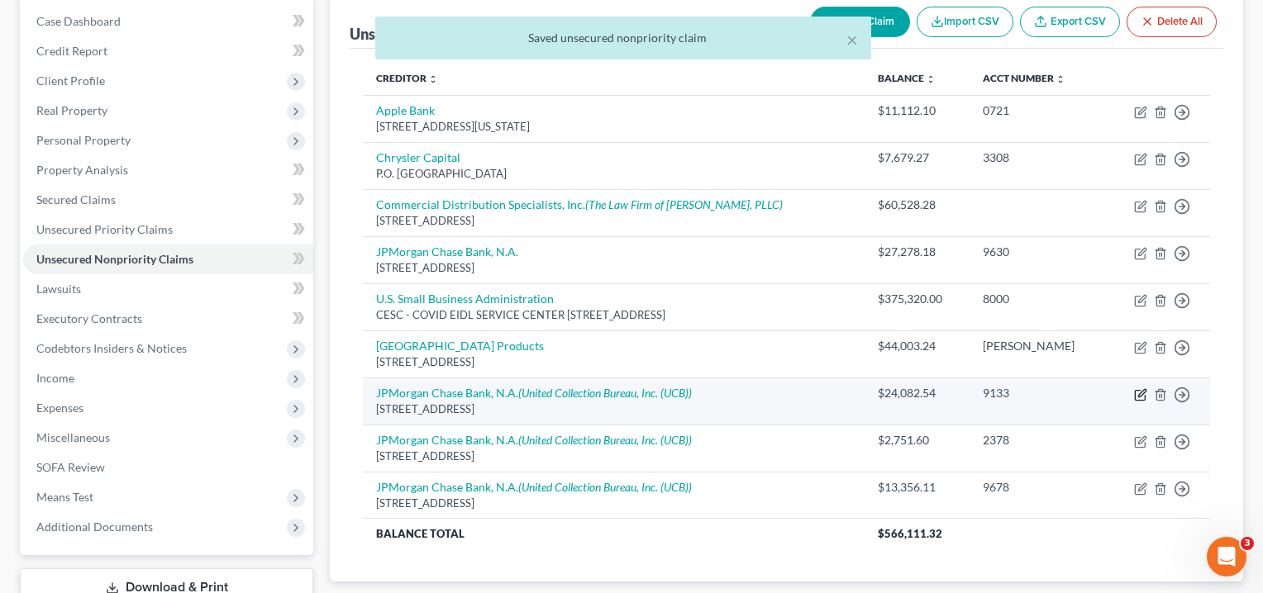
select select "7"
select select "10"
select select "0"
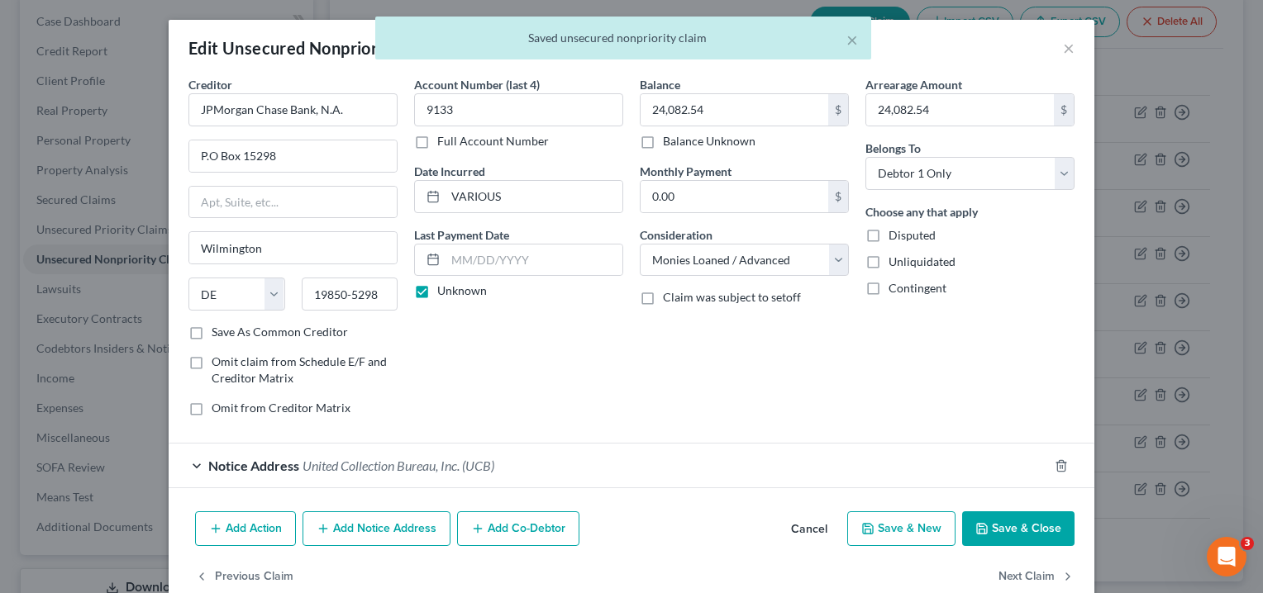
click at [893, 535] on button "Save & New" at bounding box center [901, 529] width 108 height 35
select select "0"
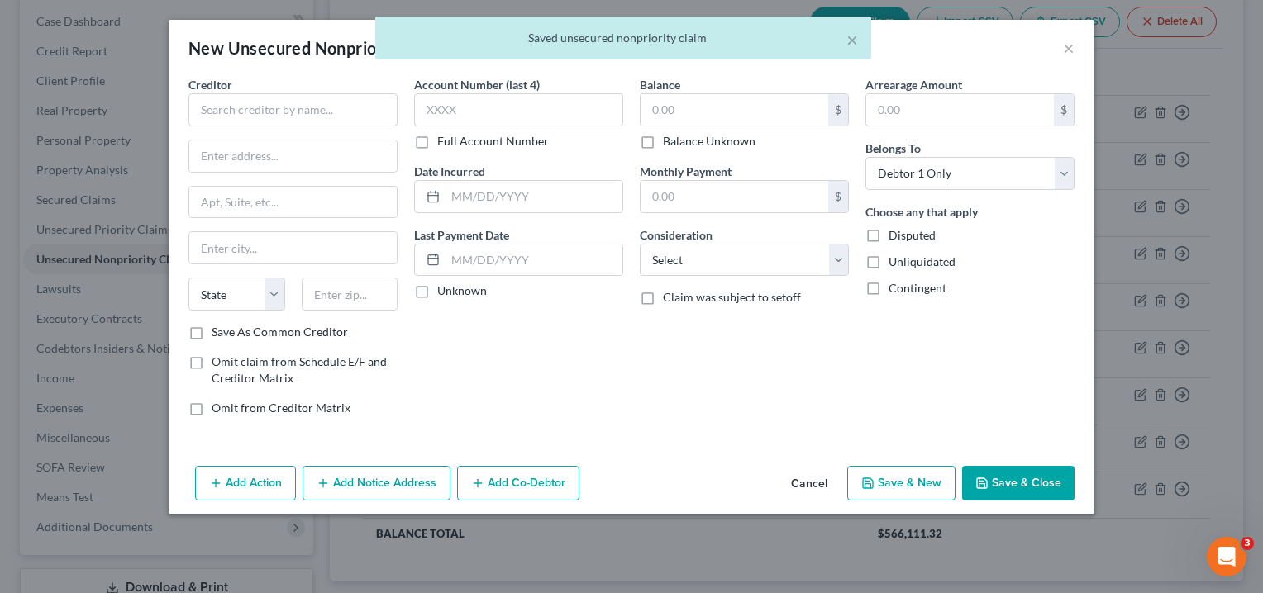
click at [1064, 48] on div "× Saved unsecured nonpriority claim" at bounding box center [623, 42] width 1263 height 51
click at [1073, 46] on div "× Saved unsecured nonpriority claim" at bounding box center [623, 42] width 1263 height 51
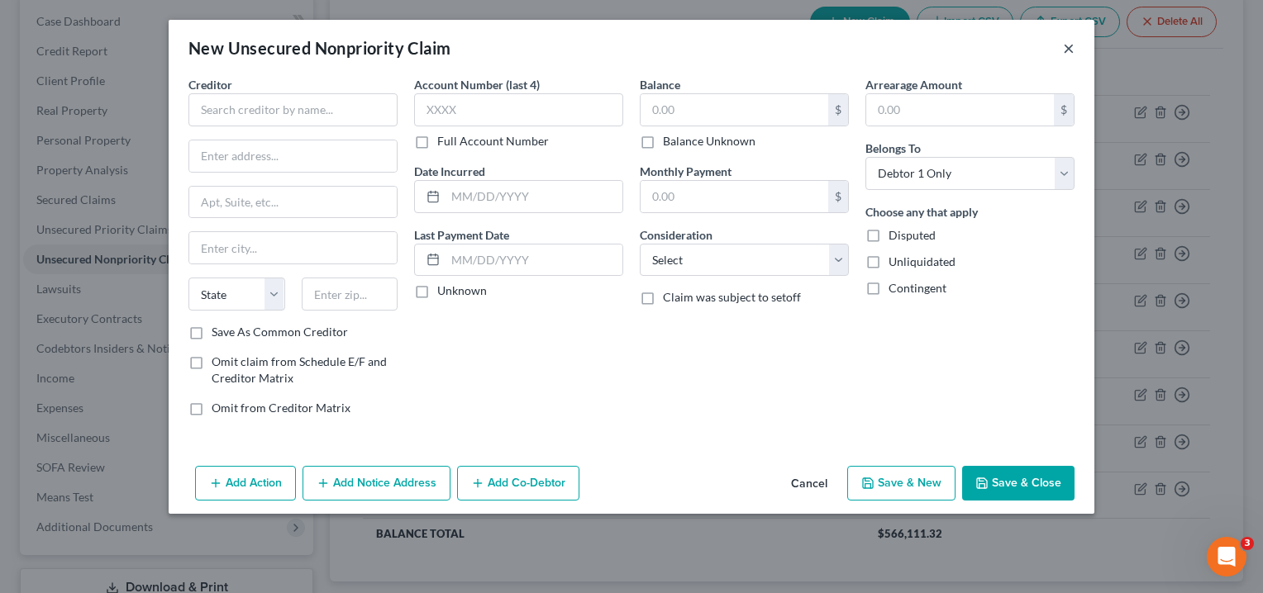
click at [1068, 45] on button "×" at bounding box center [1069, 48] width 12 height 20
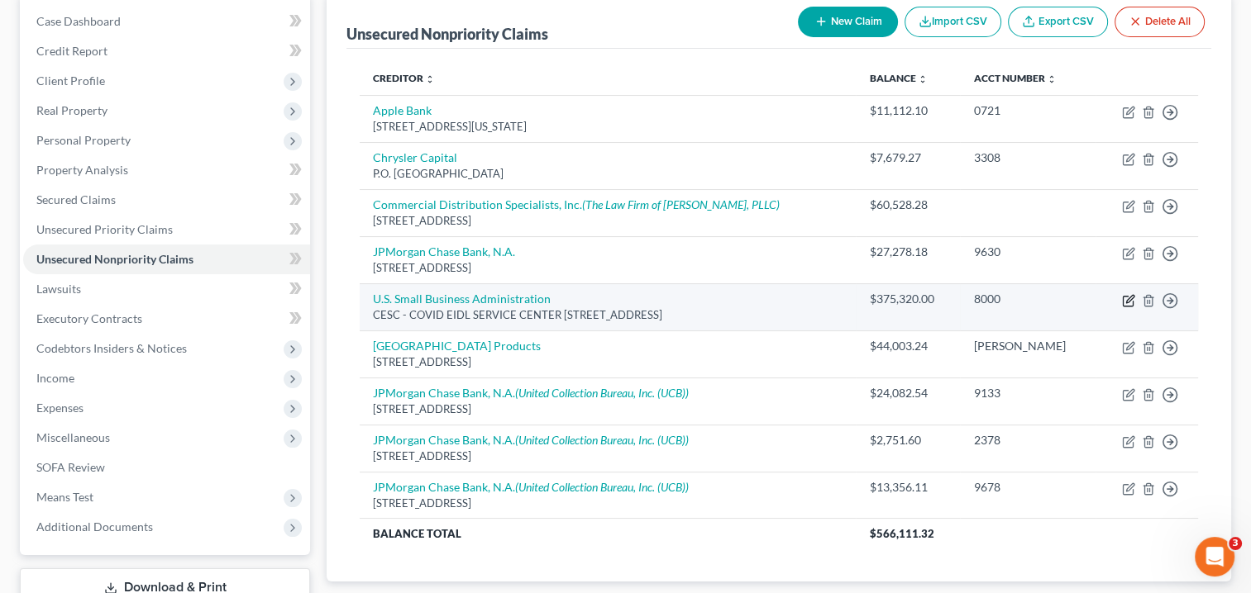
click at [1127, 298] on icon "button" at bounding box center [1129, 298] width 7 height 7
select select "45"
select select "10"
select select "3"
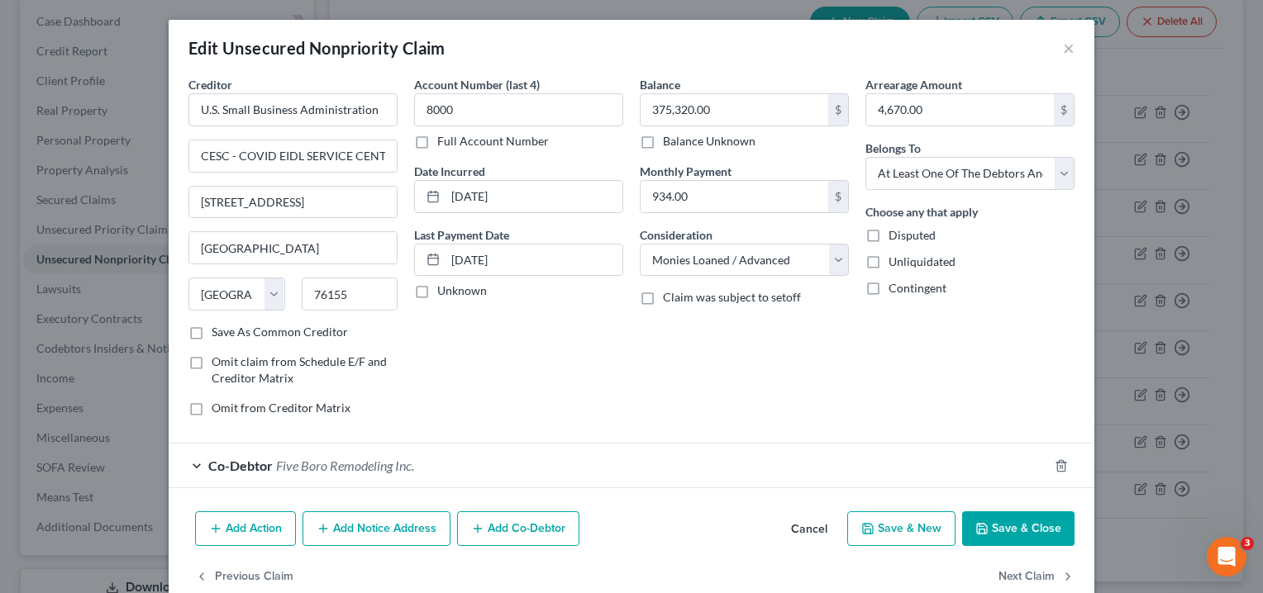
click at [437, 291] on label "Unknown" at bounding box center [462, 291] width 50 height 17
click at [444, 291] on input "Unknown" at bounding box center [449, 288] width 11 height 11
checkbox input "true"
drag, startPoint x: 516, startPoint y: 258, endPoint x: 430, endPoint y: 256, distance: 86.0
click at [430, 256] on div "[DATE]" at bounding box center [518, 260] width 209 height 33
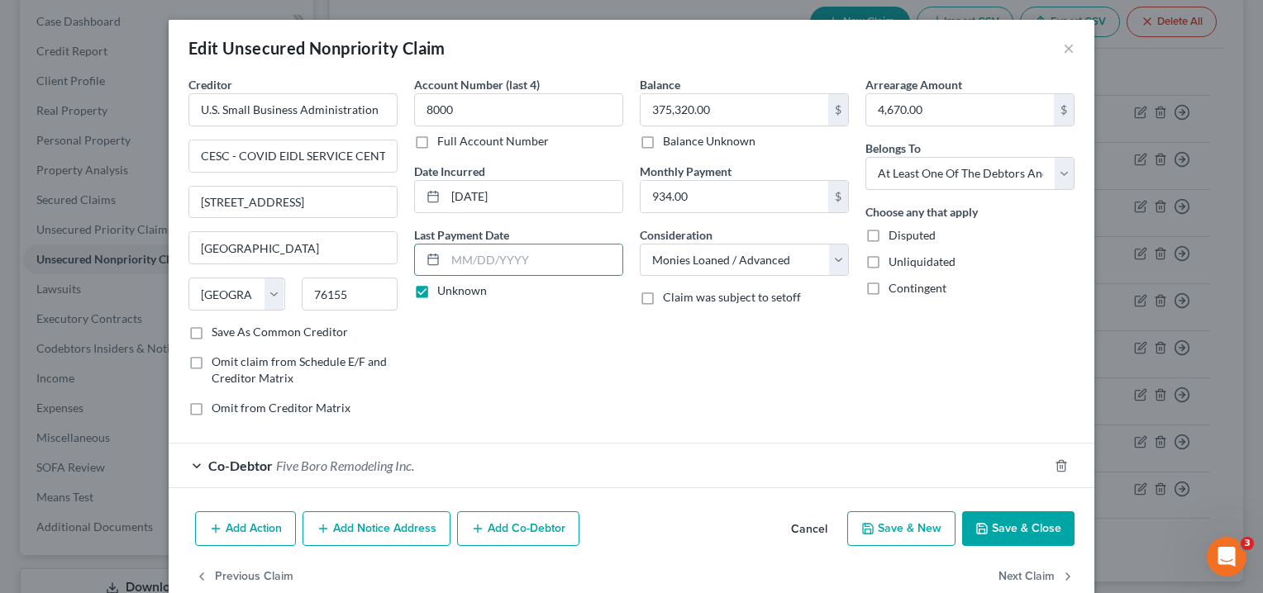
click at [561, 344] on div "Account Number (last 4) 8000 Full Account Number Date Incurred [DATE] Last Paym…" at bounding box center [519, 253] width 226 height 354
click at [1005, 521] on button "Save & Close" at bounding box center [1018, 529] width 112 height 35
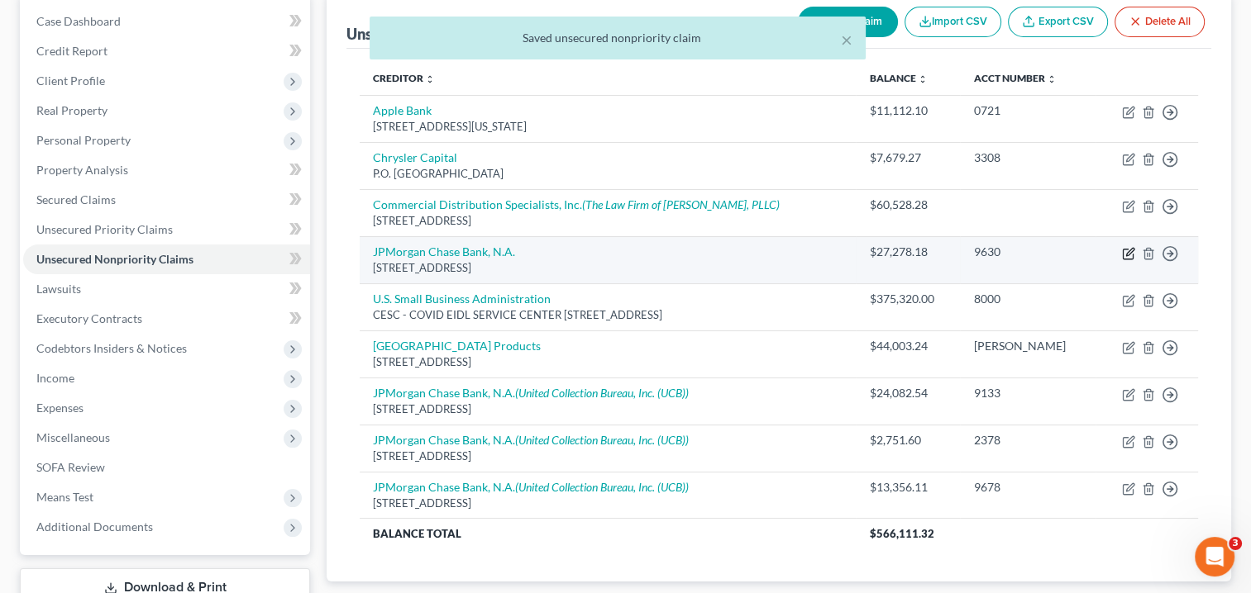
click at [1130, 253] on icon "button" at bounding box center [1128, 253] width 13 height 13
select select "7"
select select "2"
select select "0"
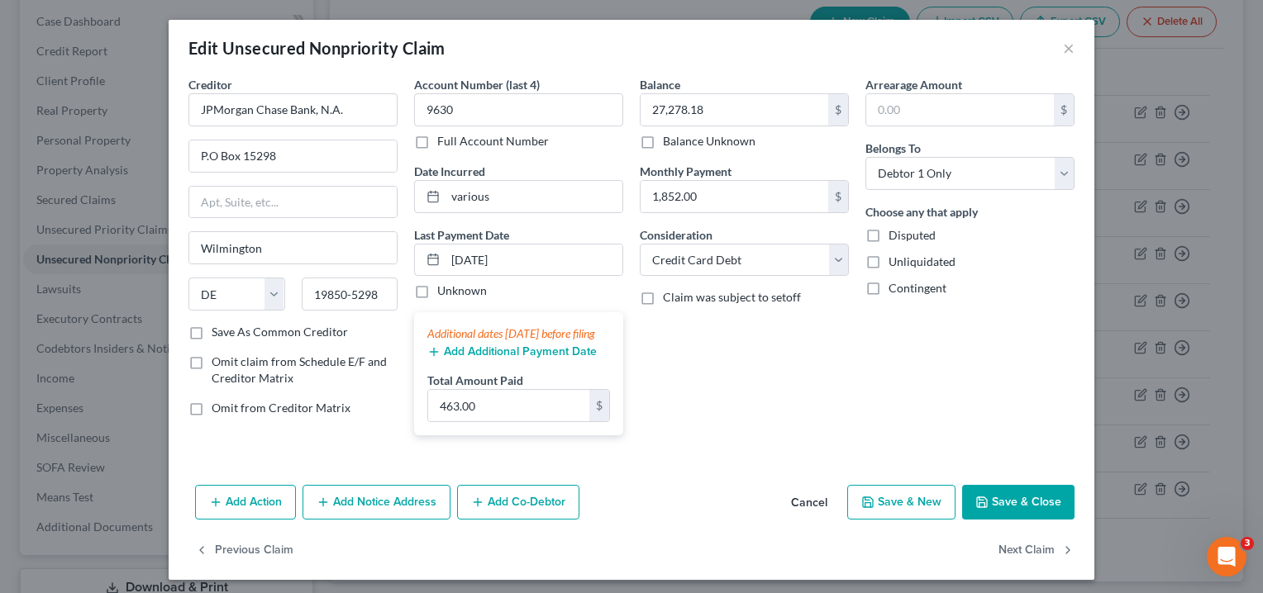
click at [981, 509] on icon "button" at bounding box center [981, 502] width 13 height 13
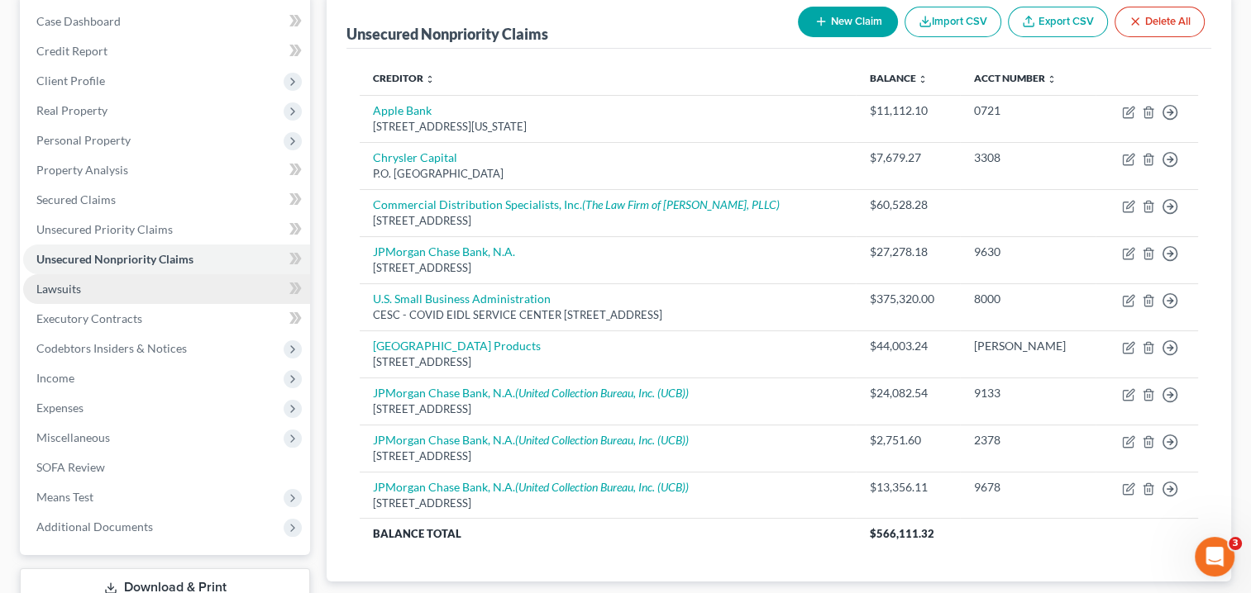
click at [262, 286] on link "Lawsuits" at bounding box center [166, 289] width 287 height 30
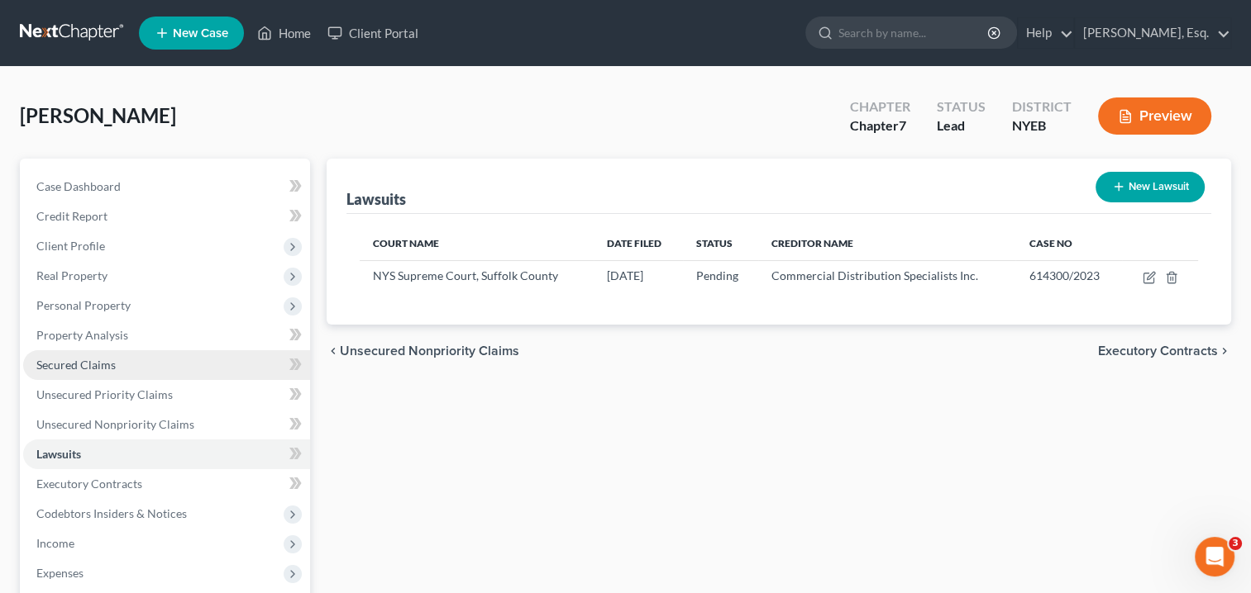
click at [111, 369] on span "Secured Claims" at bounding box center [75, 365] width 79 height 14
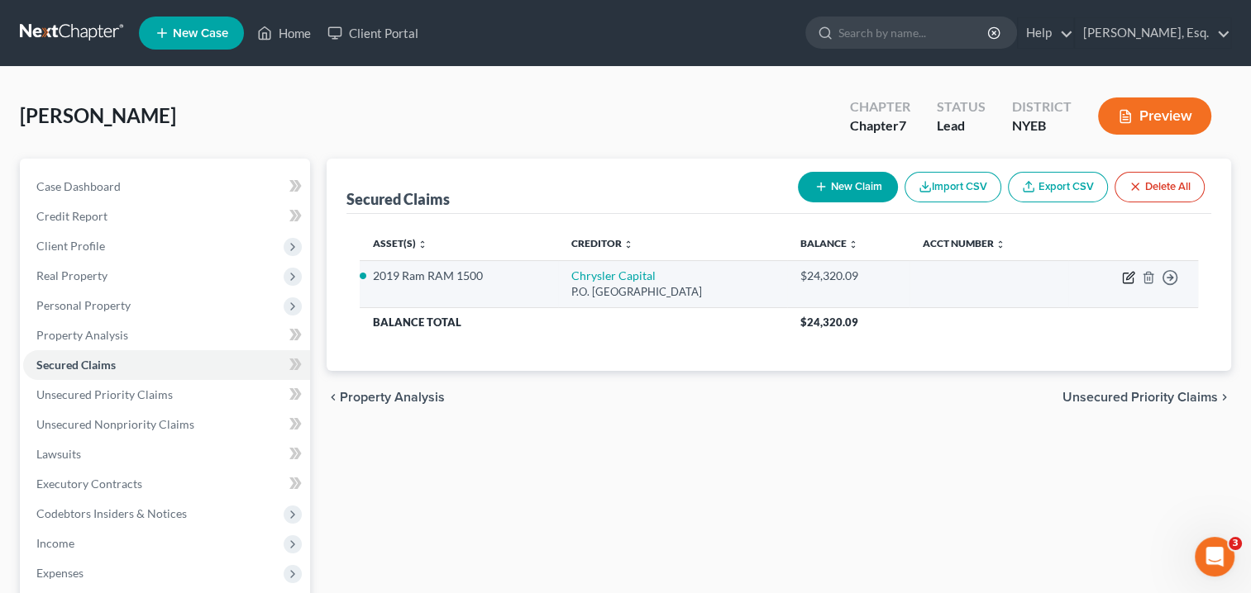
click at [1127, 275] on icon "button" at bounding box center [1129, 275] width 7 height 7
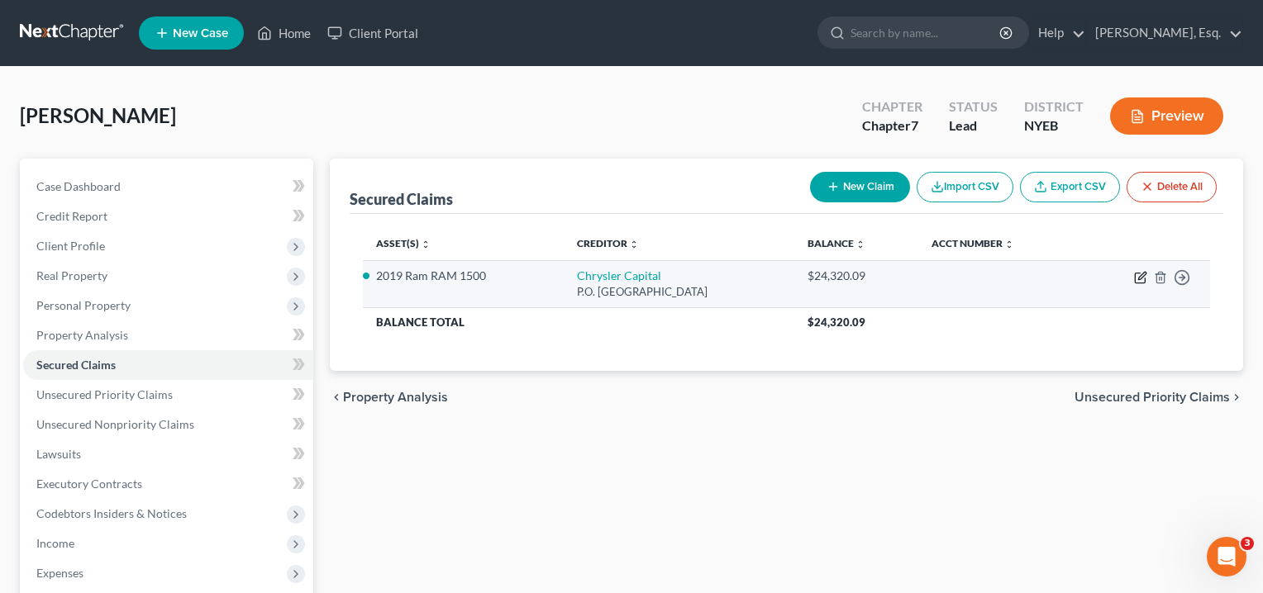
select select "45"
select select "0"
select select "2"
select select "0"
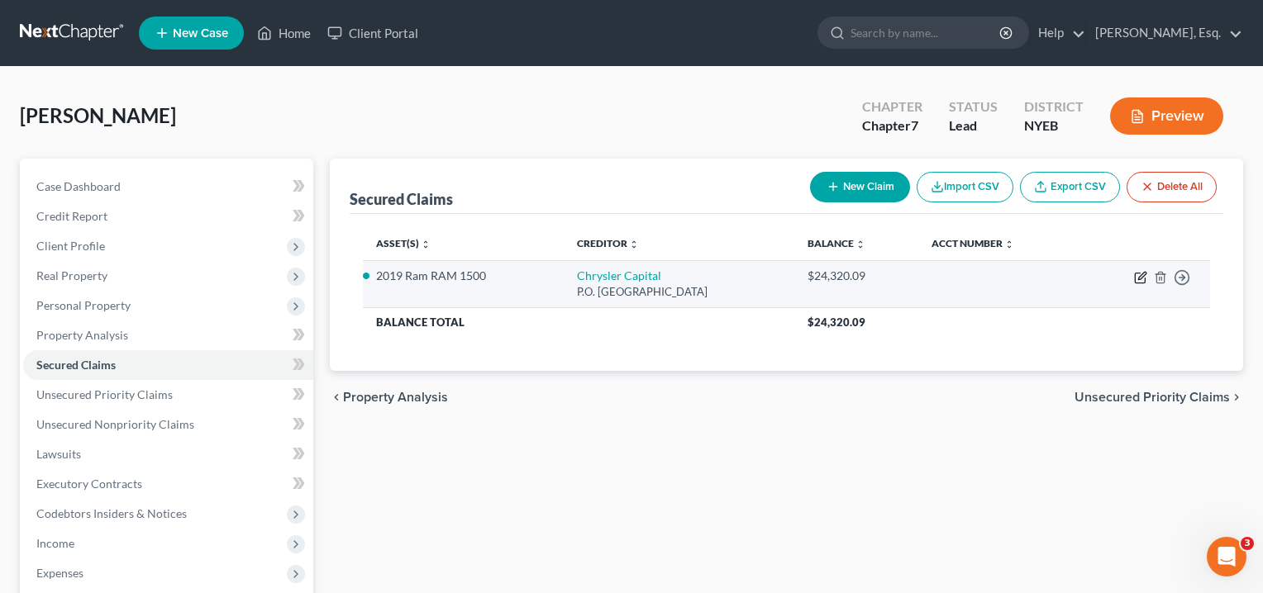
select select "0"
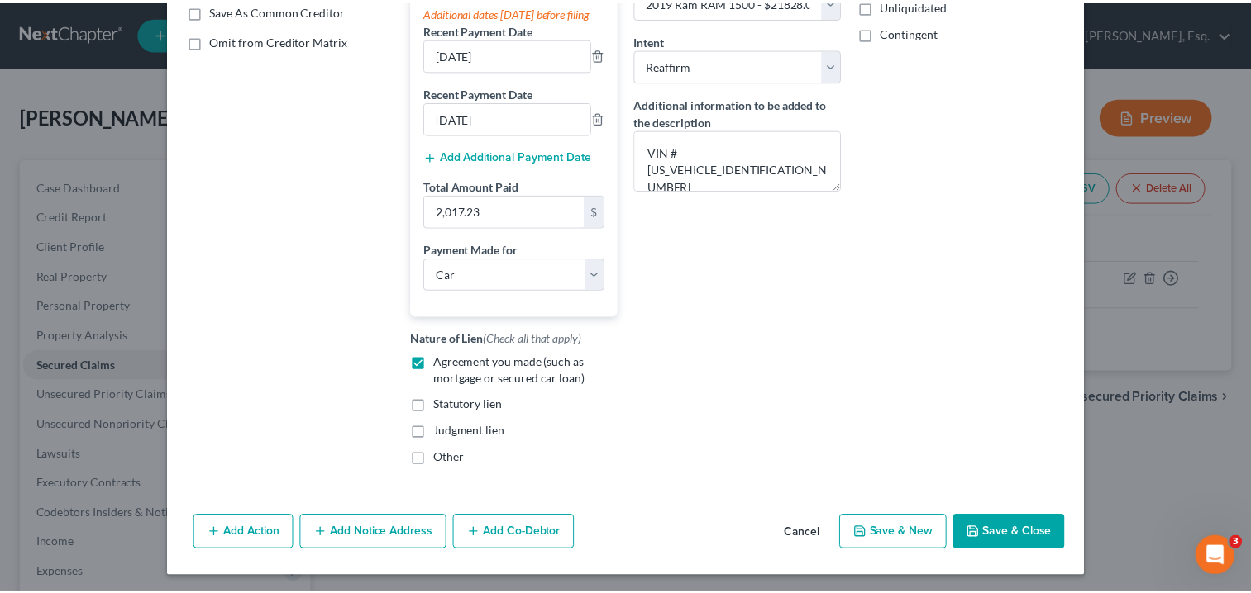
scroll to position [340, 0]
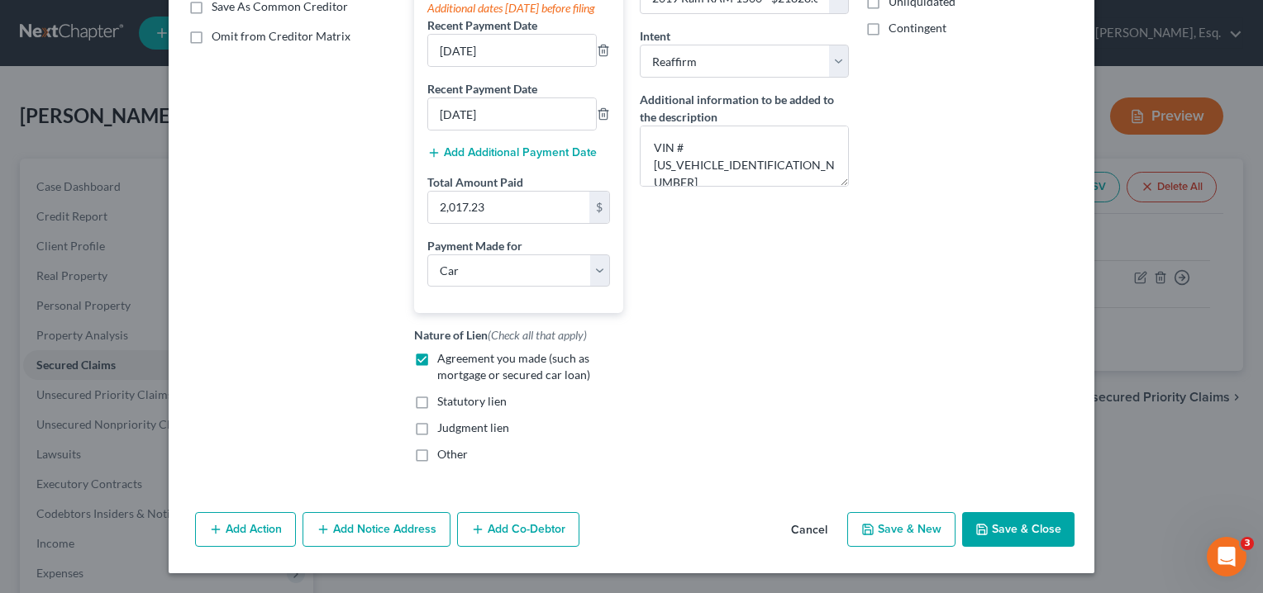
click at [1000, 520] on button "Save & Close" at bounding box center [1018, 529] width 112 height 35
select select "2"
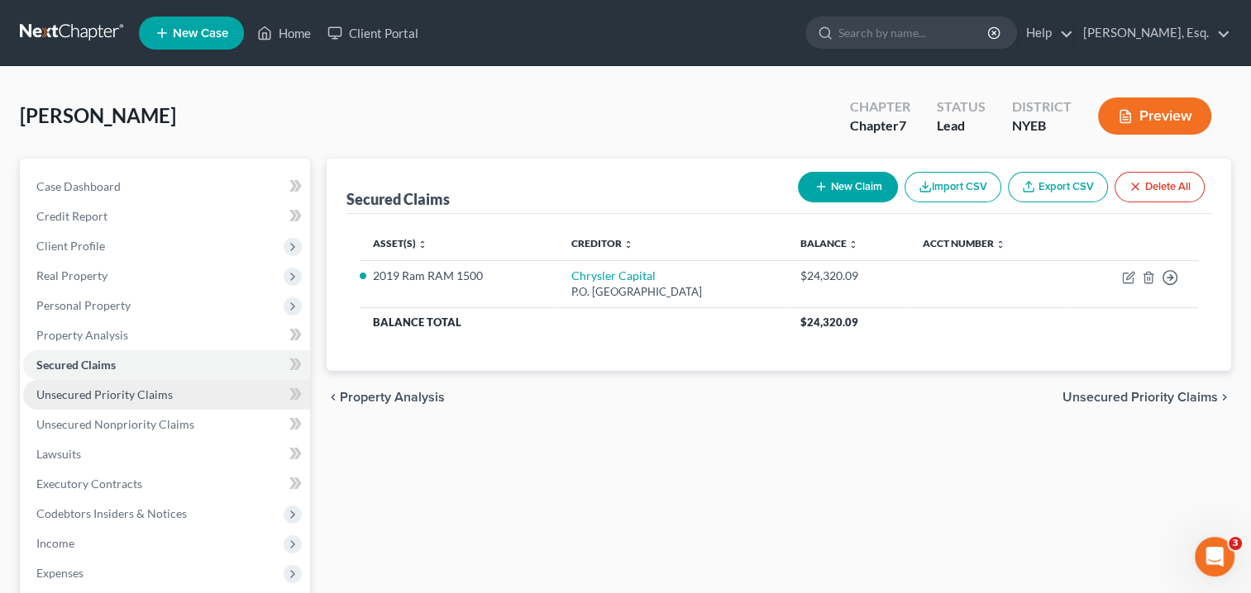
click at [106, 397] on span "Unsecured Priority Claims" at bounding box center [104, 395] width 136 height 14
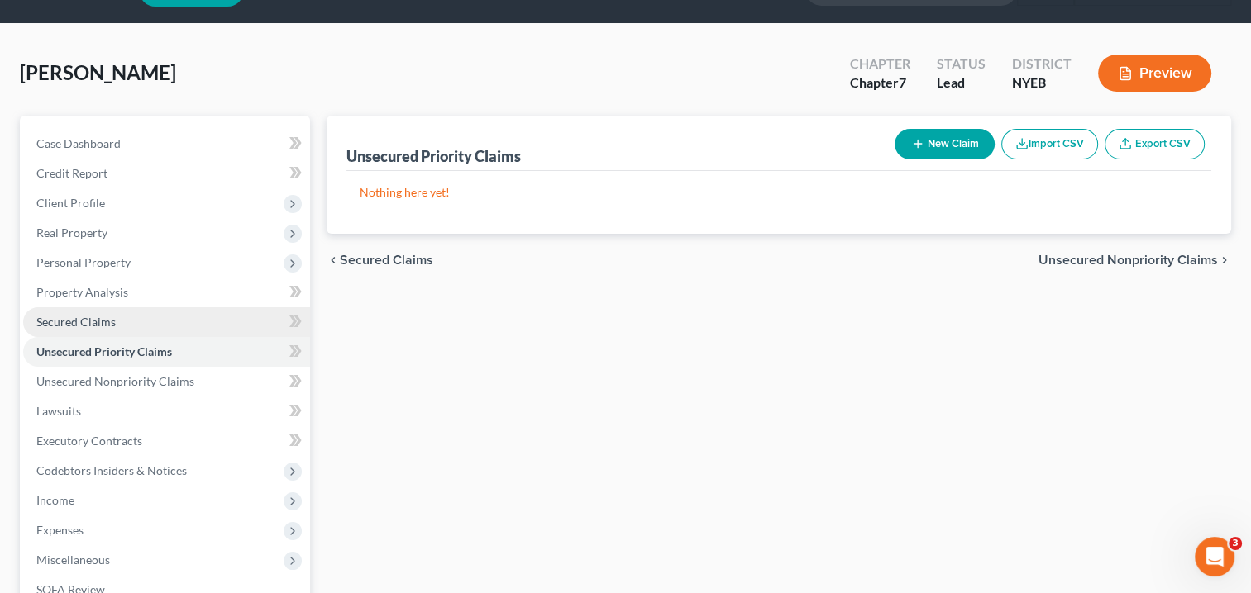
scroll to position [83, 0]
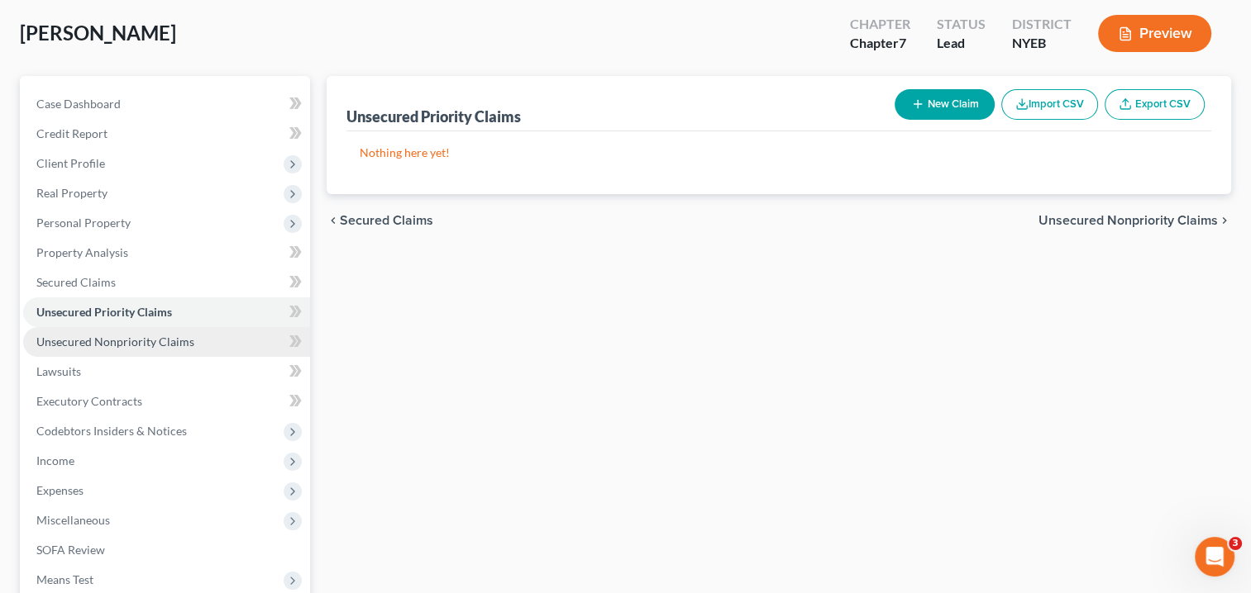
click at [131, 344] on span "Unsecured Nonpriority Claims" at bounding box center [115, 342] width 158 height 14
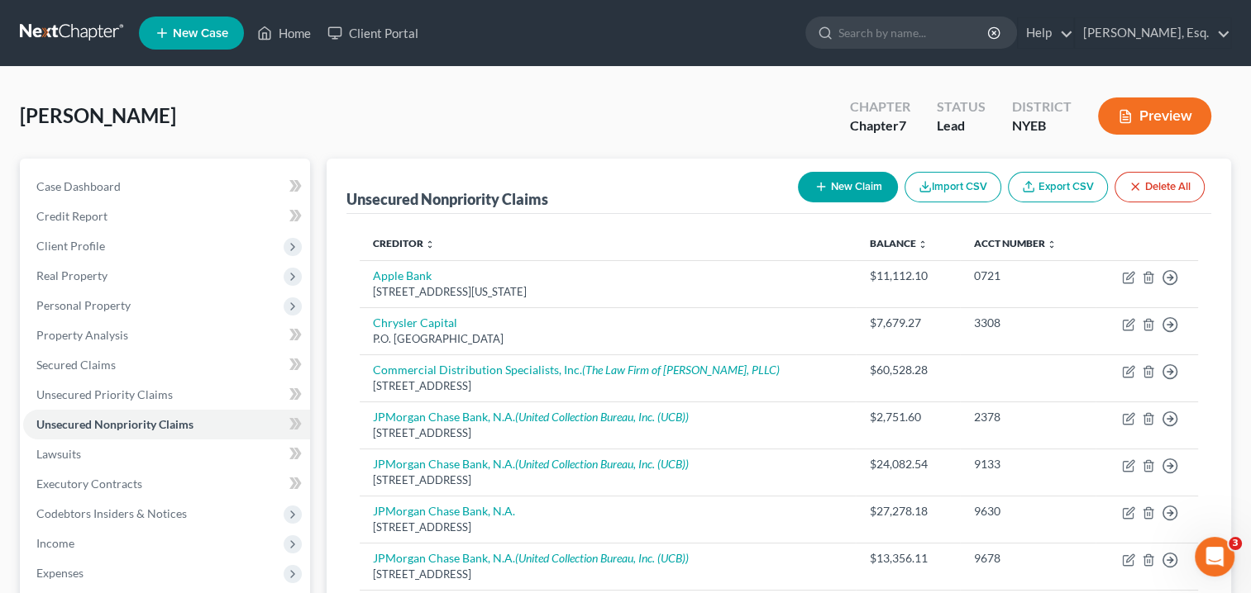
click at [841, 185] on button "New Claim" at bounding box center [848, 187] width 100 height 31
select select "0"
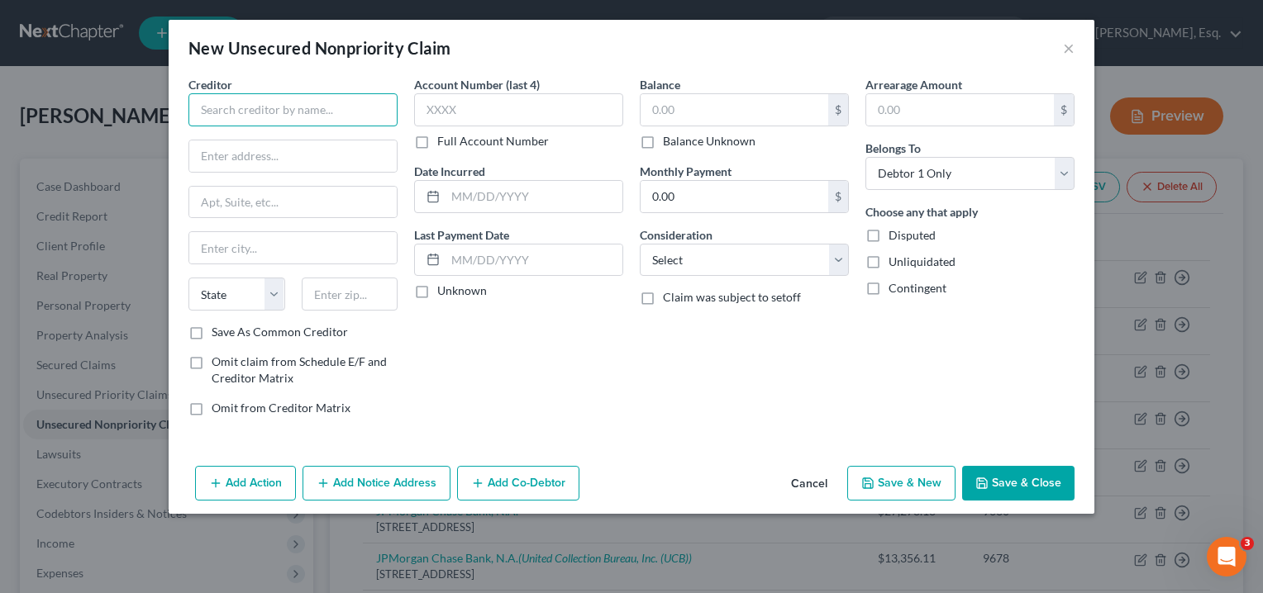
click at [283, 113] on input "text" at bounding box center [292, 109] width 209 height 33
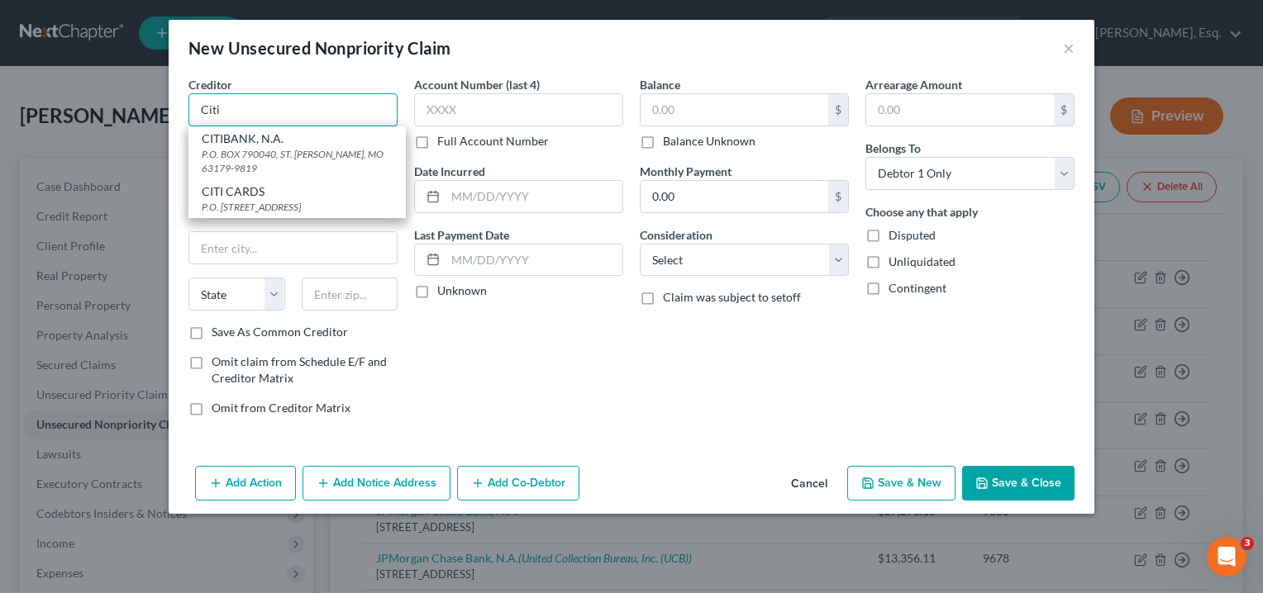
click at [244, 110] on input "Citi" at bounding box center [292, 109] width 209 height 33
click at [265, 83] on div "Creditor * Citi CITIBANK, N.A. P.O. BOX 790040, ST. [PERSON_NAME], MO 63179-981…" at bounding box center [292, 101] width 209 height 50
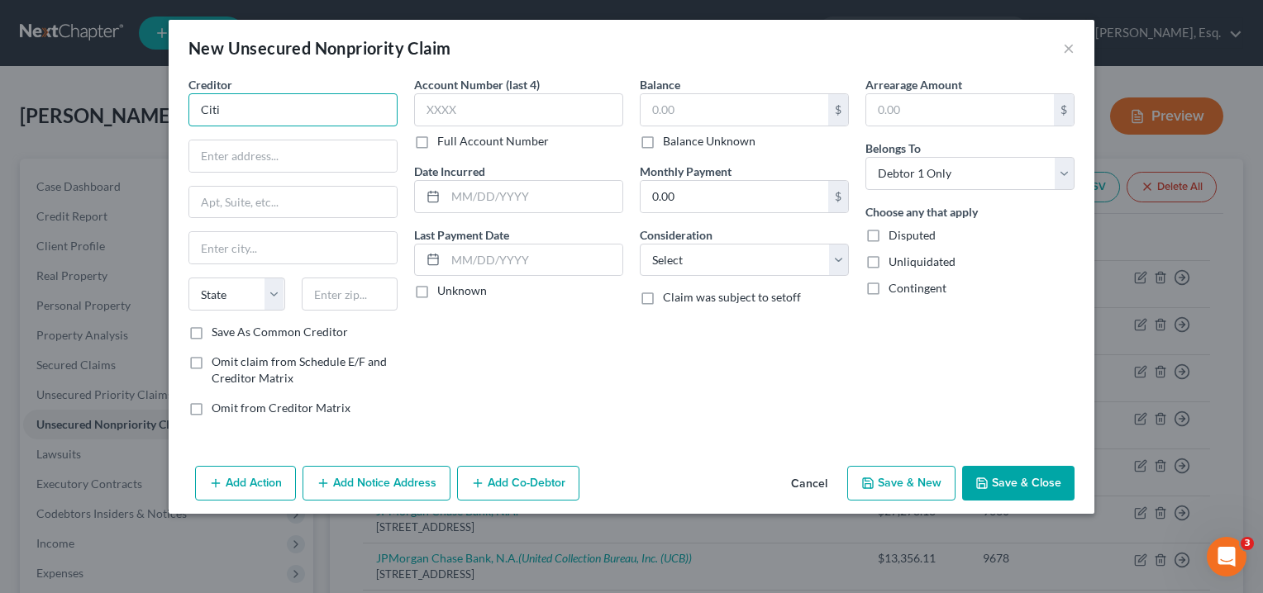
click at [236, 111] on input "Citi" at bounding box center [292, 109] width 209 height 33
drag, startPoint x: 236, startPoint y: 111, endPoint x: 129, endPoint y: 102, distance: 107.8
click at [129, 102] on div "New Unsecured Nonpriority Claim × Creditor * Citi State [US_STATE] AK AR [GEOGR…" at bounding box center [631, 296] width 1263 height 593
type input "CITI CARDS"
click at [283, 152] on input "text" at bounding box center [292, 156] width 207 height 31
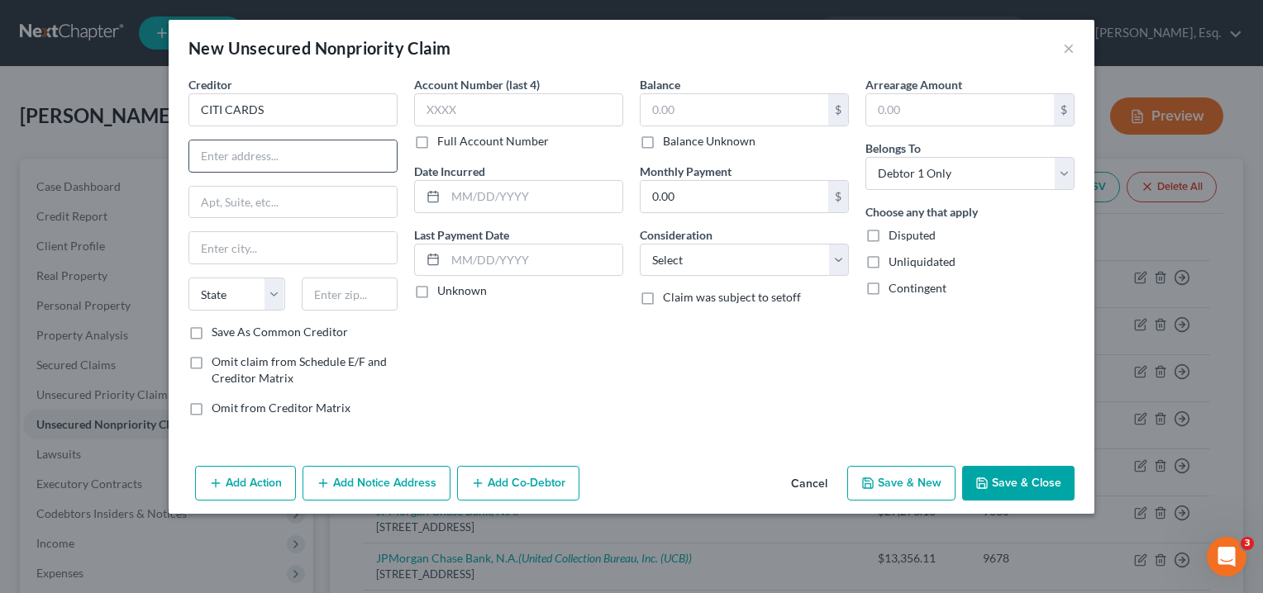
paste input "PO BOX 6062"
type input "PO BOX 6062"
click at [213, 246] on input "text" at bounding box center [292, 247] width 207 height 31
paste input "[GEOGRAPHIC_DATA]"
drag, startPoint x: 342, startPoint y: 245, endPoint x: 293, endPoint y: 250, distance: 48.9
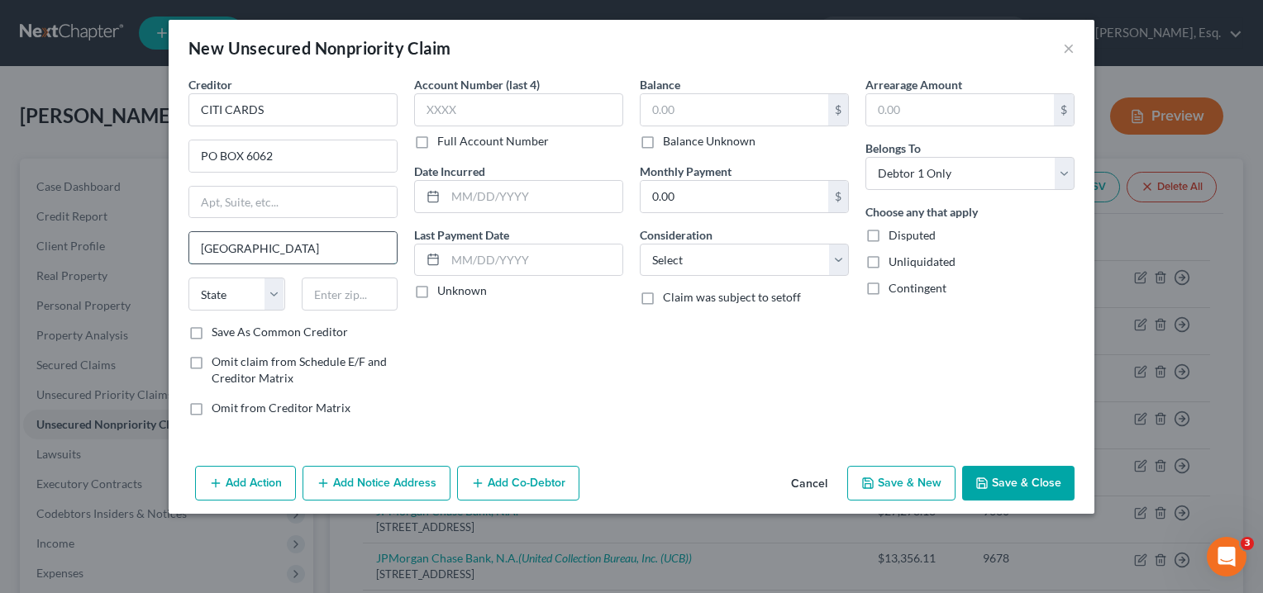
click at [293, 250] on input "[GEOGRAPHIC_DATA]" at bounding box center [292, 247] width 207 height 31
type input "[GEOGRAPHIC_DATA], [GEOGRAPHIC_DATA]"
type input "57117"
type input "[GEOGRAPHIC_DATA]"
select select "43"
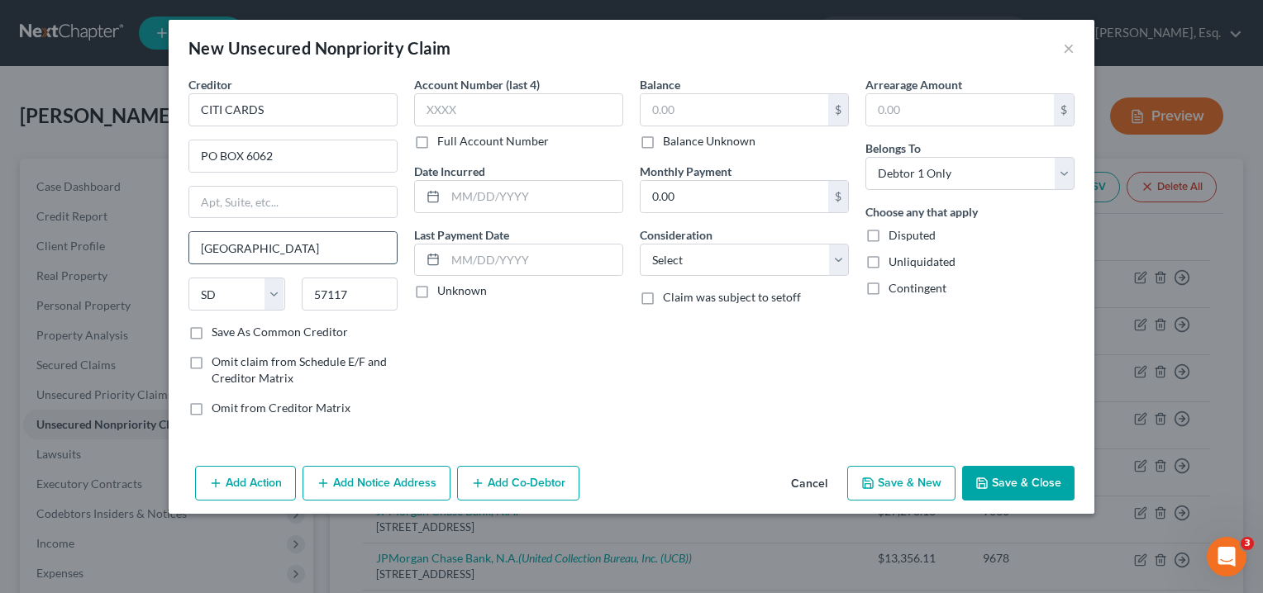
click at [288, 245] on input "[GEOGRAPHIC_DATA]" at bounding box center [292, 247] width 207 height 31
click at [492, 350] on div "Account Number (last 4) Full Account Number Date Incurred Last Payment Date Unk…" at bounding box center [519, 253] width 226 height 354
click at [466, 115] on input "text" at bounding box center [518, 109] width 209 height 33
paste input "3023"
type input "3023"
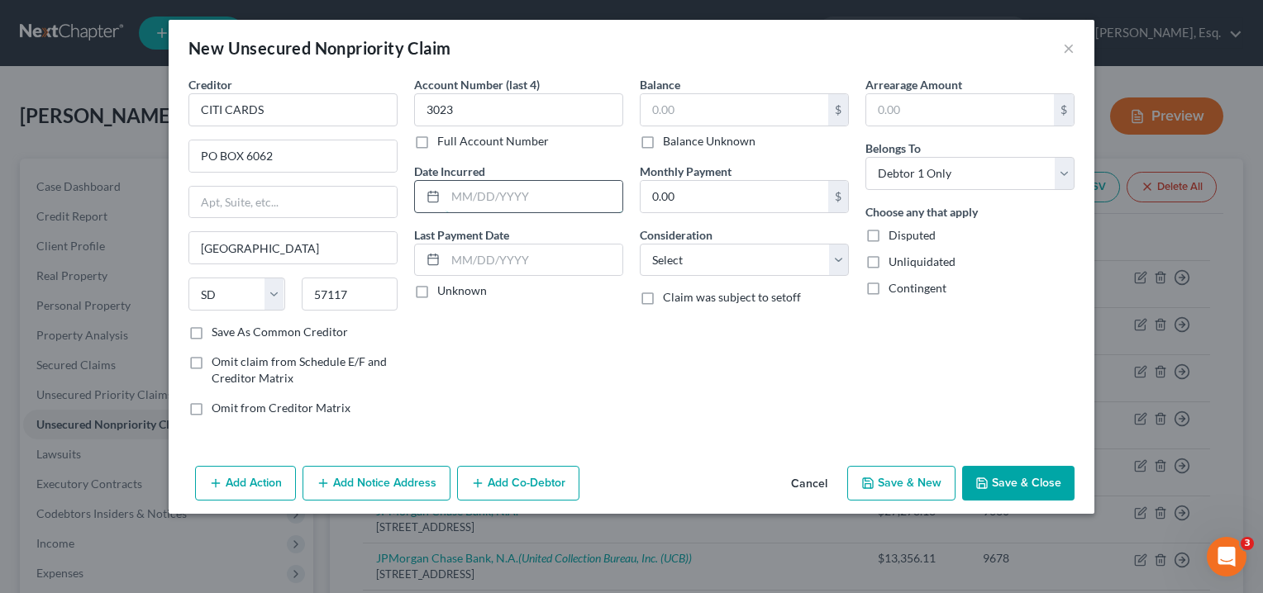
click at [479, 198] on input "text" at bounding box center [534, 196] width 177 height 31
type input "v"
type input "VARIOUS"
click at [578, 340] on div "Account Number (last 4) 3023 Full Account Number Date Incurred VARIOUS Last Pay…" at bounding box center [519, 253] width 226 height 354
click at [466, 260] on input "text" at bounding box center [534, 260] width 177 height 31
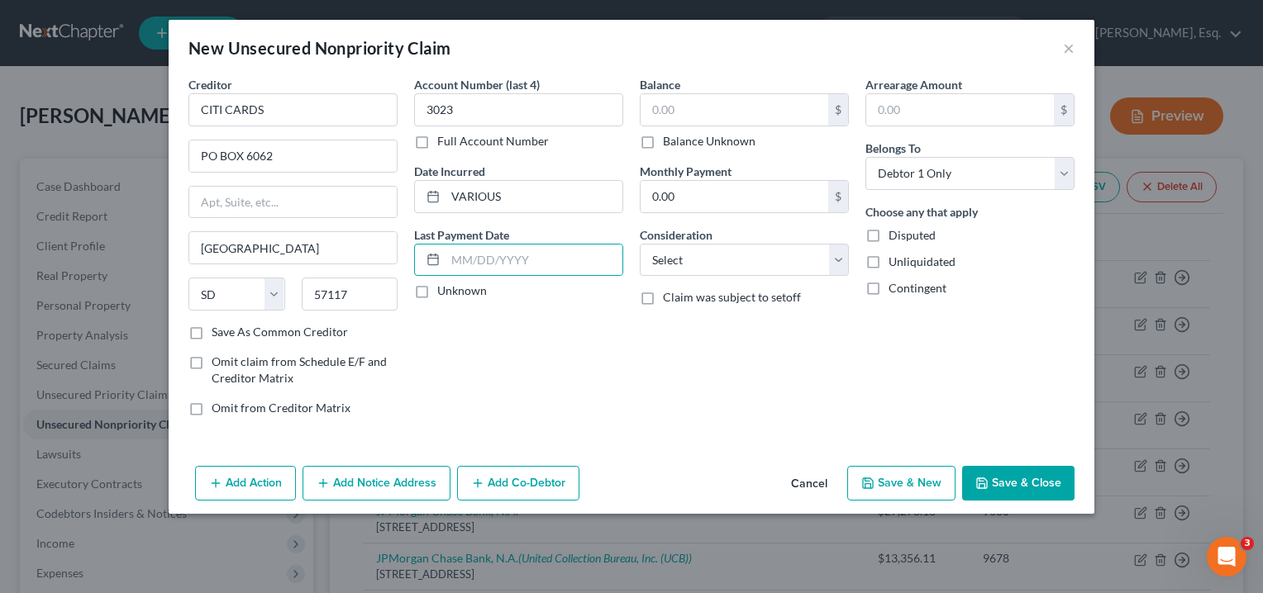
click at [551, 164] on div "Date Incurred VARIOUS" at bounding box center [518, 188] width 209 height 50
click at [456, 261] on input "text" at bounding box center [534, 260] width 177 height 31
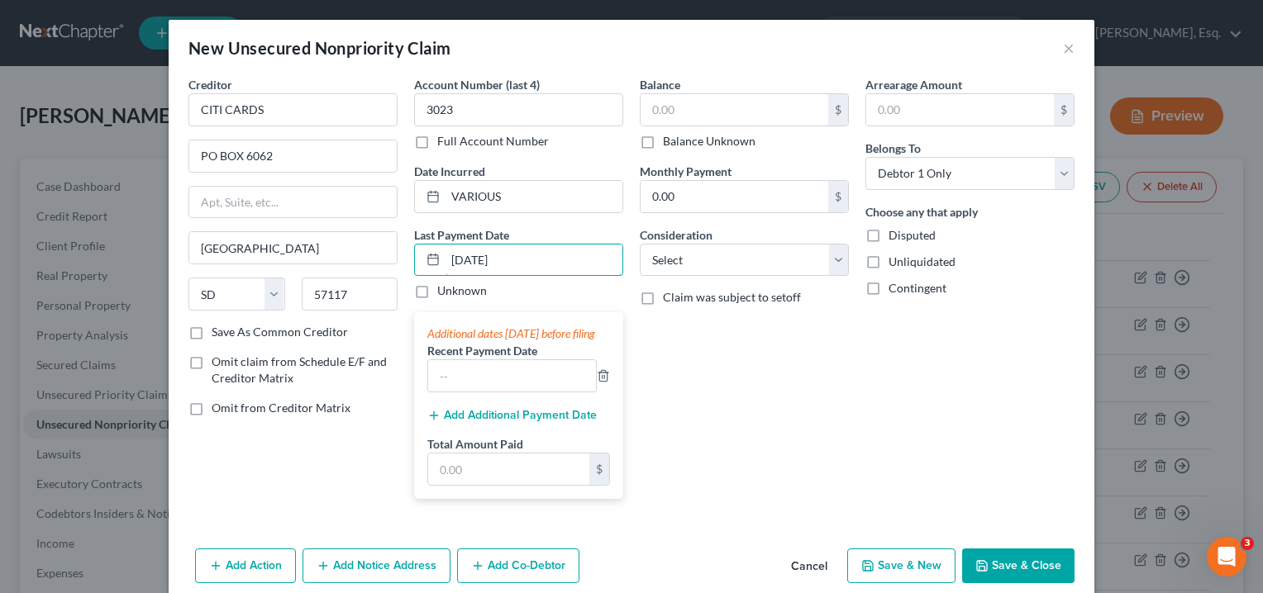
type input "[DATE]"
click at [678, 371] on div "Balance $ Balance Unknown Balance Undetermined $ Balance Unknown Monthly Paymen…" at bounding box center [745, 294] width 226 height 436
click at [602, 383] on icon "button" at bounding box center [603, 375] width 13 height 13
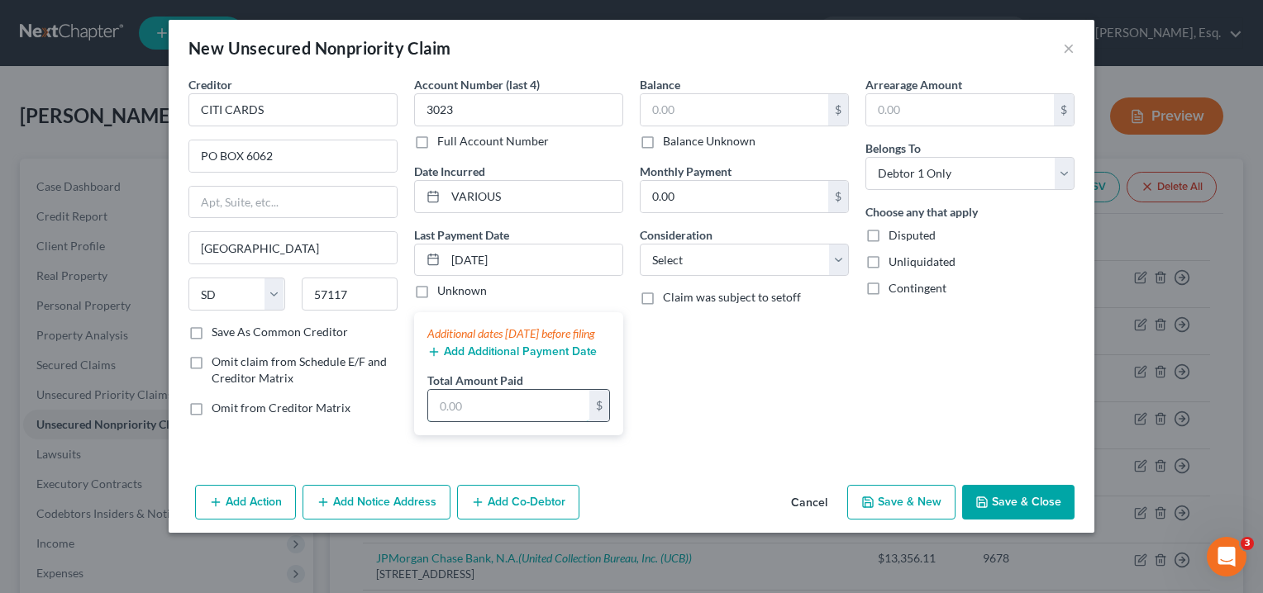
click at [453, 417] on input "text" at bounding box center [508, 405] width 161 height 31
drag, startPoint x: 469, startPoint y: 420, endPoint x: 669, endPoint y: 453, distance: 201.9
click at [669, 449] on div "Balance $ Balance Unknown Balance Undetermined $ Balance Unknown Monthly Paymen…" at bounding box center [745, 262] width 226 height 373
click at [789, 385] on div "Balance $ Balance Unknown Balance Undetermined $ Balance Unknown Monthly Paymen…" at bounding box center [745, 262] width 226 height 373
click at [839, 255] on select "Select Cable / Satellite Services Collection Agency Credit Card Debt Debt Couns…" at bounding box center [744, 260] width 209 height 33
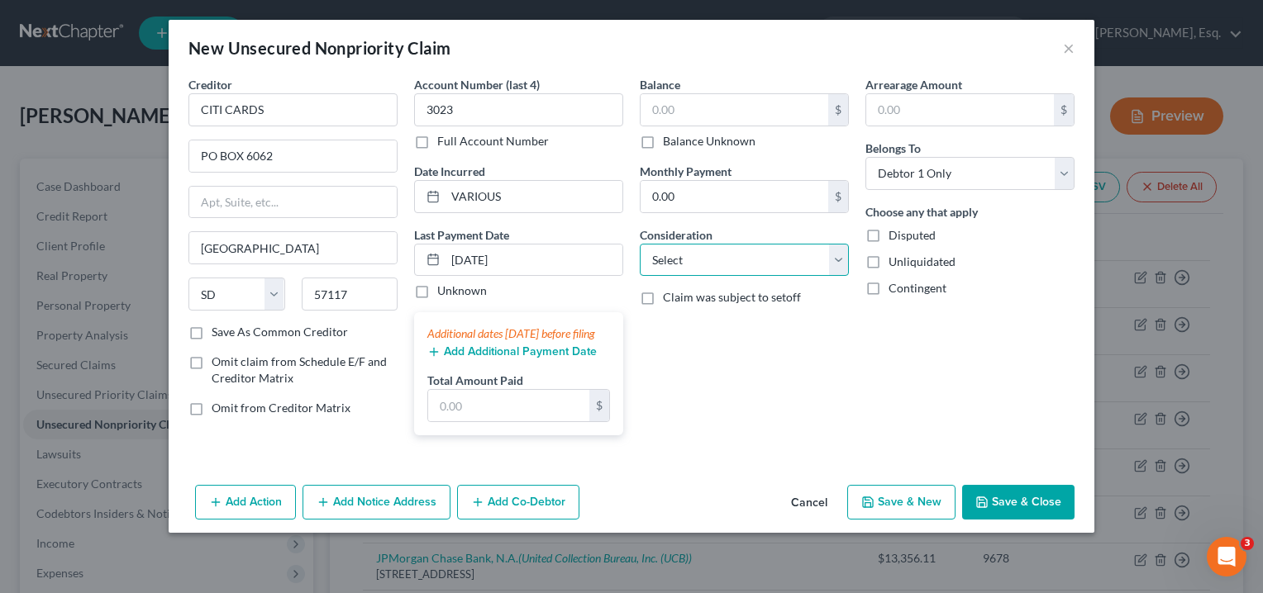
select select "2"
click at [640, 244] on select "Select Cable / Satellite Services Collection Agency Credit Card Debt Debt Couns…" at bounding box center [744, 260] width 209 height 33
click at [657, 104] on input "text" at bounding box center [735, 109] width 188 height 31
paste input "5,604.87"
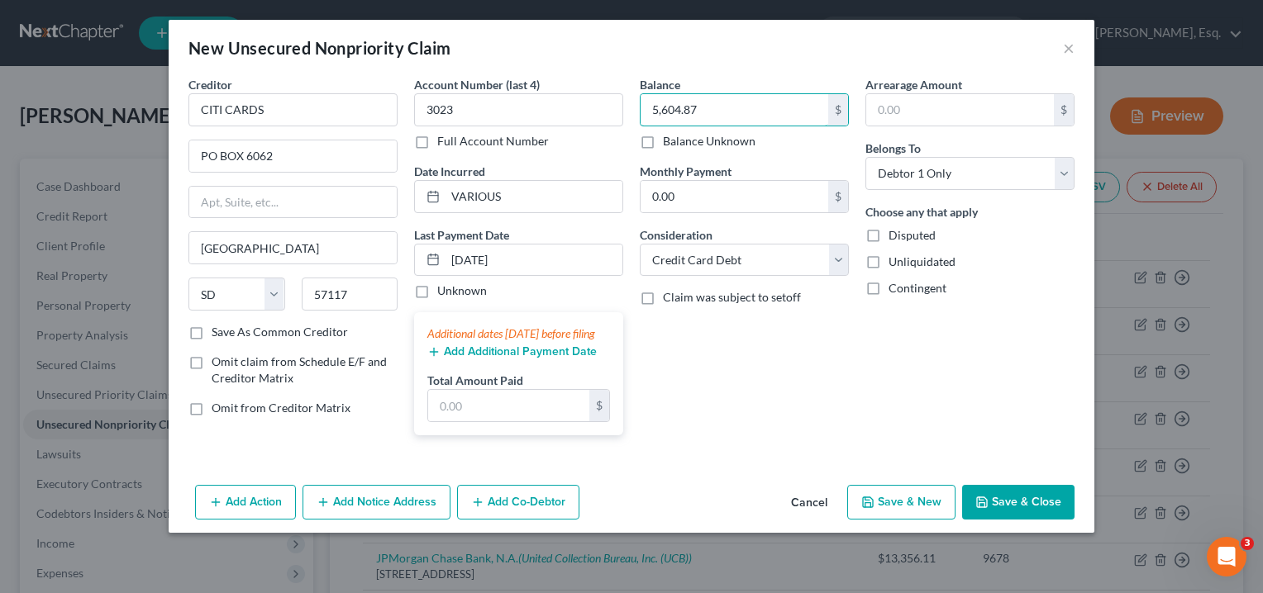
type input "5,604.87"
click at [704, 405] on div "Balance 5,604.87 $ Balance Unknown Balance Undetermined 5,604.87 $ Balance Unkn…" at bounding box center [745, 262] width 226 height 373
click at [437, 290] on label "Unknown" at bounding box center [462, 291] width 50 height 17
click at [444, 290] on input "Unknown" at bounding box center [449, 288] width 11 height 11
click at [717, 408] on div "Balance 5,604.87 $ Balance Unknown Balance Undetermined 5,604.87 $ Balance Unkn…" at bounding box center [745, 262] width 226 height 373
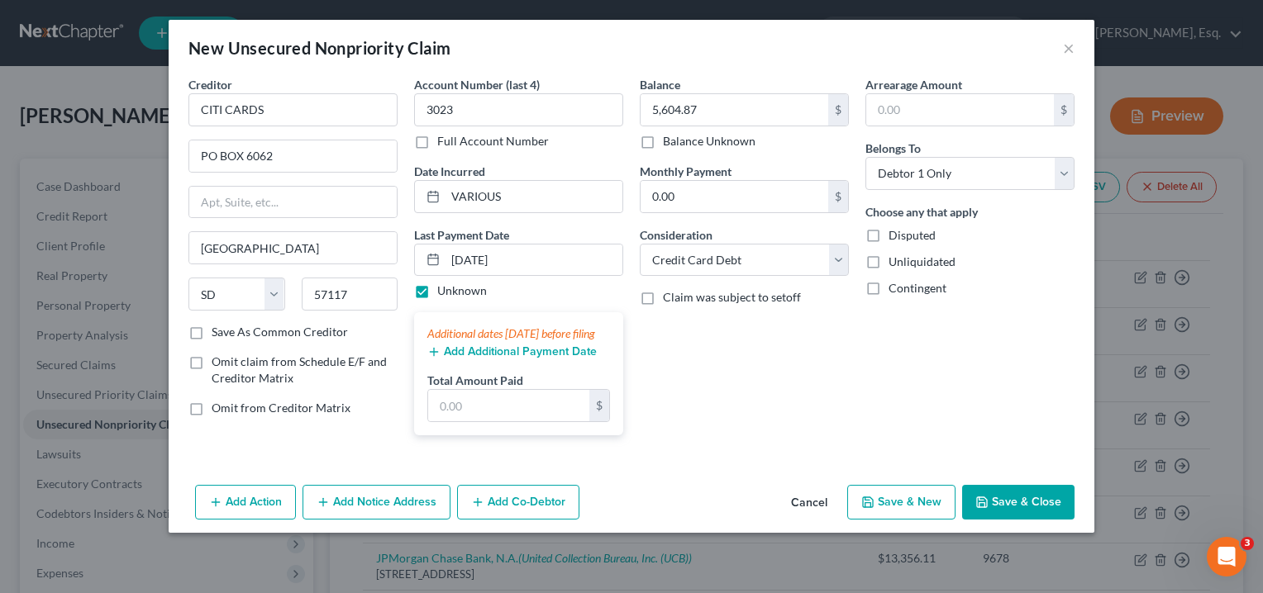
click at [437, 288] on label "Unknown" at bounding box center [462, 291] width 50 height 17
click at [444, 288] on input "Unknown" at bounding box center [449, 288] width 11 height 11
checkbox input "false"
click at [717, 198] on input "0.00" at bounding box center [735, 196] width 188 height 31
type input "0"
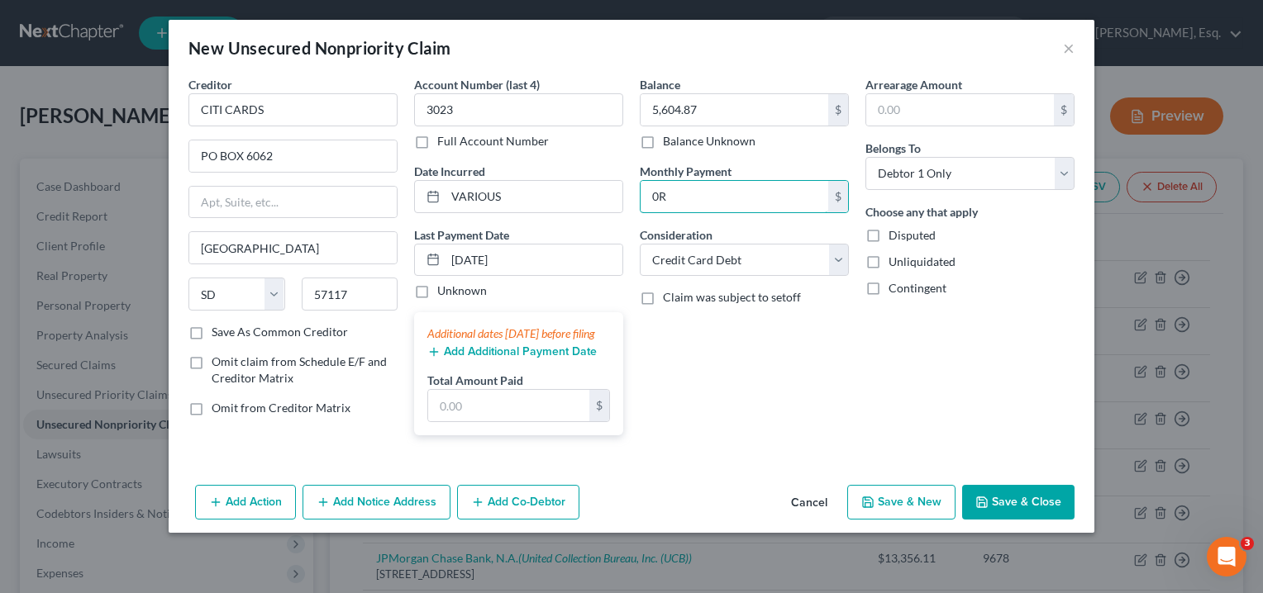
type input "0"
click at [770, 397] on div "Balance 5,604.87 $ Balance Unknown Balance Undetermined 5,604.87 $ Balance Unkn…" at bounding box center [745, 262] width 226 height 373
click at [1009, 512] on button "Save & Close" at bounding box center [1018, 502] width 112 height 35
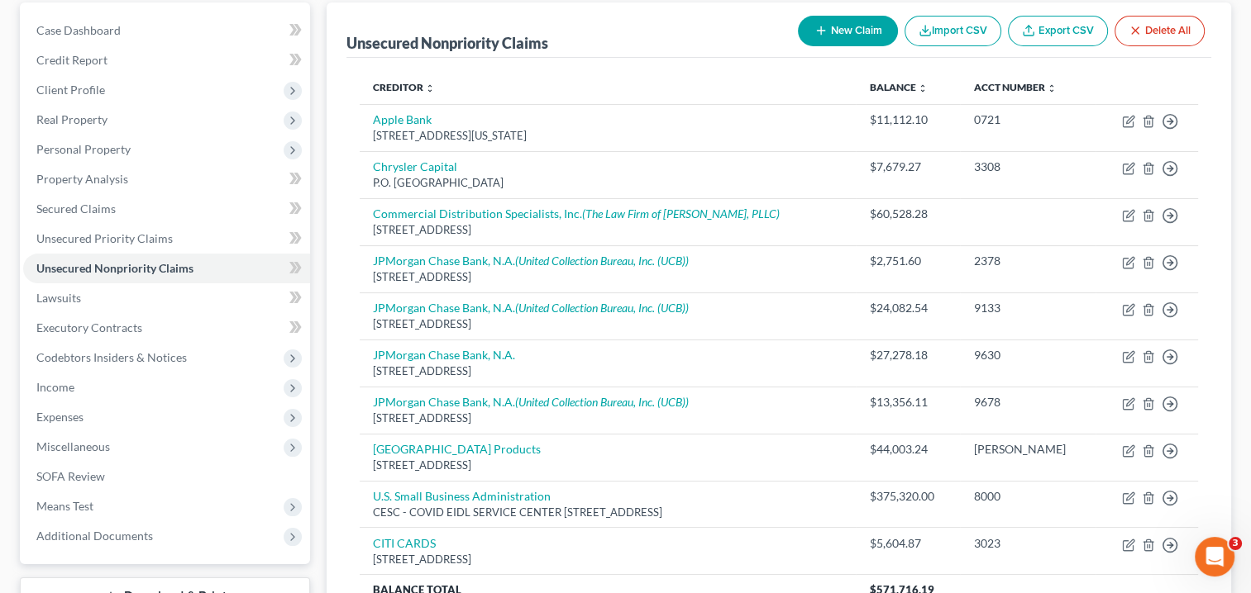
scroll to position [149, 0]
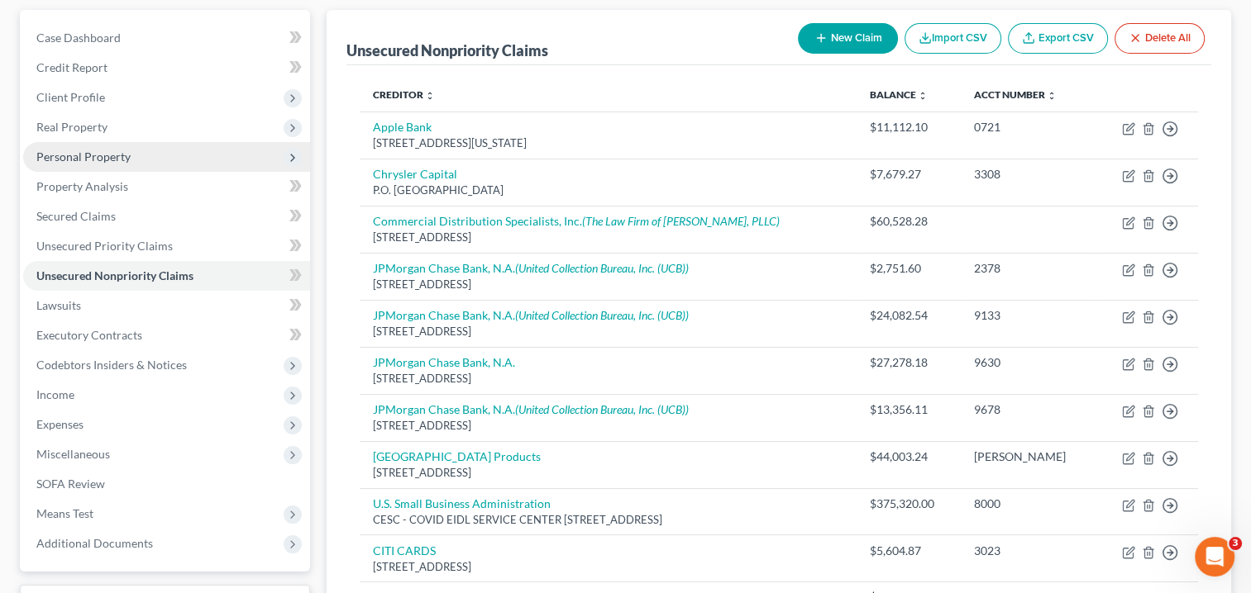
click at [192, 160] on span "Personal Property" at bounding box center [166, 157] width 287 height 30
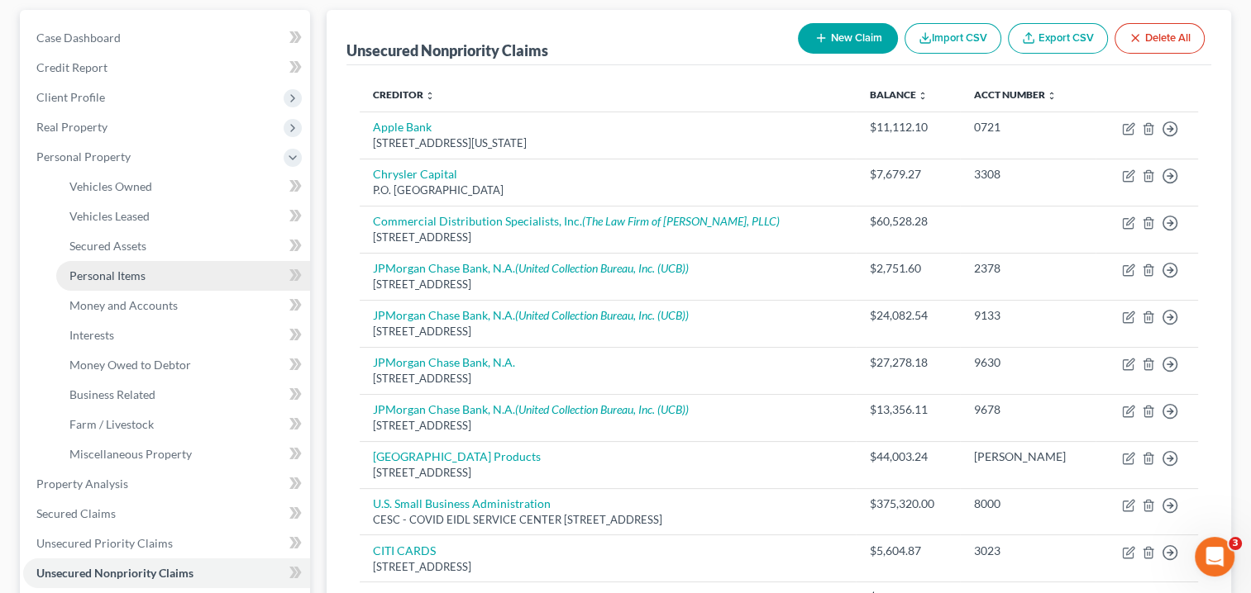
click at [184, 279] on link "Personal Items" at bounding box center [183, 276] width 254 height 30
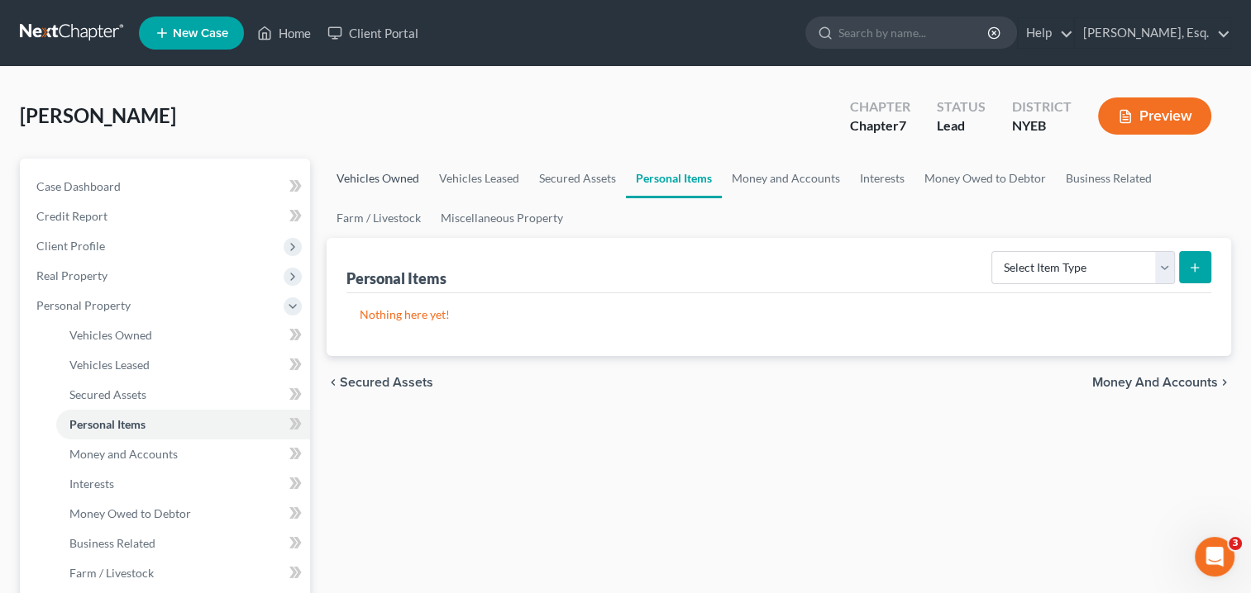
click at [380, 179] on link "Vehicles Owned" at bounding box center [377, 179] width 102 height 40
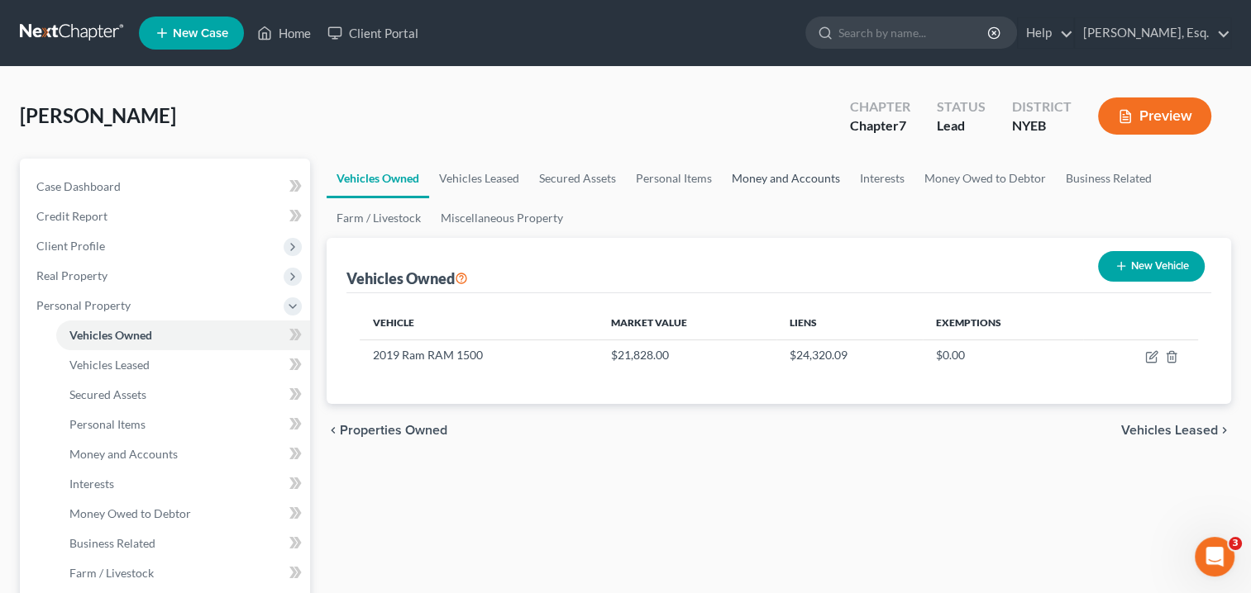
click at [787, 173] on link "Money and Accounts" at bounding box center [786, 179] width 128 height 40
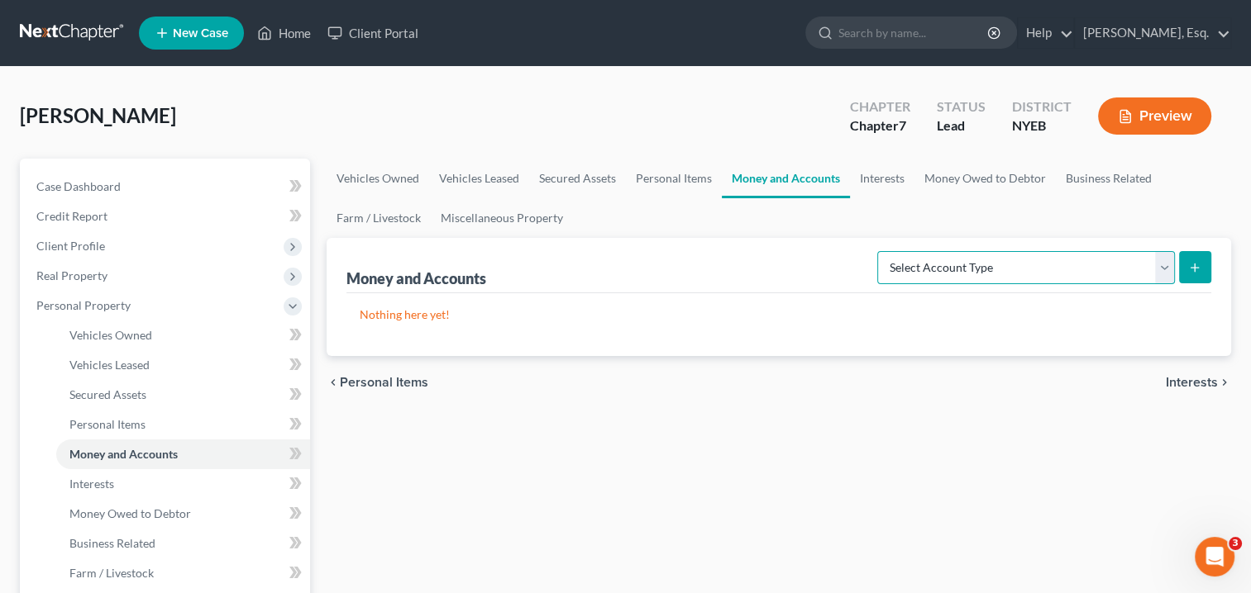
click at [985, 269] on select "Select Account Type Brokerage Cash on Hand Certificates of Deposit Checking Acc…" at bounding box center [1026, 267] width 298 height 33
select select "checking"
click at [880, 251] on select "Select Account Type Brokerage Cash on Hand Certificates of Deposit Checking Acc…" at bounding box center [1026, 267] width 298 height 33
click at [936, 314] on p "Nothing here yet!" at bounding box center [779, 315] width 838 height 17
click at [1189, 268] on icon "submit" at bounding box center [1194, 267] width 13 height 13
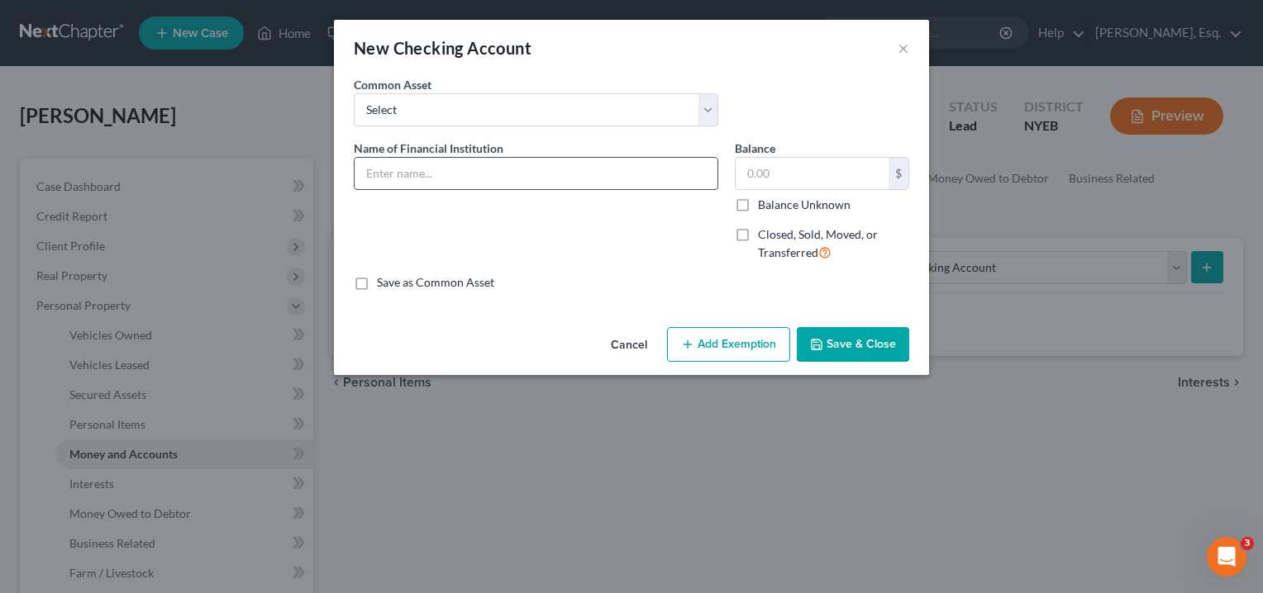
click at [605, 179] on input "text" at bounding box center [536, 173] width 363 height 31
click at [612, 116] on select "Select Citibank" at bounding box center [536, 109] width 365 height 33
click at [595, 56] on div "New Checking Account ×" at bounding box center [631, 48] width 595 height 56
click at [908, 47] on button "×" at bounding box center [904, 48] width 12 height 20
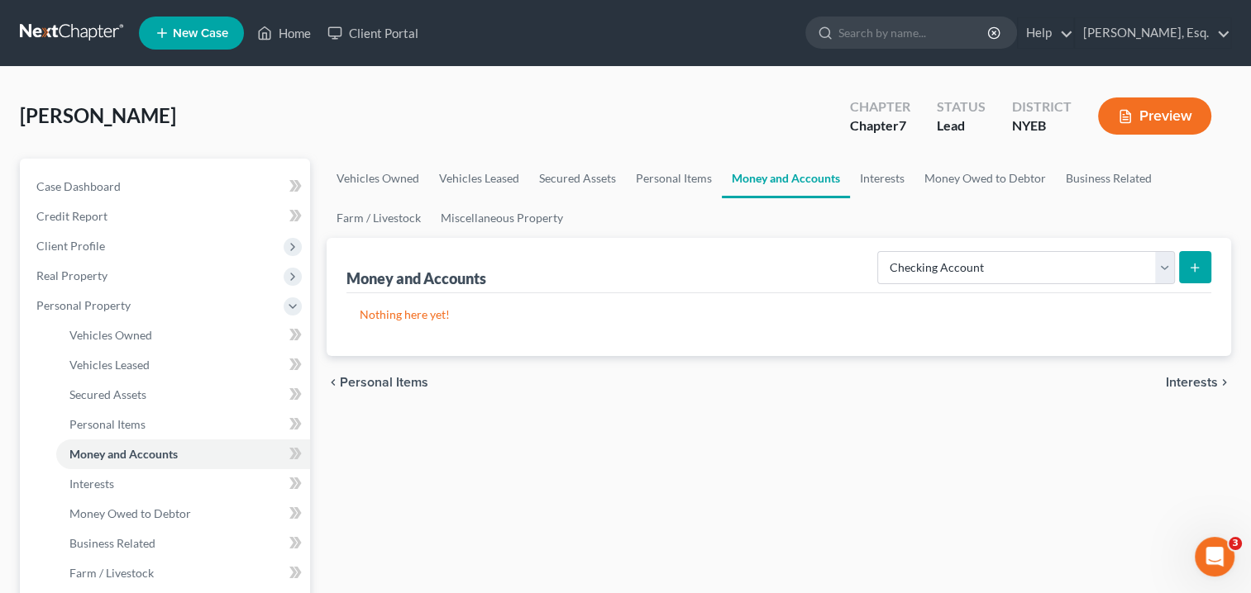
click at [1190, 268] on icon "submit" at bounding box center [1194, 267] width 13 height 13
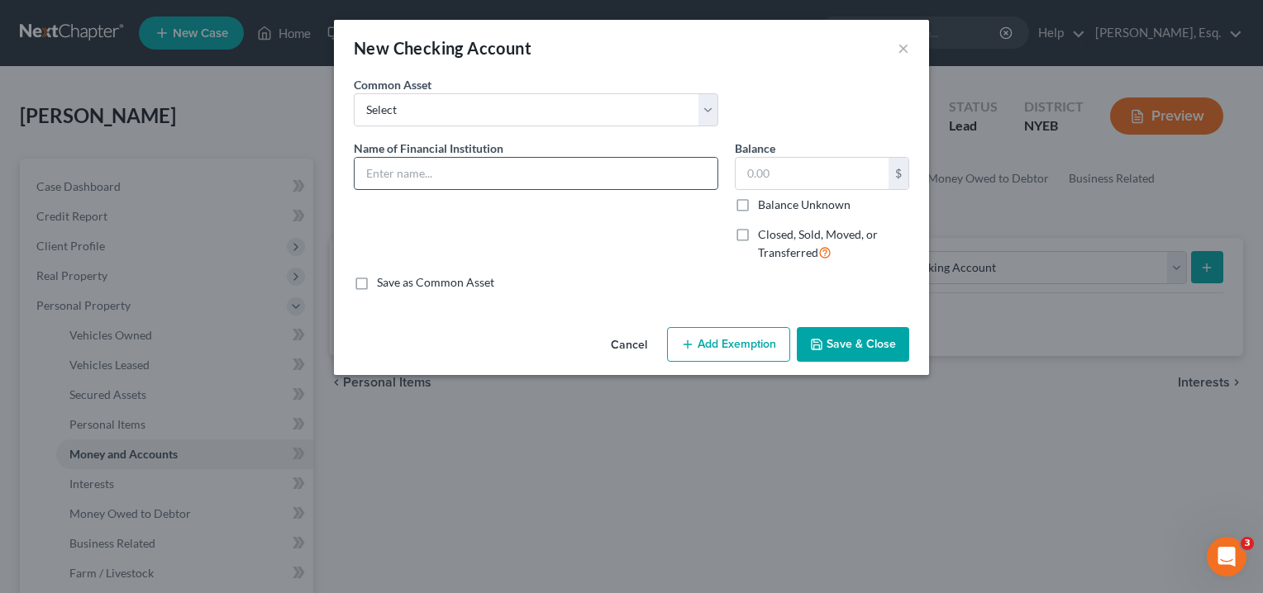
click at [517, 169] on input "text" at bounding box center [536, 173] width 363 height 31
type input "c"
click at [389, 177] on input "text" at bounding box center [536, 173] width 363 height 31
paste input "JPMorgan Chase Bank, N.A."
type input "JPMorgan Chase Bank, N.A."
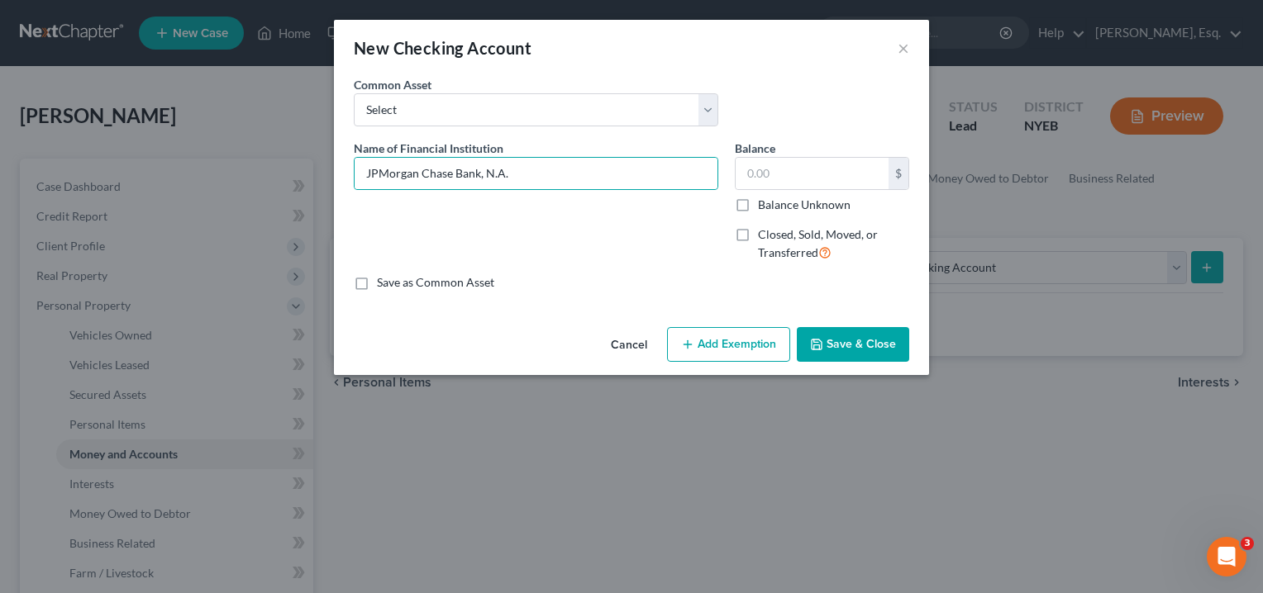
click at [454, 237] on div "Name of Financial Institution * JPMorgan Chase Bank, N.A." at bounding box center [536, 208] width 381 height 136
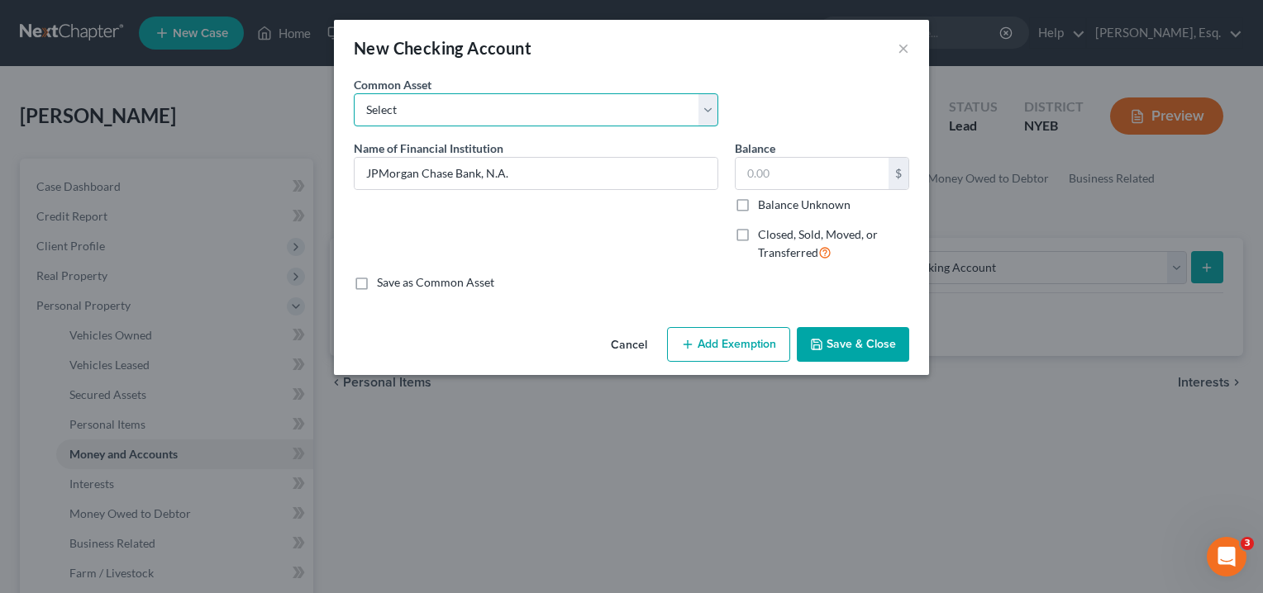
click at [432, 109] on select "Select Citibank" at bounding box center [536, 109] width 365 height 33
click at [354, 93] on select "Select Citibank" at bounding box center [536, 109] width 365 height 33
click at [510, 66] on div "New Checking Account ×" at bounding box center [631, 48] width 595 height 56
click at [705, 111] on select "Select Citibank" at bounding box center [536, 109] width 365 height 33
click at [694, 79] on div "Common Asset Select Citibank" at bounding box center [536, 101] width 381 height 50
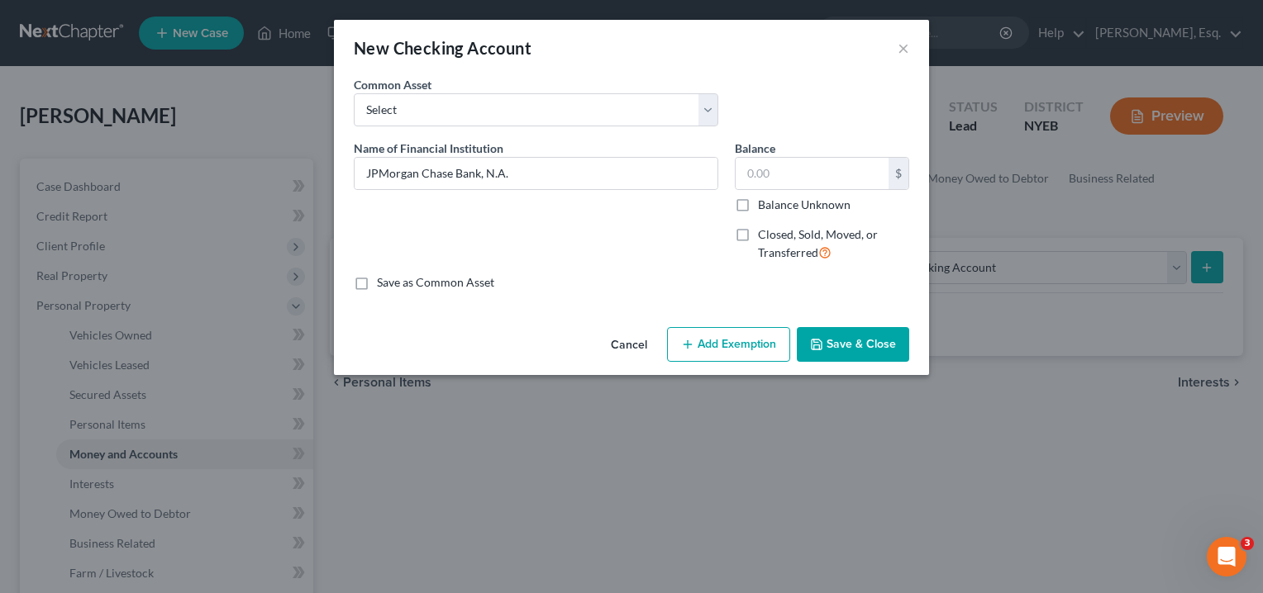
click at [602, 235] on div "Name of Financial Institution * JPMorgan Chase Bank, N.A." at bounding box center [536, 208] width 381 height 136
drag, startPoint x: 798, startPoint y: 174, endPoint x: 698, endPoint y: 167, distance: 100.3
click at [698, 167] on div "Name of Financial Institution * JPMorgan Chase Bank, N.A. Balance $ Balance Unk…" at bounding box center [632, 208] width 572 height 136
type input "6,985.24"
click at [623, 225] on div "Name of Financial Institution * JPMorgan Chase Bank, N.A." at bounding box center [536, 208] width 381 height 136
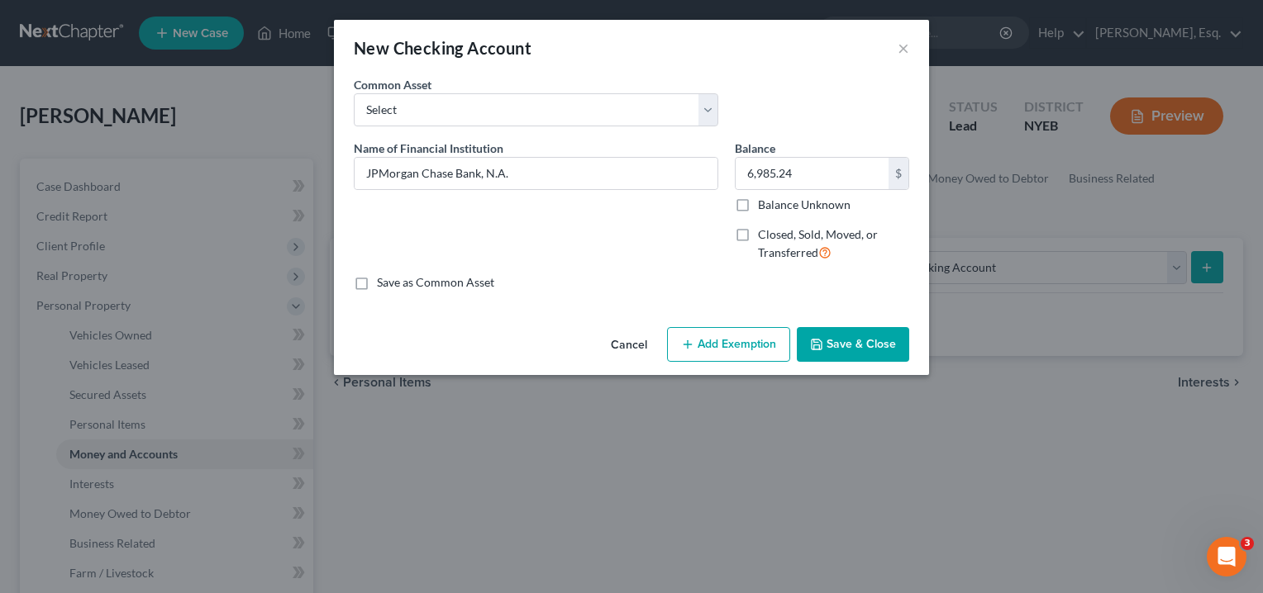
click at [764, 346] on button "Add Exemption" at bounding box center [728, 344] width 123 height 35
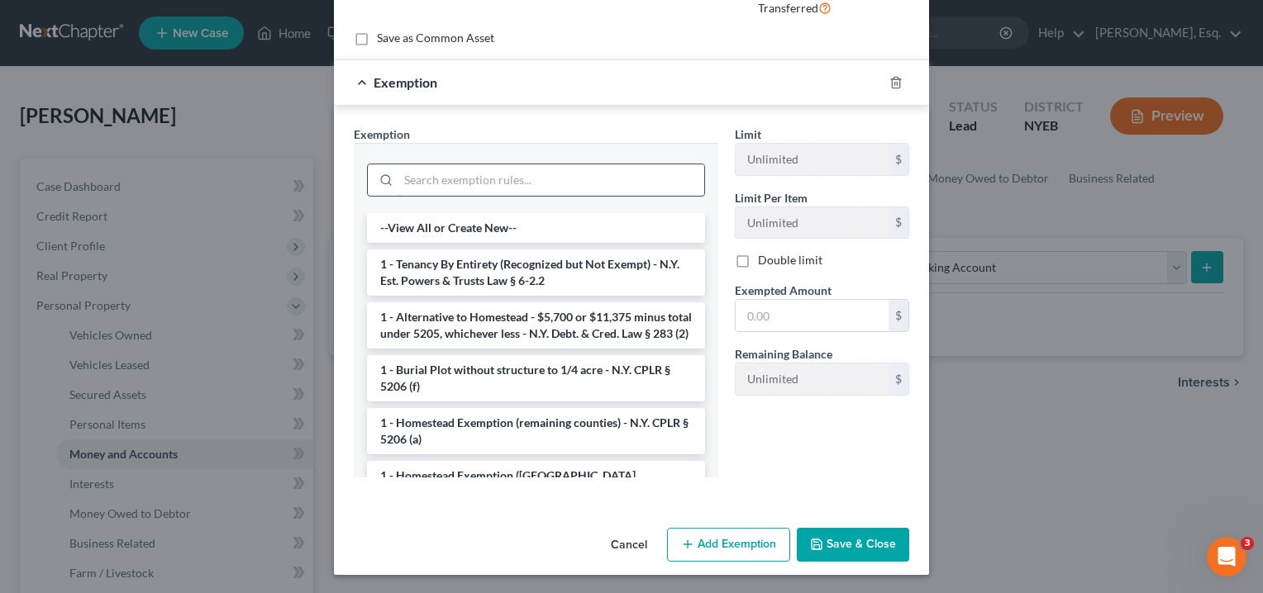
click at [551, 187] on input "search" at bounding box center [551, 179] width 306 height 31
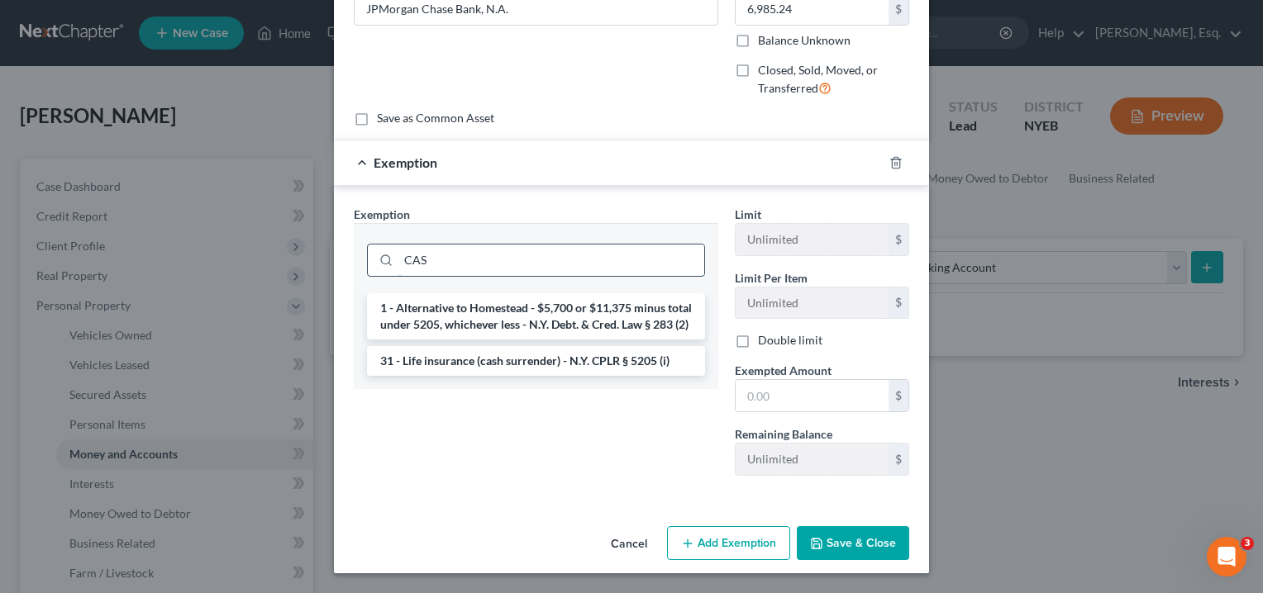
scroll to position [162, 0]
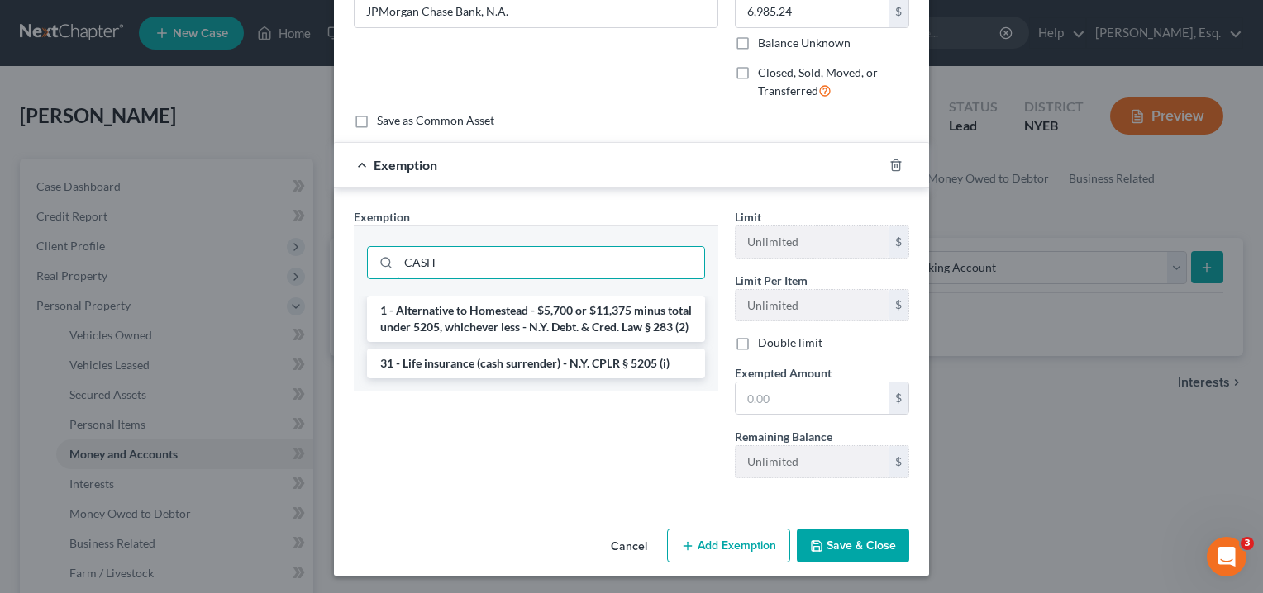
type input "CASH"
click at [1036, 441] on div "New Checking Account × An exemption set must first be selected from the Filing …" at bounding box center [631, 296] width 1263 height 593
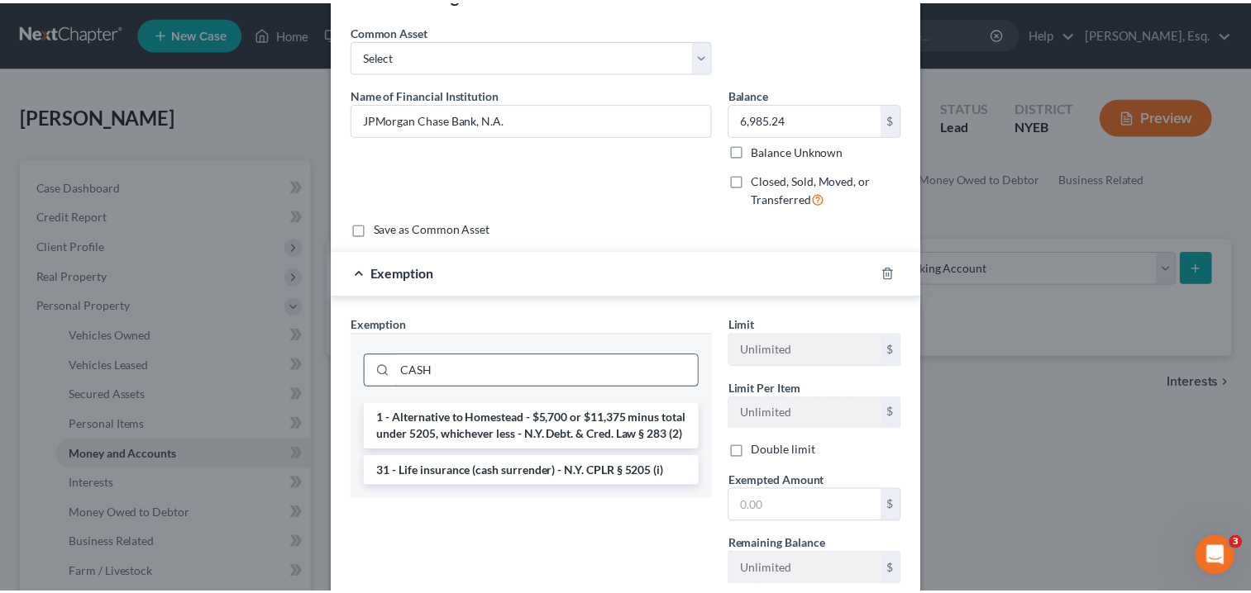
scroll to position [0, 0]
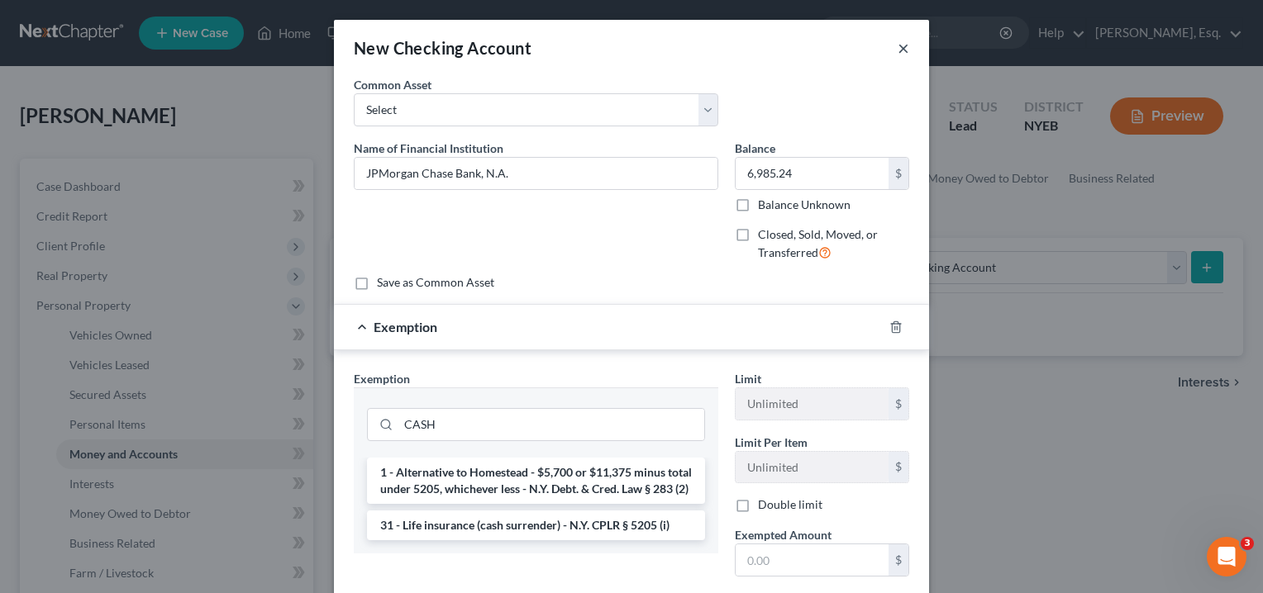
click at [898, 55] on button "×" at bounding box center [904, 48] width 12 height 20
